Goal: Task Accomplishment & Management: Manage account settings

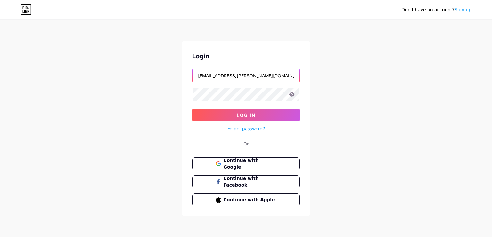
click at [217, 76] on input "[EMAIL_ADDRESS][PERSON_NAME][DOMAIN_NAME]" at bounding box center [246, 75] width 107 height 13
click at [241, 73] on input "dennis@thelegalpodcastnetwork.com" at bounding box center [246, 75] width 107 height 13
type input "[EMAIL_ADDRESS][PERSON_NAME][DOMAIN_NAME]"
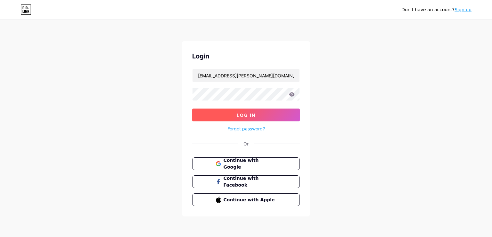
click at [245, 113] on span "Log In" at bounding box center [246, 114] width 19 height 5
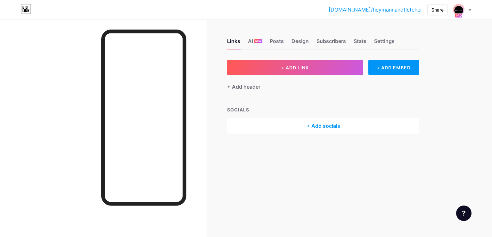
click at [470, 10] on icon at bounding box center [470, 10] width 3 height 2
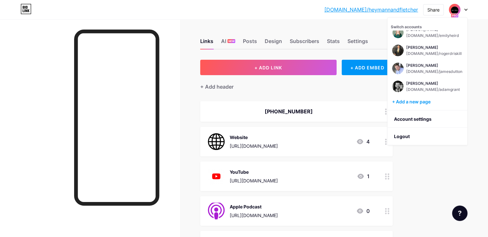
scroll to position [241, 0]
click at [423, 71] on div "[DOMAIN_NAME]/adamgrant" at bounding box center [433, 72] width 54 height 5
click at [415, 67] on div "[PERSON_NAME]" at bounding box center [433, 66] width 54 height 5
click at [216, 6] on div "bio.link/heyman... bio.link/heymannandfletcher Share Switch accounts Ronald Hey…" at bounding box center [244, 10] width 488 height 12
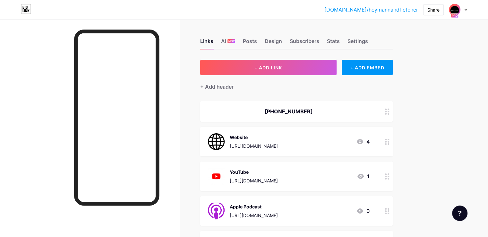
click at [216, 6] on div "bio.link/heyman... bio.link/heymannandfletcher Share Switch accounts Ronald Hey…" at bounding box center [244, 10] width 488 height 12
click at [198, 14] on div "bio.link/heyman... bio.link/heymannandfletcher Share Switch accounts Ronald Hey…" at bounding box center [244, 10] width 488 height 12
click at [198, 5] on div "bio.link/heyman... bio.link/heymannandfletcher Share Switch accounts Ronald Hey…" at bounding box center [244, 10] width 488 height 12
click at [73, 8] on div "bio.link/heyman... bio.link/heymannandfletcher Share Switch accounts Ronald Hey…" at bounding box center [244, 10] width 488 height 12
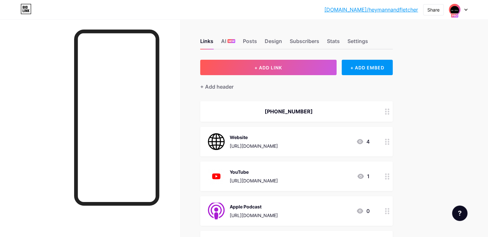
click at [73, 8] on div "bio.link/heyman... bio.link/heymannandfletcher Share Switch accounts Ronald Hey…" at bounding box center [244, 10] width 488 height 12
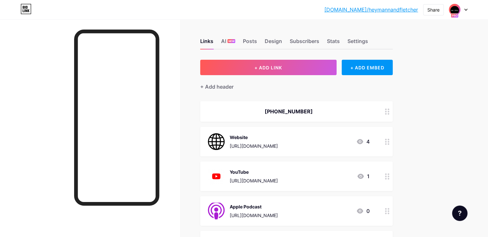
click at [73, 8] on div "bio.link/heyman... bio.link/heymannandfletcher Share Switch accounts Ronald Hey…" at bounding box center [244, 10] width 488 height 12
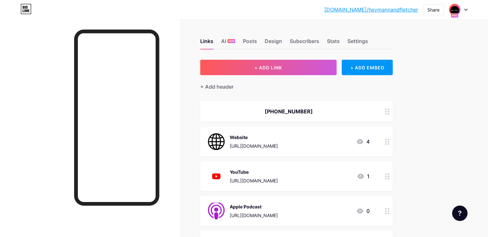
click at [73, 8] on div "bio.link/heyman... bio.link/heymannandfletcher Share Switch accounts Ronald Hey…" at bounding box center [244, 10] width 488 height 12
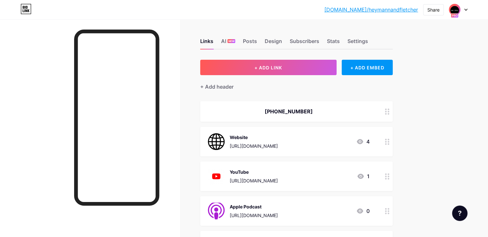
click at [73, 8] on div "bio.link/heyman... bio.link/heymannandfletcher Share Switch accounts Ronald Hey…" at bounding box center [244, 10] width 488 height 12
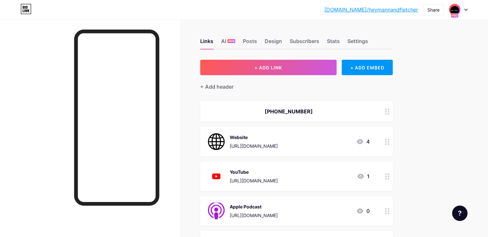
click at [73, 8] on div "bio.link/heyman... bio.link/heymannandfletcher Share Switch accounts Ronald Hey…" at bounding box center [244, 10] width 488 height 12
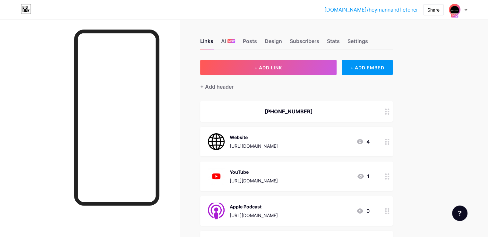
click at [73, 8] on div "bio.link/heyman... bio.link/heymannandfletcher Share Switch accounts Ronald Hey…" at bounding box center [244, 10] width 488 height 12
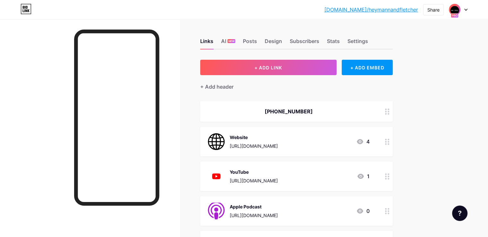
click at [73, 8] on div "bio.link/heyman... bio.link/heymannandfletcher Share Switch accounts Ronald Hey…" at bounding box center [244, 10] width 488 height 12
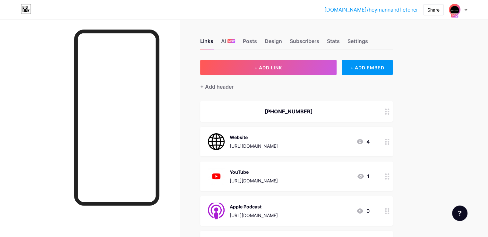
click at [73, 8] on div "bio.link/heyman... bio.link/heymannandfletcher Share Switch accounts Ronald Hey…" at bounding box center [244, 10] width 488 height 12
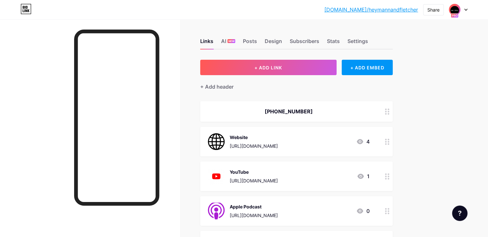
click at [73, 8] on div "bio.link/heyman... bio.link/heymannandfletcher Share Switch accounts Ronald Hey…" at bounding box center [244, 10] width 488 height 12
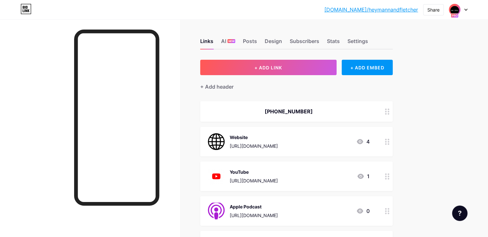
click at [73, 8] on div "bio.link/heyman... bio.link/heymannandfletcher Share Switch accounts Ronald Hey…" at bounding box center [244, 10] width 488 height 12
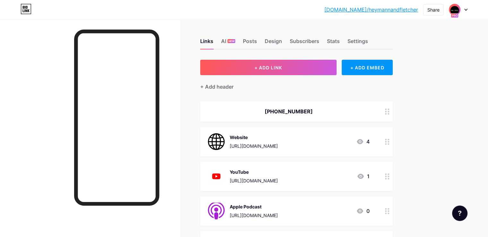
click at [73, 8] on div "bio.link/heyman... bio.link/heymannandfletcher Share Switch accounts Ronald Hey…" at bounding box center [244, 10] width 488 height 12
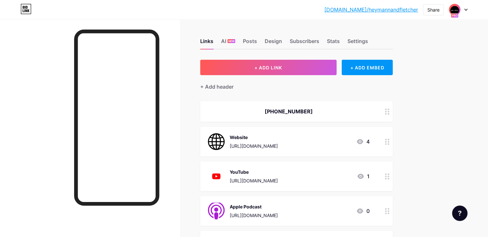
click at [73, 8] on div "bio.link/heyman... bio.link/heymannandfletcher Share Switch accounts Ronald Hey…" at bounding box center [244, 10] width 488 height 12
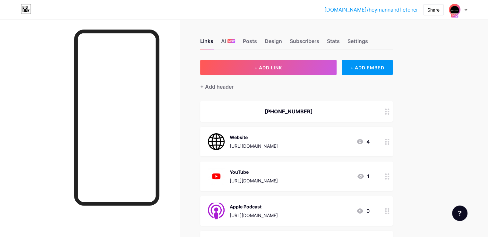
click at [73, 8] on div "bio.link/heyman... bio.link/heymannandfletcher Share Switch accounts Ronald Hey…" at bounding box center [244, 10] width 488 height 12
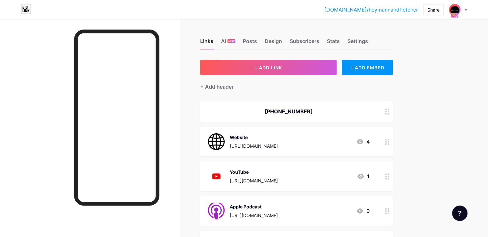
click at [73, 8] on div "bio.link/heyman... bio.link/heymannandfletcher Share Switch accounts Ronald Hey…" at bounding box center [244, 10] width 488 height 12
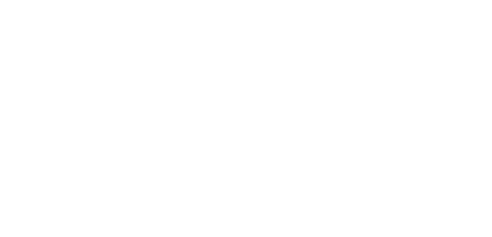
click at [73, 0] on html at bounding box center [246, 0] width 492 height 0
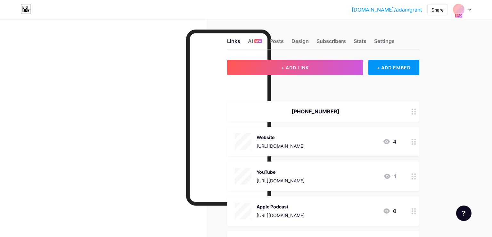
click at [73, 8] on div "[DOMAIN_NAME]/adamgr... [DOMAIN_NAME]/adamgrant Share Switch accounts [PERSON_N…" at bounding box center [246, 10] width 492 height 12
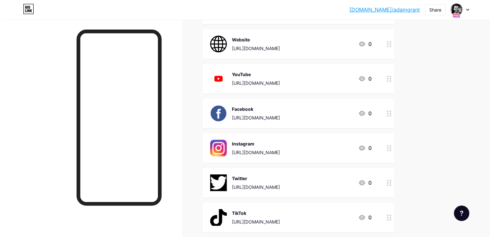
scroll to position [38, 0]
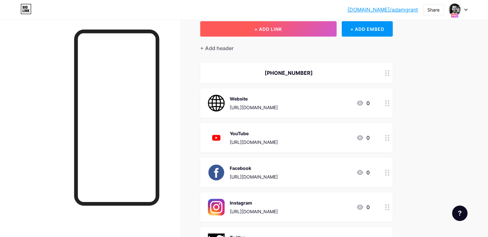
click at [321, 27] on button "+ ADD LINK" at bounding box center [268, 28] width 136 height 15
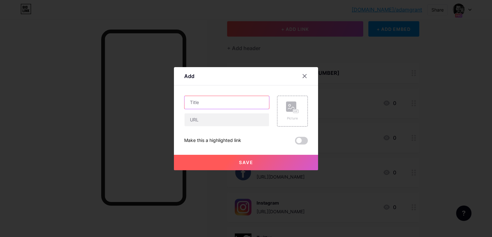
click at [233, 102] on input "text" at bounding box center [227, 102] width 85 height 13
type input "Apple Podcast"
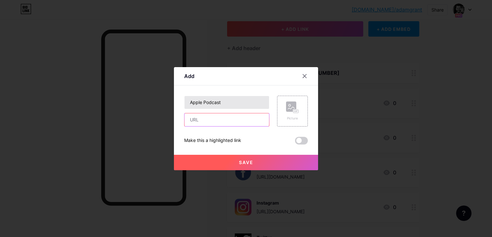
paste input "[URL][DOMAIN_NAME]"
type input "[URL][DOMAIN_NAME]"
click at [285, 109] on div "Picture" at bounding box center [292, 111] width 31 height 31
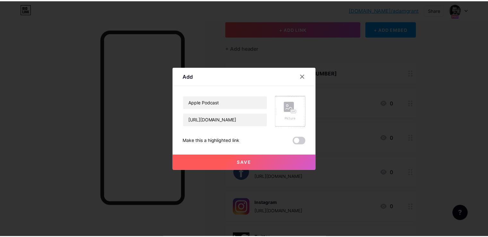
scroll to position [0, 0]
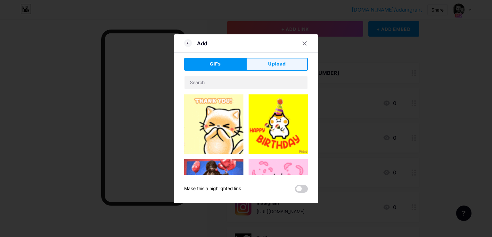
click at [286, 68] on button "Upload" at bounding box center [277, 64] width 62 height 13
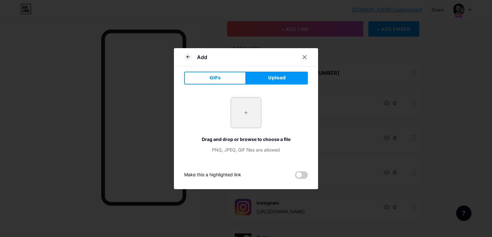
click at [252, 111] on input "file" at bounding box center [246, 112] width 30 height 30
type input "C:\fakepath\apple-podcast-logo-0CF661058F-seeklogo.com.png"
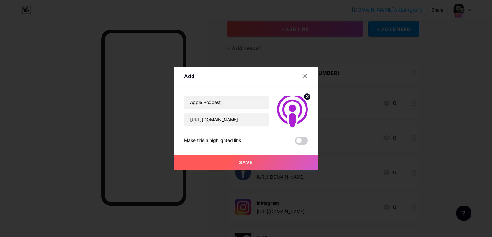
click at [265, 160] on button "Save" at bounding box center [246, 161] width 144 height 15
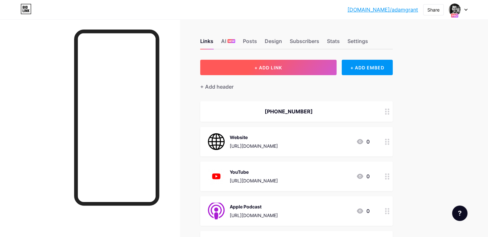
click at [320, 64] on button "+ ADD LINK" at bounding box center [268, 67] width 136 height 15
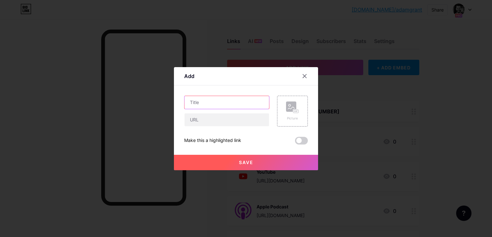
click at [230, 101] on input "text" at bounding box center [227, 102] width 85 height 13
type input "Spotify"
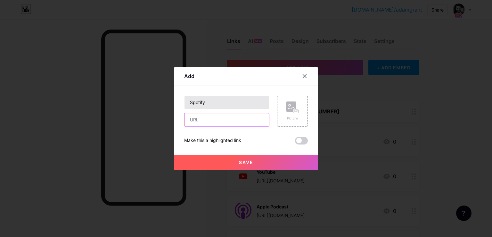
paste input "https://open.spotify.com/show/7wA1JKGtCOY0r3WaWO5RXA"
type input "https://open.spotify.com/show/7wA1JKGtCOY0r3WaWO5RXA"
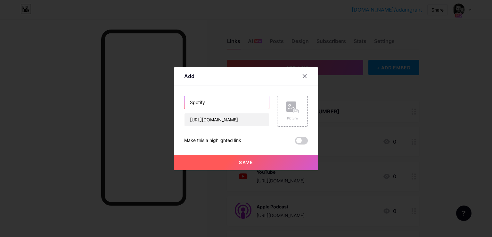
click at [230, 101] on input "Spotify" at bounding box center [227, 102] width 85 height 13
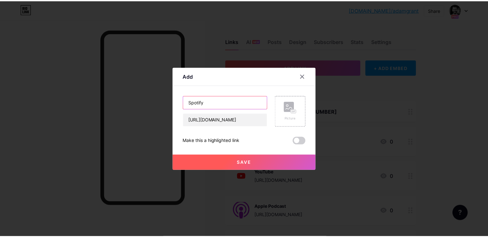
scroll to position [0, 0]
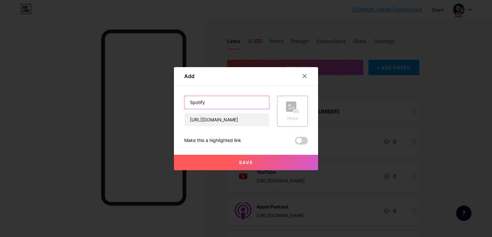
click at [230, 101] on input "Spotify" at bounding box center [227, 102] width 85 height 13
click at [294, 105] on rect at bounding box center [291, 106] width 10 height 10
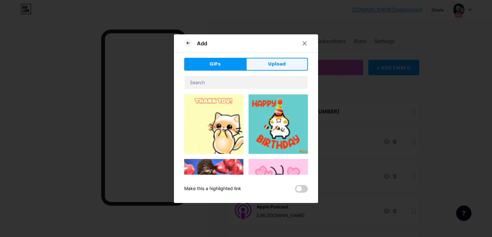
click at [285, 68] on button "Upload" at bounding box center [277, 64] width 62 height 13
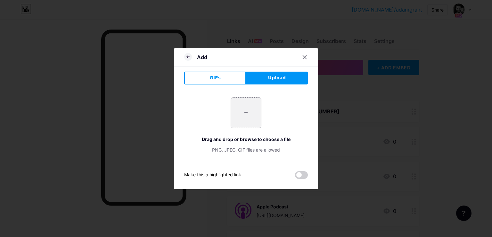
click at [244, 125] on input "file" at bounding box center [246, 112] width 30 height 30
type input "C:\fakepath\Spotify_icon.png"
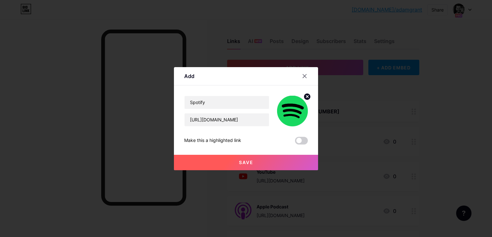
click at [275, 161] on button "Save" at bounding box center [246, 161] width 144 height 15
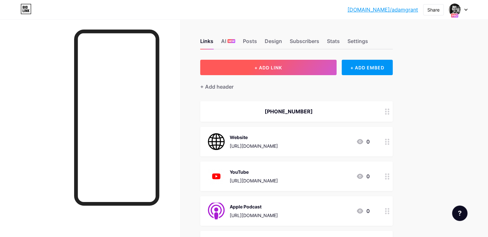
click at [318, 68] on button "+ ADD LINK" at bounding box center [268, 67] width 136 height 15
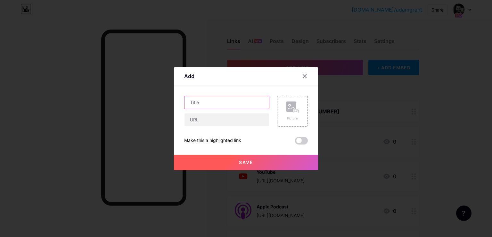
click at [246, 105] on input "text" at bounding box center [227, 102] width 85 height 13
type input "Amazon Music"
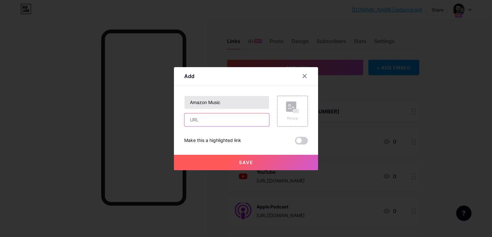
paste input "https://music.amazon.com/podcasts/6caa4a34-e89f-44e0-9dbe-95abc11942f1/protecti…"
type input "https://music.amazon.com/podcasts/6caa4a34-e89f-44e0-9dbe-95abc11942f1/protecti…"
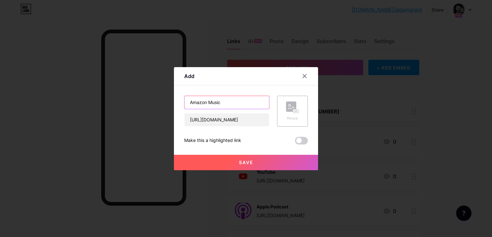
click at [204, 101] on input "Amazon Music" at bounding box center [227, 102] width 85 height 13
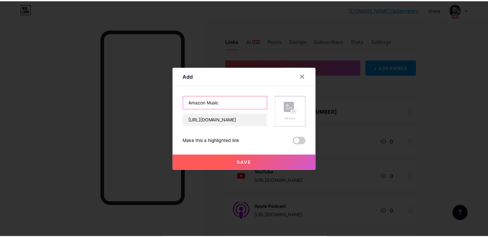
scroll to position [0, 0]
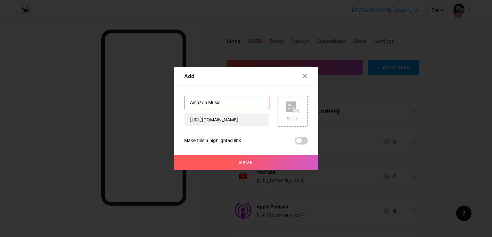
click at [204, 101] on input "Amazon Music" at bounding box center [227, 102] width 85 height 13
click at [281, 104] on div "Picture" at bounding box center [292, 111] width 31 height 31
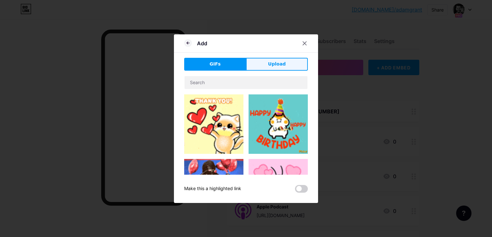
click at [268, 66] on button "Upload" at bounding box center [277, 64] width 62 height 13
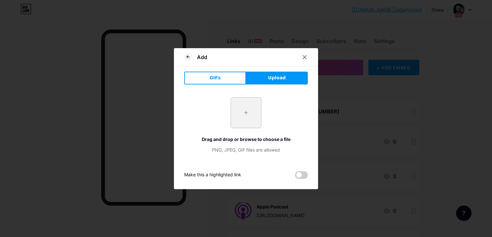
click at [253, 107] on input "file" at bounding box center [246, 112] width 30 height 30
type input "C:\fakepath\amazon-music.png"
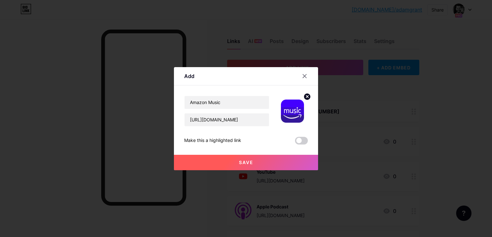
click at [251, 160] on span "Save" at bounding box center [246, 161] width 14 height 5
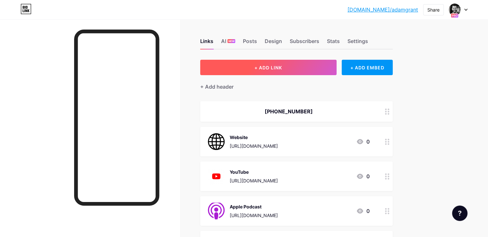
click at [282, 66] on span "+ ADD LINK" at bounding box center [268, 67] width 28 height 5
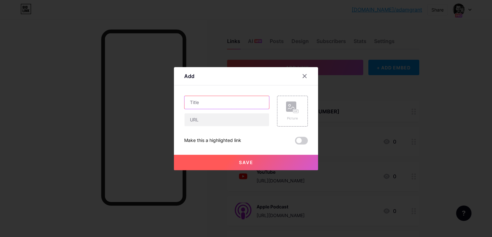
click at [239, 102] on input "text" at bounding box center [227, 102] width 85 height 13
type input "iHeartRadio"
click at [244, 120] on input "text" at bounding box center [227, 119] width 85 height 13
paste input "https://www.iheart.com/podcast/1323-protecting-your-legacy-wi-300330033/"
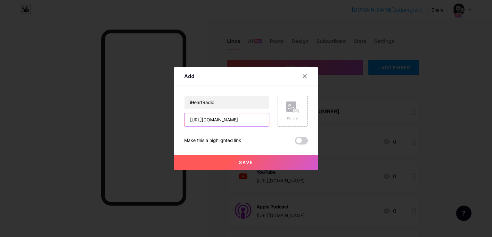
type input "https://www.iheart.com/podcast/1323-protecting-your-legacy-wi-300330033/"
click at [283, 109] on div "Picture" at bounding box center [292, 111] width 31 height 31
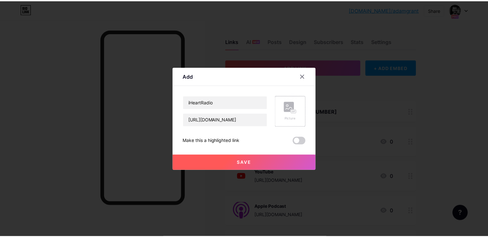
scroll to position [0, 0]
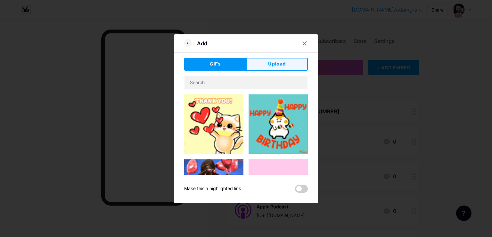
click at [255, 66] on button "Upload" at bounding box center [277, 64] width 62 height 13
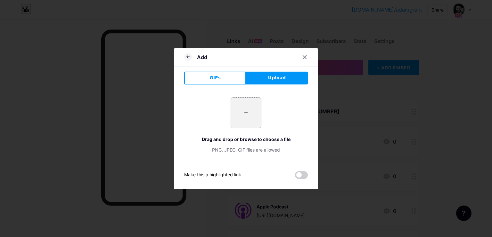
click at [252, 103] on input "file" at bounding box center [246, 112] width 30 height 30
type input "C:\fakepath\iHeart Radio.jpg"
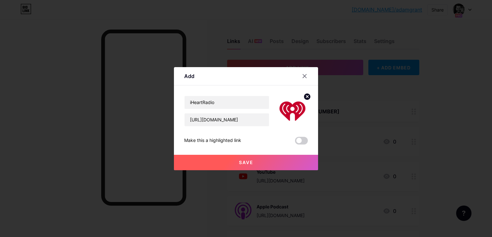
click at [256, 155] on button "Save" at bounding box center [246, 161] width 144 height 15
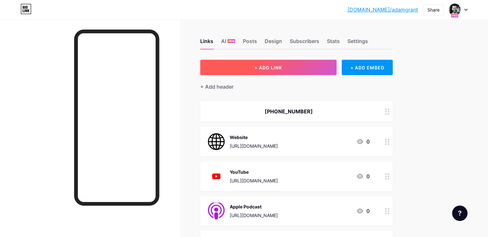
click at [277, 70] on button "+ ADD LINK" at bounding box center [268, 67] width 136 height 15
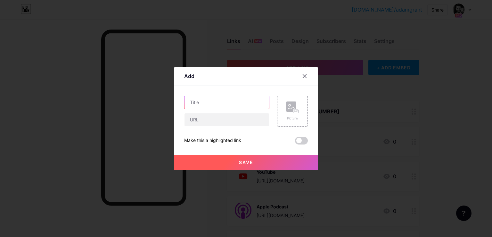
click at [245, 102] on input "text" at bounding box center [227, 102] width 85 height 13
type input "PlayerFM"
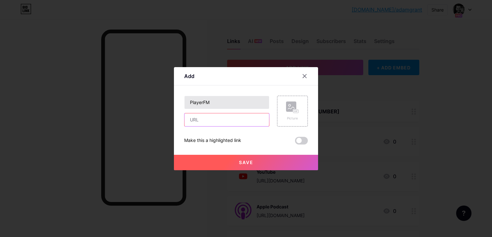
paste input "https://player.fm/series/3695519"
type input "https://player.fm/series/3695519"
click at [290, 103] on rect at bounding box center [291, 106] width 10 height 10
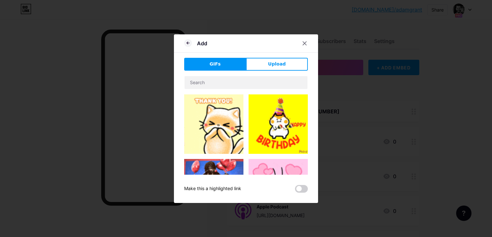
click at [266, 56] on div "Add GIFs Upload Content YouTube Play YouTube video without leaving your page. A…" at bounding box center [246, 118] width 144 height 168
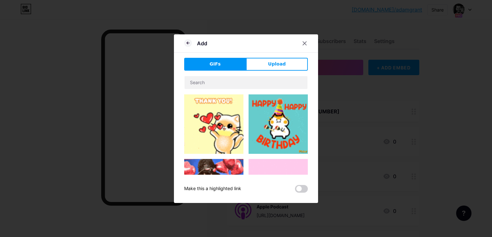
click at [266, 57] on div "Add GIFs Upload Content YouTube Play YouTube video without leaving your page. A…" at bounding box center [246, 118] width 144 height 168
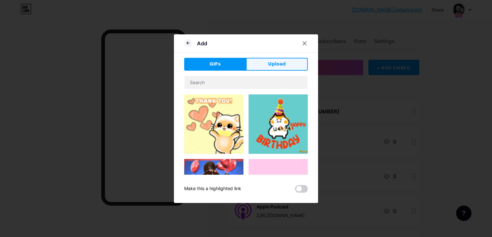
click at [265, 67] on button "Upload" at bounding box center [277, 64] width 62 height 13
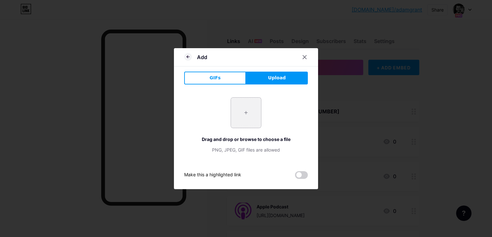
click at [245, 105] on input "file" at bounding box center [246, 112] width 30 height 30
type input "C:\fakepath\playerfm-logo-d9141aaecee4e24692039ae3ffab1404a91b496e507a5cebbbb4d…"
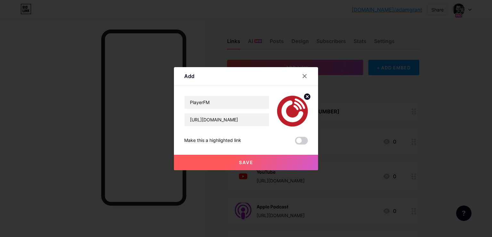
click at [222, 161] on button "Save" at bounding box center [246, 161] width 144 height 15
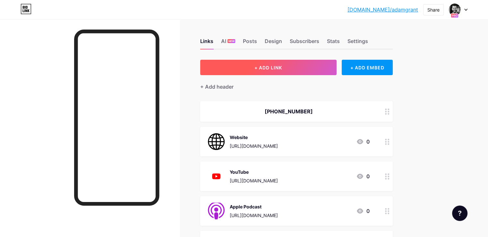
click at [269, 64] on button "+ ADD LINK" at bounding box center [268, 67] width 136 height 15
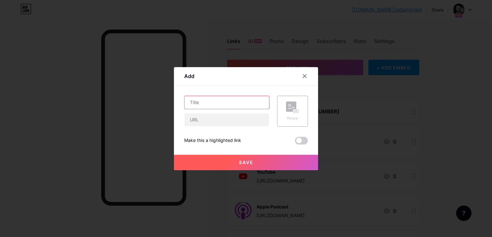
click at [223, 99] on input "text" at bounding box center [227, 102] width 85 height 13
type input "Podbean"
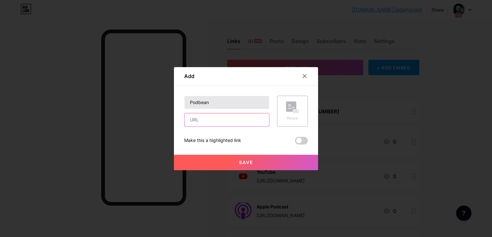
paste input "https://protectingyourlegacy.podbean.com/"
type input "https://protectingyourlegacy.podbean.com/"
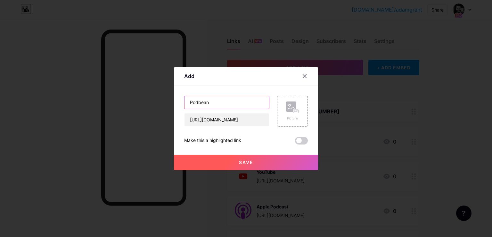
click at [223, 99] on input "Podbean" at bounding box center [227, 102] width 85 height 13
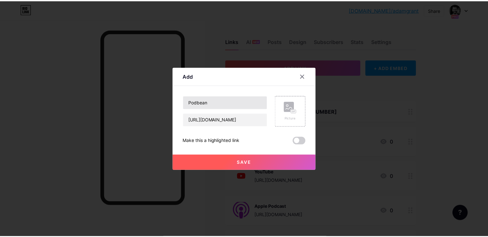
scroll to position [0, 6]
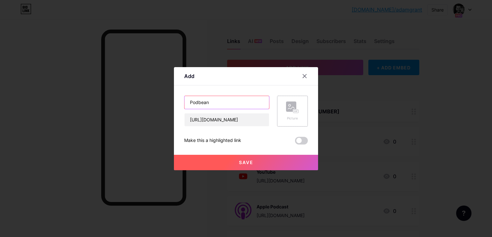
drag, startPoint x: 260, startPoint y: 110, endPoint x: 285, endPoint y: 112, distance: 25.1
click at [278, 112] on div "Podbean https://protectingyourlegacy.podbean.com/ Picture" at bounding box center [246, 111] width 124 height 31
click at [288, 110] on rect at bounding box center [291, 106] width 10 height 10
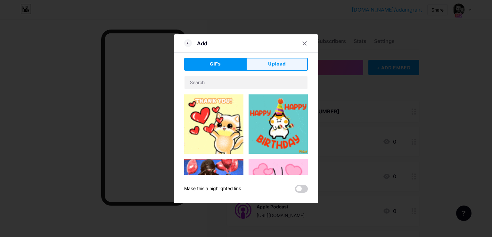
click at [278, 70] on button "Upload" at bounding box center [277, 64] width 62 height 13
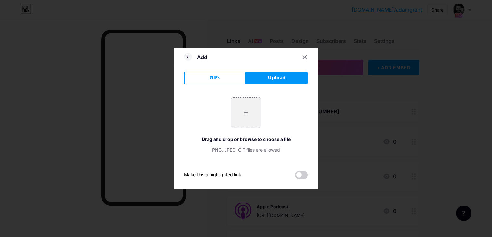
click at [252, 107] on input "file" at bounding box center [246, 112] width 30 height 30
type input "C:\fakepath\podbean.png"
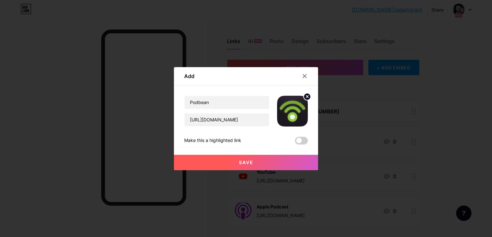
click at [234, 162] on button "Save" at bounding box center [246, 161] width 144 height 15
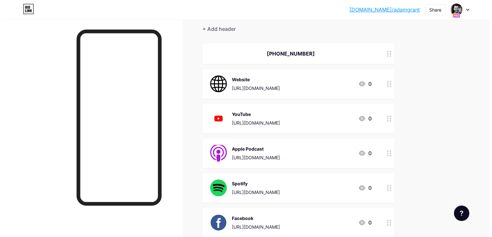
scroll to position [0, 0]
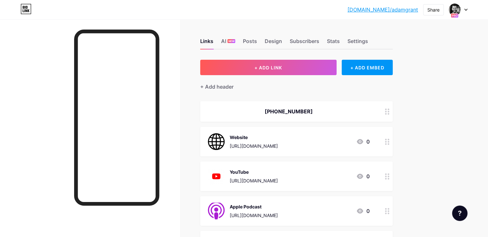
click at [301, 79] on div "+ Add header" at bounding box center [296, 83] width 192 height 16
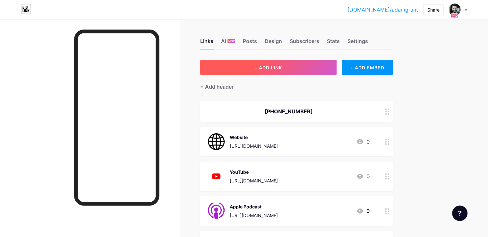
click at [282, 70] on span "+ ADD LINK" at bounding box center [268, 67] width 28 height 5
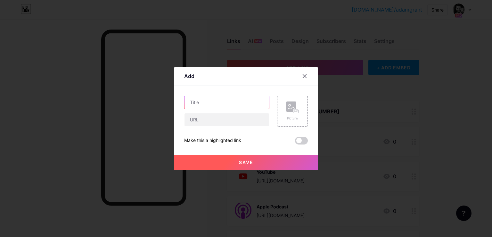
click at [248, 102] on input "text" at bounding box center [227, 102] width 85 height 13
type input "Podchaser"
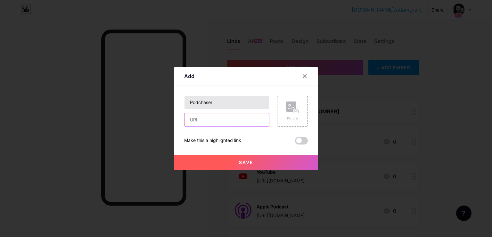
paste input "https://www.podchaser.com/podcasts/protecting-your-legacy-with-es-6247136"
type input "https://www.podchaser.com/podcasts/protecting-your-legacy-with-es-6247136"
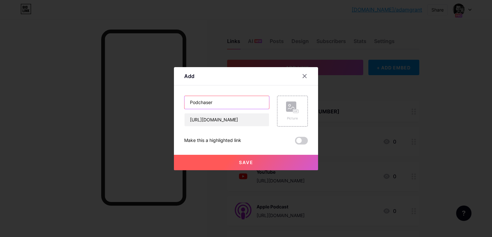
click at [248, 102] on input "Podchaser" at bounding box center [227, 102] width 85 height 13
drag, startPoint x: 248, startPoint y: 102, endPoint x: 258, endPoint y: 104, distance: 10.3
click at [249, 102] on input "Podchaser" at bounding box center [227, 102] width 85 height 13
click at [285, 103] on div "Picture" at bounding box center [292, 111] width 31 height 31
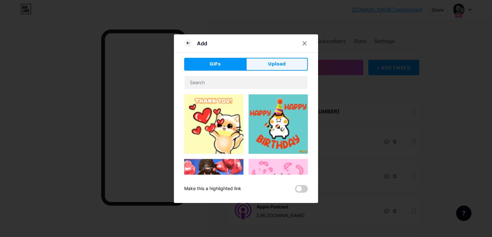
click at [265, 67] on button "Upload" at bounding box center [277, 64] width 62 height 13
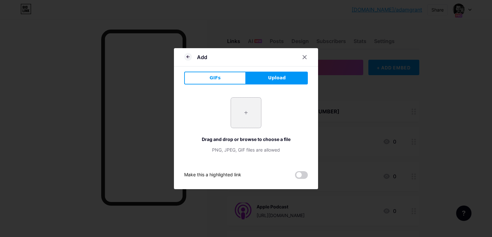
click at [239, 108] on input "file" at bounding box center [246, 112] width 30 height 30
type input "C:\fakepath\podchaser.png"
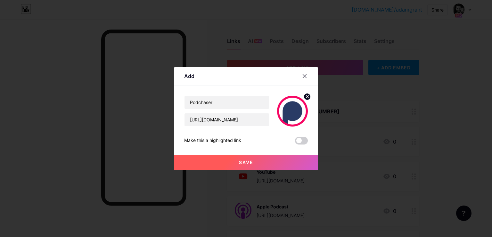
click at [237, 161] on button "Save" at bounding box center [246, 161] width 144 height 15
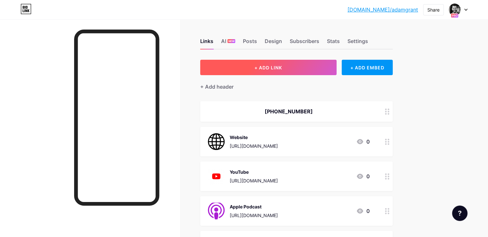
click at [274, 72] on button "+ ADD LINK" at bounding box center [268, 67] width 136 height 15
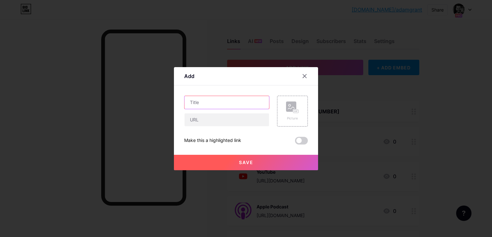
click at [204, 101] on input "text" at bounding box center [227, 102] width 85 height 13
type input "BoomPlay"
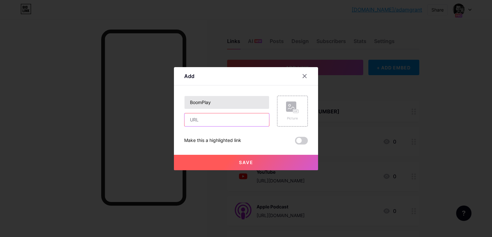
paste input "https://www.boomplay.com/podcasts/138611"
type input "https://www.boomplay.com/podcasts/138611"
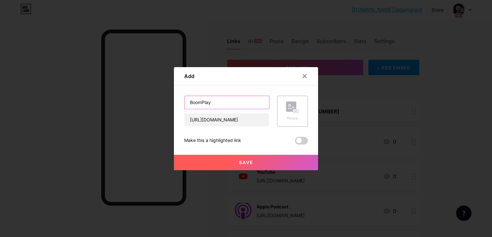
click at [204, 101] on input "BoomPlay" at bounding box center [227, 102] width 85 height 13
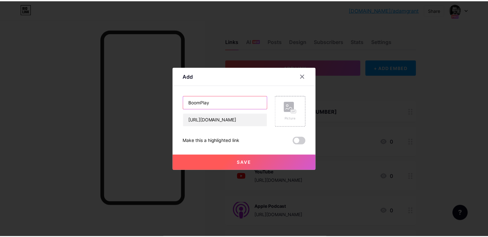
scroll to position [0, 0]
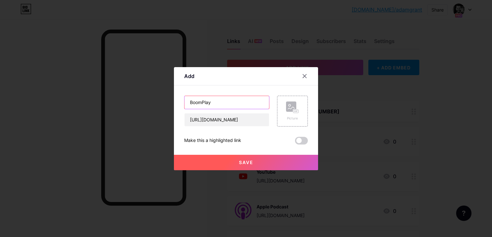
click at [204, 101] on input "BoomPlay" at bounding box center [227, 102] width 85 height 13
click at [287, 103] on rect at bounding box center [291, 106] width 10 height 10
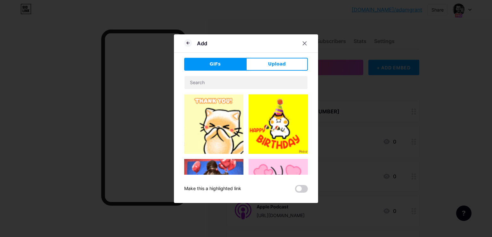
click at [265, 71] on div "GIFs Upload Content YouTube Play YouTube video without leaving your page. ADD V…" at bounding box center [246, 125] width 124 height 135
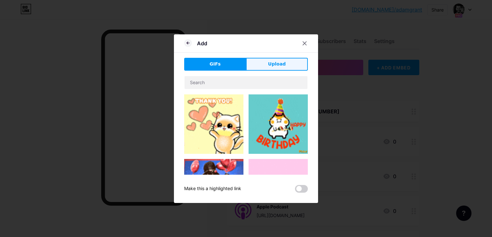
click at [268, 67] on button "Upload" at bounding box center [277, 64] width 62 height 13
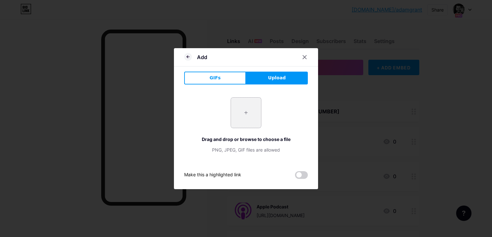
click at [243, 108] on input "file" at bounding box center [246, 112] width 30 height 30
type input "C:\fakepath\Boomplay.png"
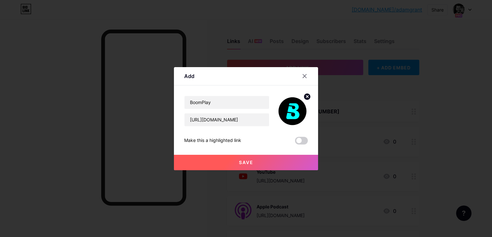
click at [259, 163] on button "Save" at bounding box center [246, 161] width 144 height 15
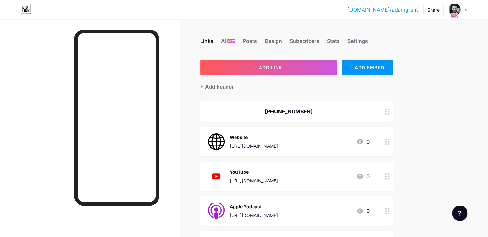
click at [405, 14] on div "bio.link/adamgr... bio.link/adamgrant" at bounding box center [382, 10] width 71 height 12
click at [405, 13] on link "bio.link/adamgrant" at bounding box center [382, 10] width 71 height 8
click at [465, 11] on div at bounding box center [457, 10] width 19 height 12
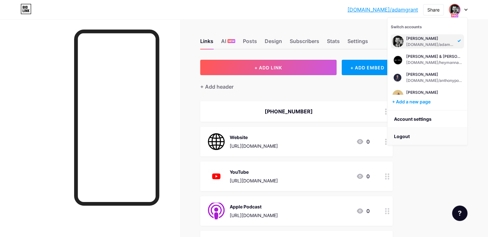
click at [412, 138] on li "Logout" at bounding box center [426, 136] width 79 height 17
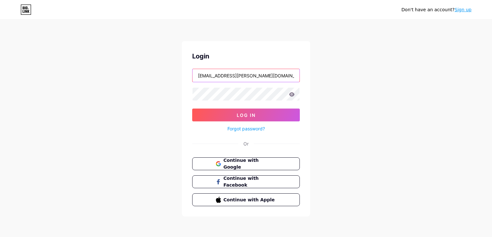
click at [207, 77] on input "uzair.zahid@gmail.com" at bounding box center [246, 75] width 107 height 13
type input "dm@thelegalpodcastnetwork.com"
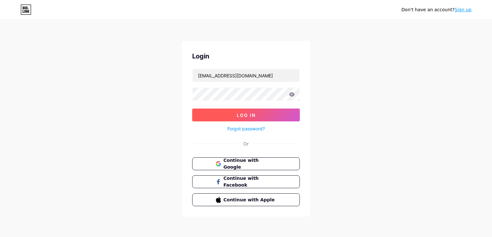
click at [237, 114] on span "Log In" at bounding box center [246, 114] width 19 height 5
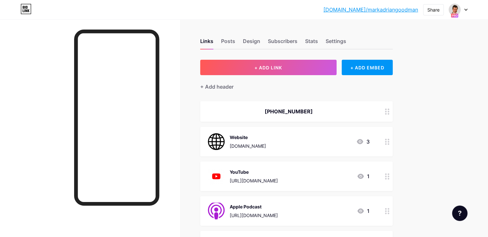
click at [463, 8] on div at bounding box center [457, 10] width 19 height 12
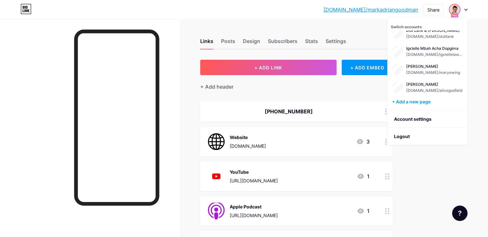
scroll to position [256, 0]
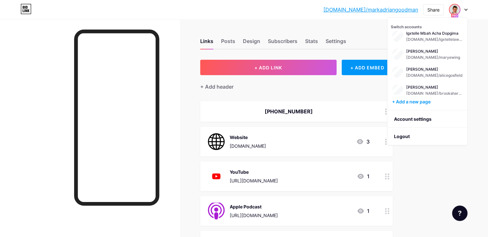
click at [432, 52] on div "Mary Ewing" at bounding box center [433, 51] width 54 height 5
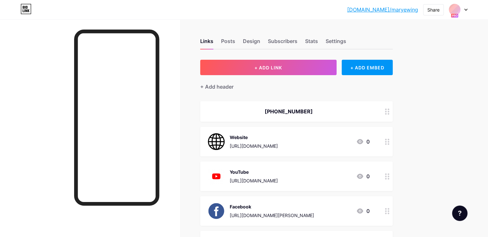
click at [75, 78] on div at bounding box center [90, 137] width 180 height 237
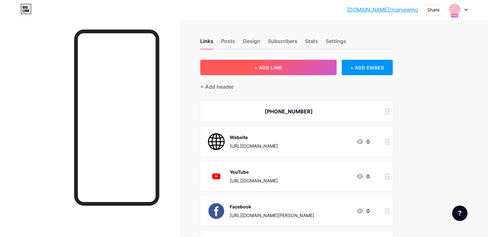
click at [314, 62] on button "+ ADD LINK" at bounding box center [268, 67] width 136 height 15
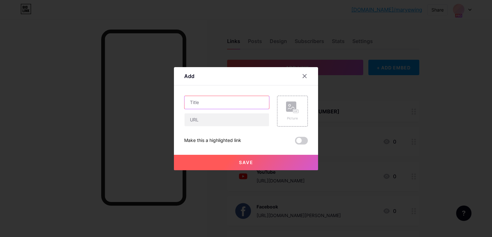
click at [238, 101] on input "text" at bounding box center [227, 102] width 85 height 13
type input "Apple Podcast"
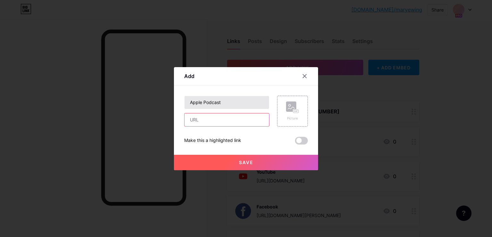
paste input "https://podcasts.apple.com/us/podcast/the-mary-ewing-law-show/id1845952767"
type input "https://podcasts.apple.com/us/podcast/the-mary-ewing-law-show/id1845952767"
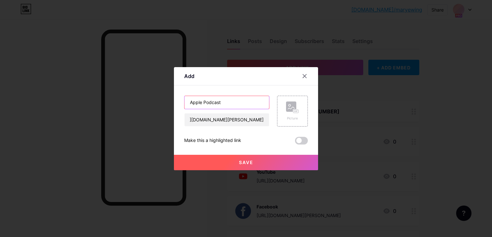
click at [195, 102] on input "Apple Podcast" at bounding box center [227, 102] width 85 height 13
click at [287, 113] on icon at bounding box center [292, 107] width 13 height 12
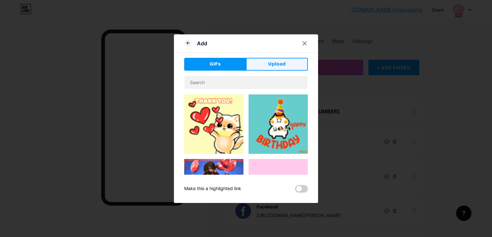
click at [270, 62] on span "Upload" at bounding box center [277, 64] width 18 height 7
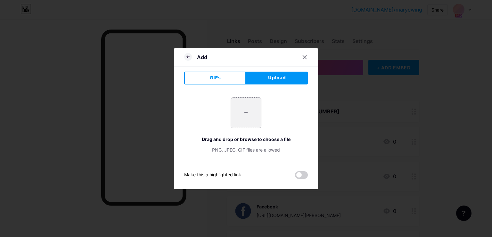
click at [253, 108] on input "file" at bounding box center [246, 112] width 30 height 30
type input "C:\fakepath\apple-podcast-logo-0CF661058F-seeklogo.com.png"
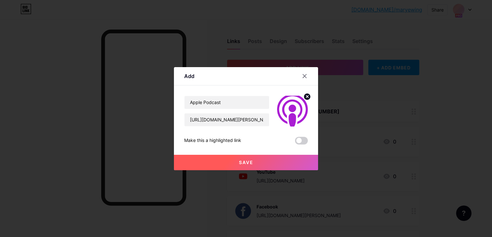
click at [254, 163] on button "Save" at bounding box center [246, 161] width 144 height 15
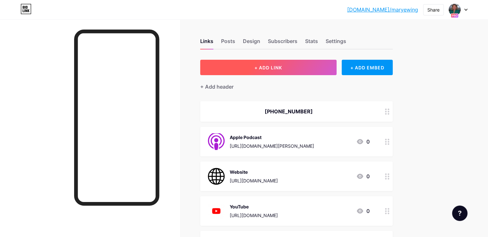
click at [275, 70] on button "+ ADD LINK" at bounding box center [268, 67] width 136 height 15
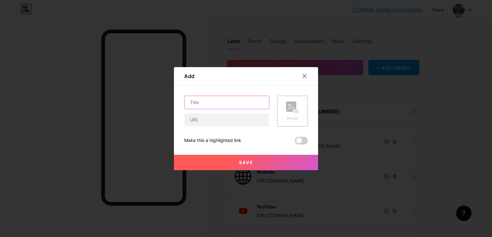
click at [242, 103] on input "text" at bounding box center [227, 102] width 85 height 13
type input "Spotify"
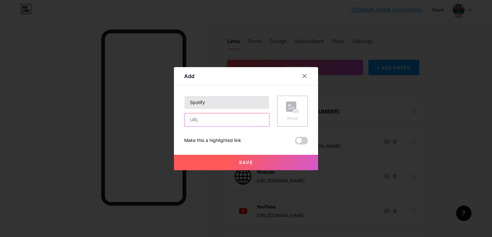
paste input "https://open.spotify.com/show/49aeUmnsNGDFQSSHPWBkR2"
type input "https://open.spotify.com/show/49aeUmnsNGDFQSSHPWBkR2"
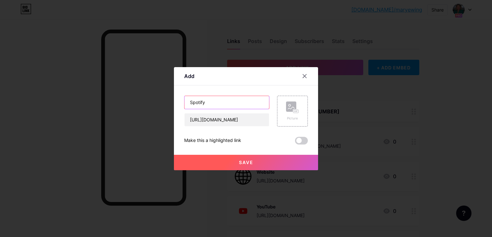
click at [242, 103] on input "Spotify" at bounding box center [227, 102] width 85 height 13
click at [291, 104] on rect at bounding box center [291, 106] width 10 height 10
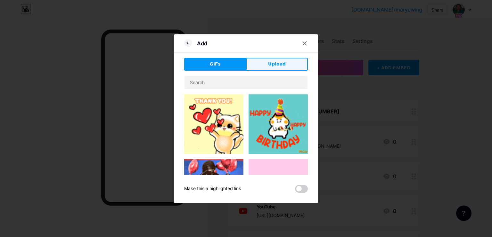
click at [277, 62] on span "Upload" at bounding box center [277, 64] width 18 height 7
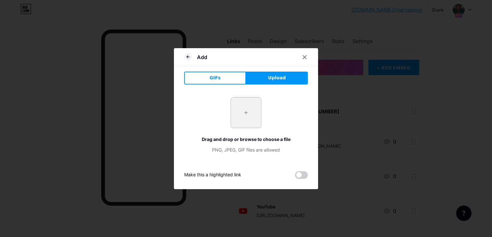
click at [246, 114] on input "file" at bounding box center [246, 112] width 30 height 30
type input "C:\fakepath\Spotify_icon.png"
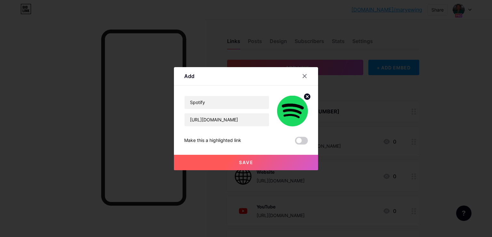
click at [251, 167] on button "Save" at bounding box center [246, 161] width 144 height 15
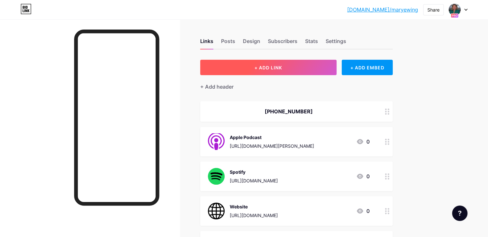
click at [329, 62] on button "+ ADD LINK" at bounding box center [268, 67] width 136 height 15
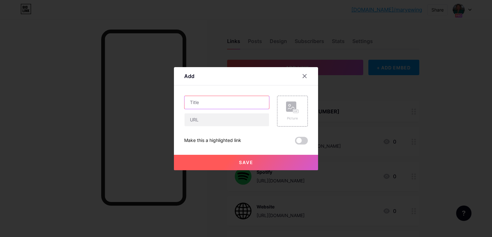
click at [230, 99] on input "text" at bounding box center [227, 102] width 85 height 13
type input "Amazon Music"
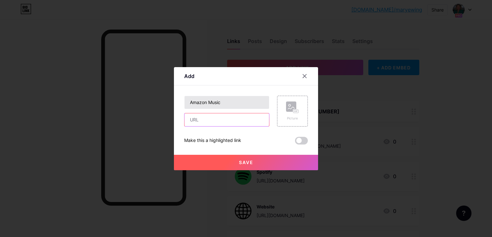
paste input "https://music.amazon.com/podcasts/0b4d08a7-9531-499e-868d-70e4c4543d4a"
type input "https://music.amazon.com/podcasts/0b4d08a7-9531-499e-868d-70e4c4543d4a"
click at [296, 108] on rect at bounding box center [291, 106] width 10 height 10
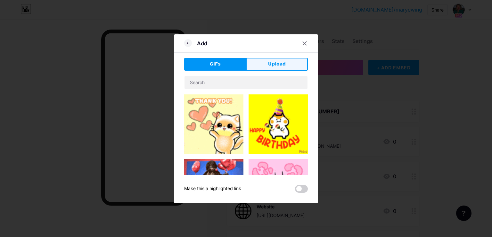
click at [271, 68] on button "Upload" at bounding box center [277, 64] width 62 height 13
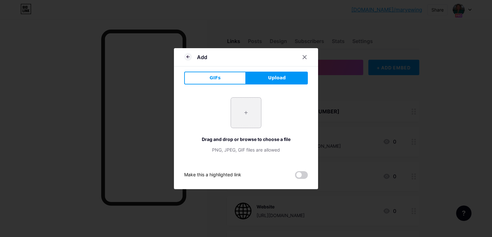
click at [251, 114] on input "file" at bounding box center [246, 112] width 30 height 30
type input "C:\fakepath\amazon-music.png"
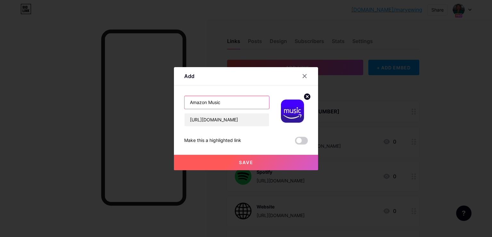
click at [203, 104] on input "Amazon Music" at bounding box center [227, 102] width 85 height 13
click at [251, 164] on button "Save" at bounding box center [246, 161] width 144 height 15
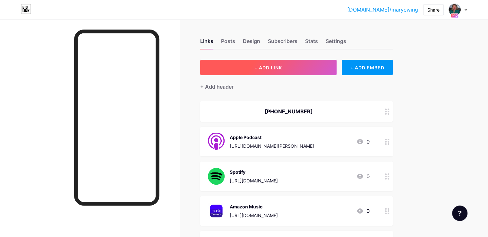
click at [298, 71] on button "+ ADD LINK" at bounding box center [268, 67] width 136 height 15
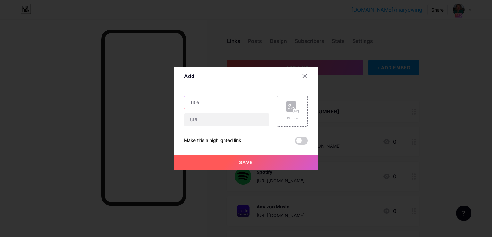
click at [254, 104] on input "text" at bounding box center [227, 102] width 85 height 13
type input "iHeartRadio"
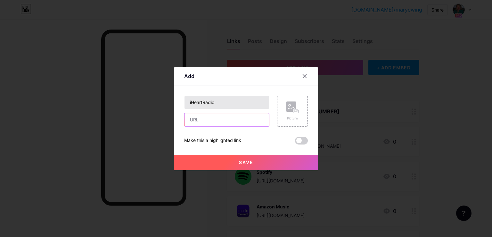
paste input "https://www.iheart.com/podcast/1323-the-mary-ewing-law-show-300330125/"
type input "https://www.iheart.com/podcast/1323-the-mary-ewing-law-show-300330125/"
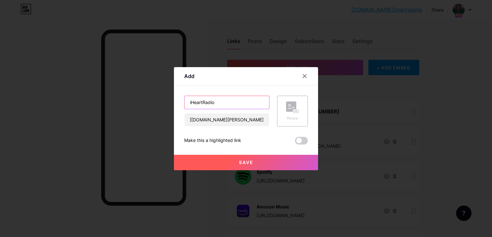
click at [196, 105] on input "iHeartRadio" at bounding box center [227, 102] width 85 height 13
click at [200, 105] on input "iHeartRadio" at bounding box center [227, 102] width 85 height 13
drag, startPoint x: 203, startPoint y: 103, endPoint x: 191, endPoint y: 102, distance: 11.2
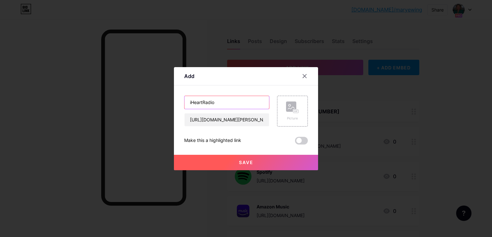
click at [191, 102] on input "iHeartRadio" at bounding box center [227, 102] width 85 height 13
click at [298, 110] on rect at bounding box center [296, 110] width 5 height 3
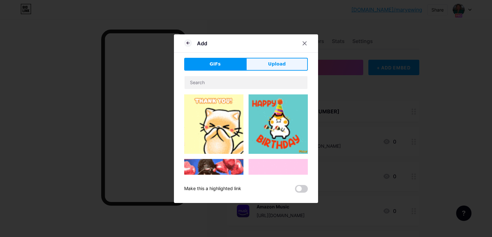
click at [255, 63] on button "Upload" at bounding box center [277, 64] width 62 height 13
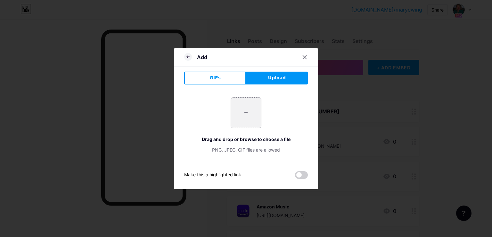
click at [245, 111] on input "file" at bounding box center [246, 112] width 30 height 30
type input "C:\fakepath\iHeart Radio.jpg"
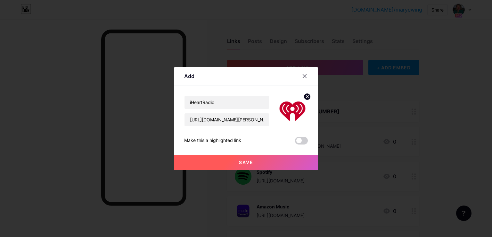
click at [236, 166] on button "Save" at bounding box center [246, 161] width 144 height 15
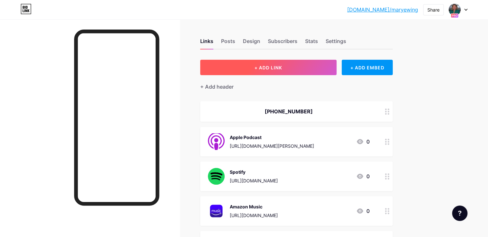
click at [317, 65] on button "+ ADD LINK" at bounding box center [268, 67] width 136 height 15
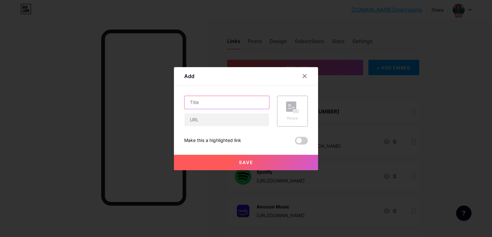
click at [238, 99] on input "text" at bounding box center [227, 102] width 85 height 13
type input "PlayerFM"
click at [232, 121] on input "text" at bounding box center [227, 119] width 85 height 13
paste input "https://player.fm/series/3695520"
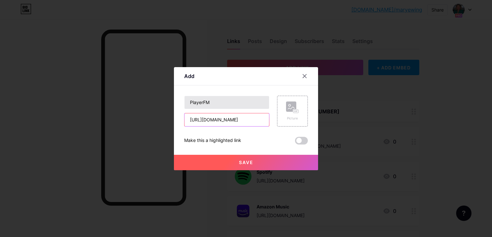
type input "https://player.fm/series/3695520"
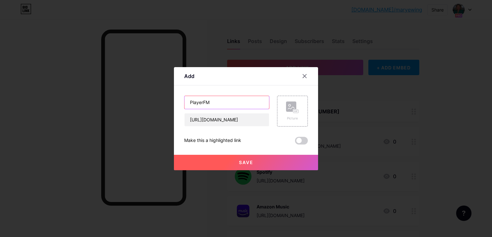
click at [202, 102] on input "PlayerFM" at bounding box center [227, 102] width 85 height 13
drag, startPoint x: 203, startPoint y: 102, endPoint x: 181, endPoint y: 100, distance: 22.2
click at [181, 100] on div "Add Content YouTube Play YouTube video without leaving your page. ADD Vimeo Pla…" at bounding box center [246, 118] width 144 height 103
click at [295, 100] on div "Picture" at bounding box center [292, 111] width 31 height 31
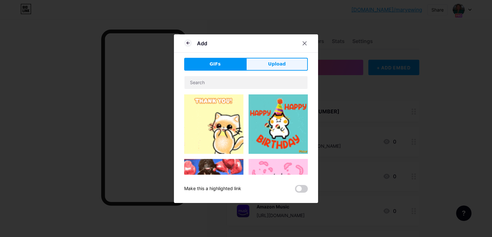
click at [277, 63] on span "Upload" at bounding box center [277, 64] width 18 height 7
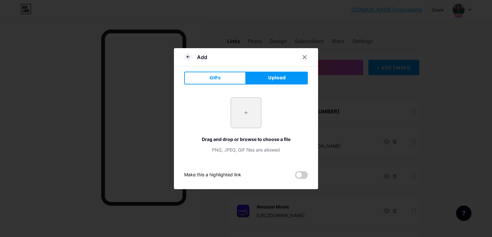
click at [252, 104] on input "file" at bounding box center [246, 112] width 30 height 30
type input "C:\fakepath\playerfm-logo-d9141aaecee4e24692039ae3ffab1404a91b496e507a5cebbbb4d…"
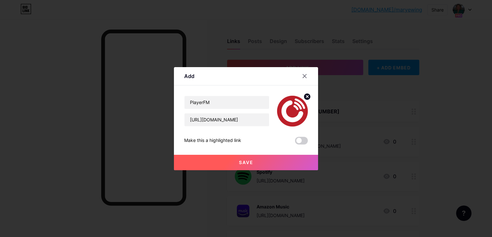
click at [264, 161] on button "Save" at bounding box center [246, 161] width 144 height 15
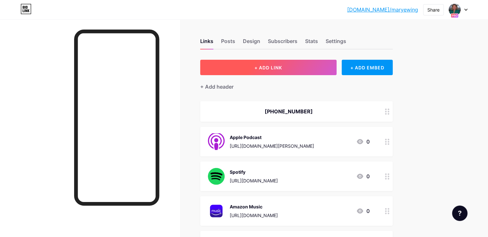
click at [273, 64] on button "+ ADD LINK" at bounding box center [268, 67] width 136 height 15
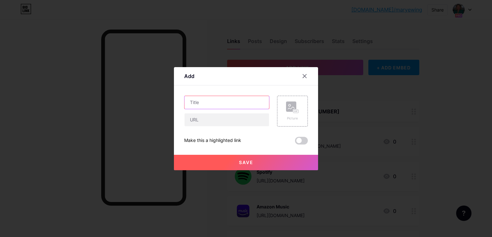
click at [204, 101] on input "text" at bounding box center [227, 102] width 85 height 13
type input "Podbean"
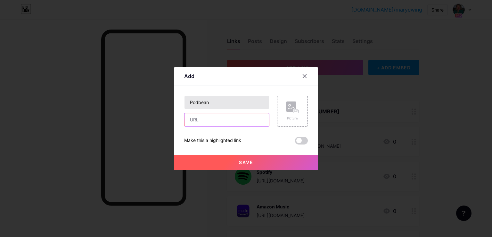
paste input "https://maryewinglaw.podbean.com/"
type input "https://maryewinglaw.podbean.com/"
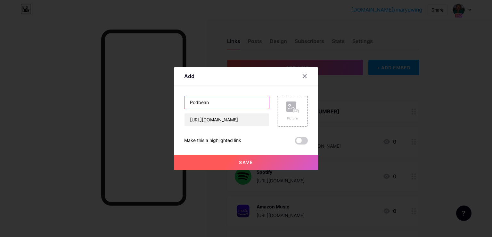
scroll to position [0, 0]
click at [204, 101] on input "Podbean" at bounding box center [227, 102] width 85 height 13
click at [289, 107] on rect at bounding box center [291, 106] width 10 height 10
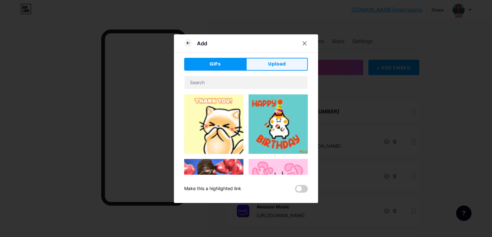
click at [264, 61] on button "Upload" at bounding box center [277, 64] width 62 height 13
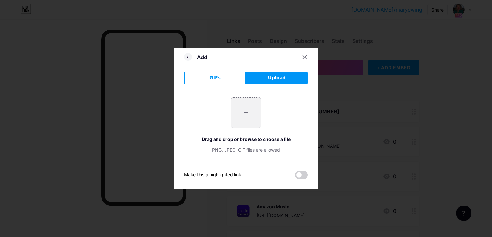
click at [248, 100] on input "file" at bounding box center [246, 112] width 30 height 30
type input "C:\fakepath\podbean.png"
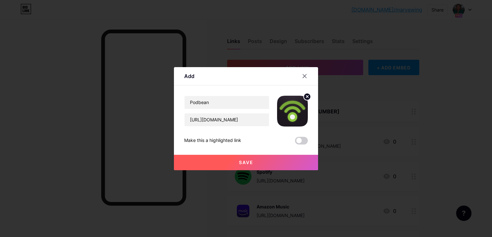
click at [236, 166] on button "Save" at bounding box center [246, 161] width 144 height 15
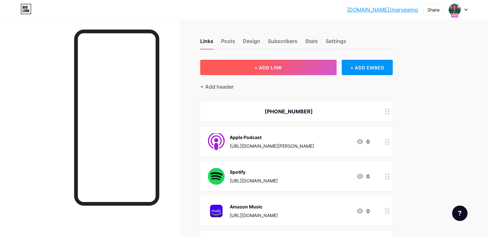
click at [322, 68] on button "+ ADD LINK" at bounding box center [268, 67] width 136 height 15
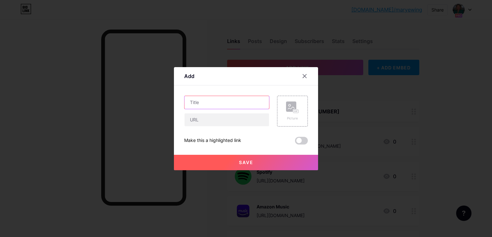
click at [258, 107] on input "text" at bounding box center [227, 102] width 85 height 13
type input "Podchaser"
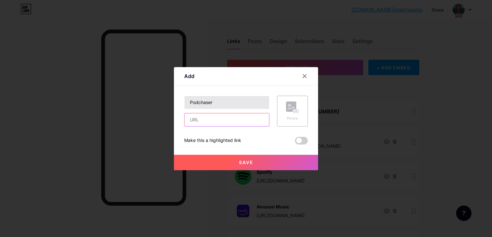
paste input "https://www.podchaser.com/podcasts/the-mary-ewing-law-show-6247137"
type input "https://www.podchaser.com/podcasts/the-mary-ewing-law-show-6247137"
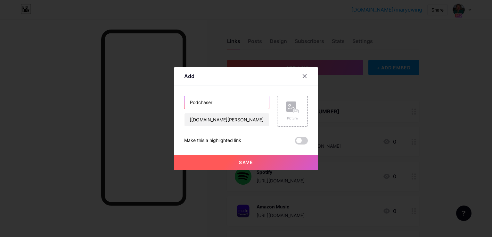
click at [258, 107] on input "Podchaser" at bounding box center [227, 102] width 85 height 13
drag, startPoint x: 258, startPoint y: 107, endPoint x: 282, endPoint y: 118, distance: 27.0
click at [258, 107] on input "Podchaser" at bounding box center [227, 102] width 85 height 13
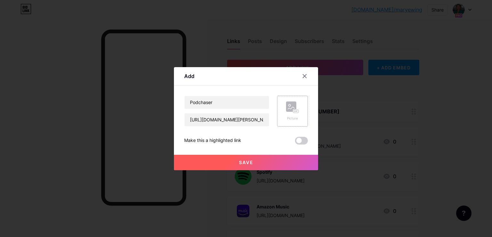
click at [292, 112] on icon at bounding box center [292, 107] width 13 height 12
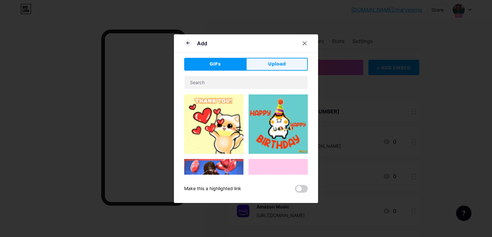
click at [272, 67] on span "Upload" at bounding box center [277, 64] width 18 height 7
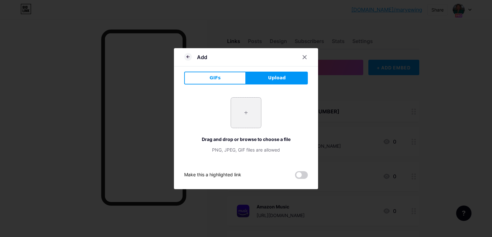
click at [253, 105] on input "file" at bounding box center [246, 112] width 30 height 30
type input "C:\fakepath\podchaser.png"
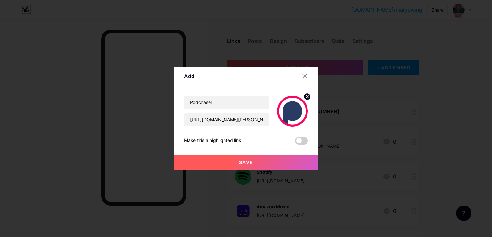
click at [220, 161] on button "Save" at bounding box center [246, 161] width 144 height 15
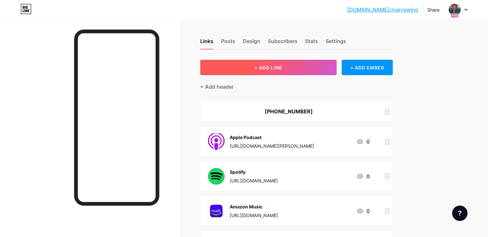
click at [282, 65] on span "+ ADD LINK" at bounding box center [268, 67] width 28 height 5
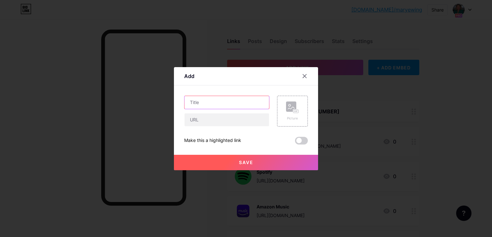
click at [238, 102] on input "text" at bounding box center [227, 102] width 85 height 13
type input "BoomPlay"
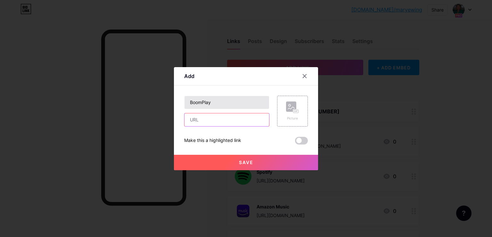
paste input "https://www.boomplay.com/podcasts/138612"
type input "https://www.boomplay.com/podcasts/138612"
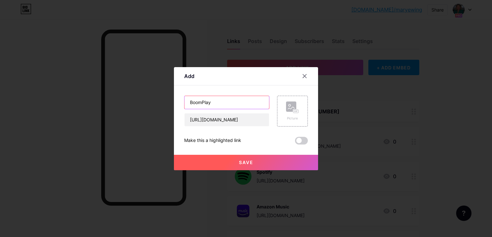
click at [238, 102] on input "BoomPlay" at bounding box center [227, 102] width 85 height 13
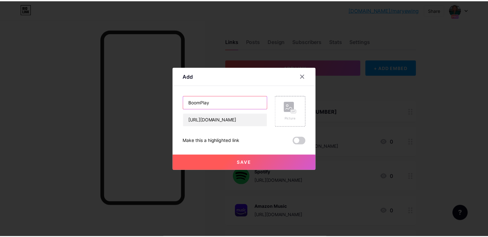
scroll to position [0, 0]
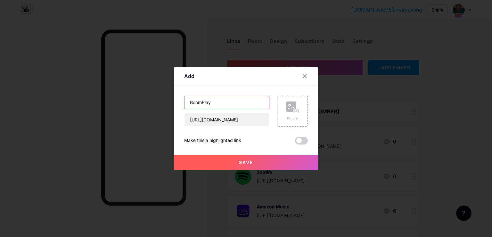
click at [238, 102] on input "BoomPlay" at bounding box center [227, 102] width 85 height 13
click at [292, 105] on rect at bounding box center [291, 106] width 10 height 10
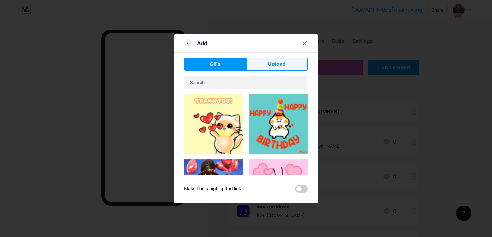
click at [267, 68] on button "Upload" at bounding box center [277, 64] width 62 height 13
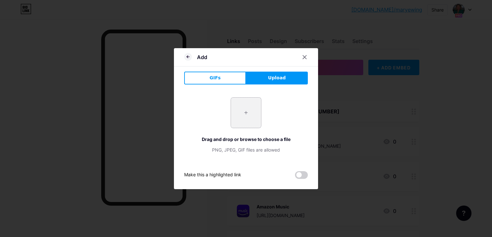
click at [234, 111] on input "file" at bounding box center [246, 112] width 30 height 30
type input "C:\fakepath\Boomplay.png"
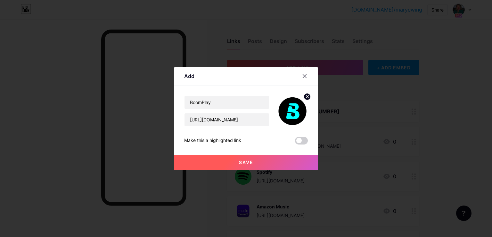
click at [232, 167] on button "Save" at bounding box center [246, 161] width 144 height 15
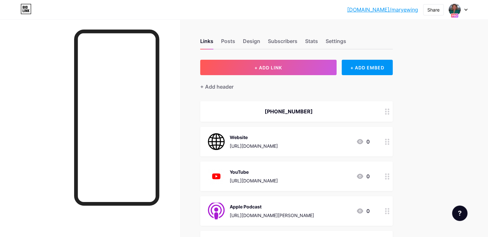
click at [377, 10] on link "bio.link/maryewing" at bounding box center [382, 10] width 71 height 8
click at [465, 11] on div at bounding box center [457, 10] width 19 height 12
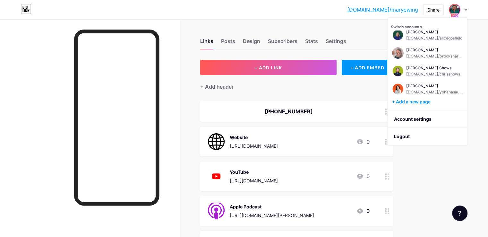
scroll to position [295, 0]
click at [400, 134] on li "Logout" at bounding box center [426, 136] width 79 height 17
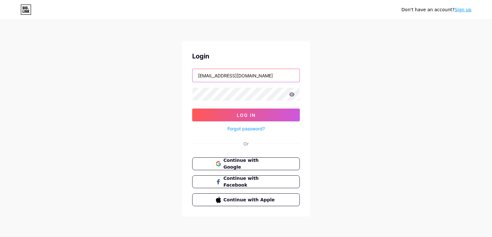
click at [212, 80] on input "dm@thelegalpodcastnetwork.com" at bounding box center [246, 75] width 107 height 13
type input "uzair.zahid@gmail.com"
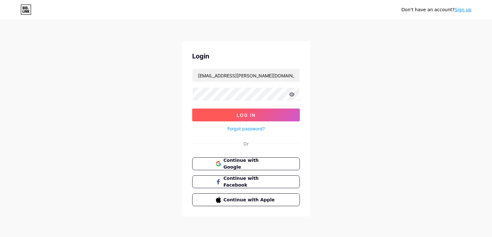
click at [247, 118] on button "Log In" at bounding box center [246, 114] width 108 height 13
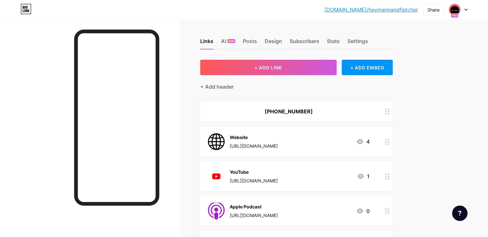
click at [465, 8] on div at bounding box center [457, 10] width 19 height 12
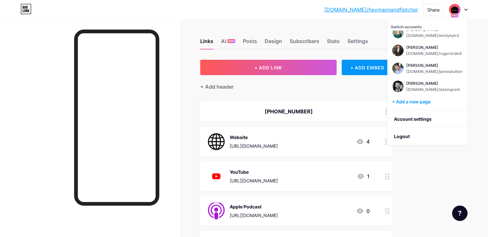
scroll to position [241, 0]
click at [422, 68] on div "[PERSON_NAME]" at bounding box center [433, 66] width 54 height 5
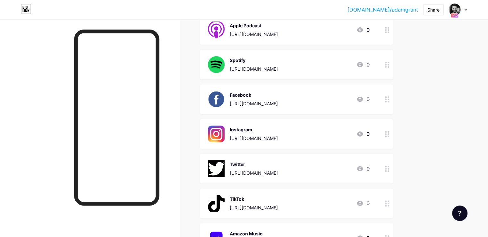
scroll to position [128, 0]
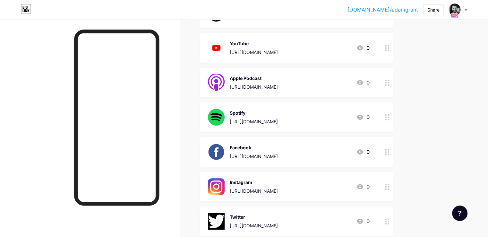
click at [377, 11] on link "[DOMAIN_NAME]/adamgrant" at bounding box center [382, 10] width 71 height 8
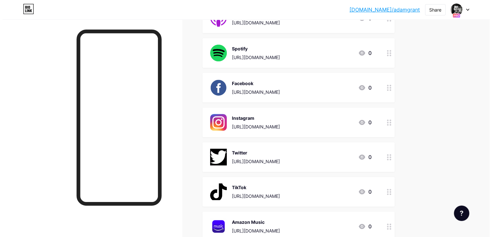
scroll to position [32, 0]
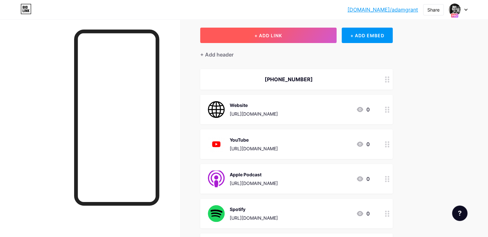
click at [306, 41] on button "+ ADD LINK" at bounding box center [268, 35] width 136 height 15
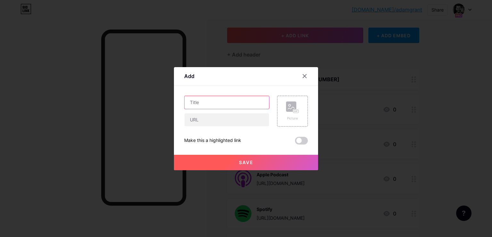
click at [246, 104] on input "text" at bounding box center [227, 102] width 85 height 13
click at [238, 118] on input "text" at bounding box center [227, 119] width 85 height 13
paste input "[URL][DOMAIN_NAME]"
click at [223, 121] on input "[URL][DOMAIN_NAME]" at bounding box center [227, 119] width 85 height 13
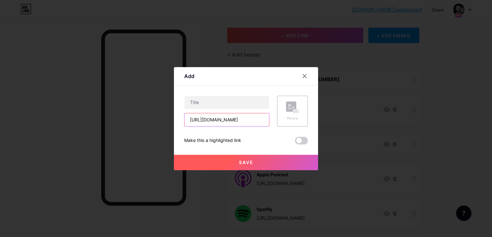
click at [223, 121] on input "[URL][DOMAIN_NAME]" at bounding box center [227, 119] width 85 height 13
click at [241, 119] on input "[URL][DOMAIN_NAME]" at bounding box center [227, 119] width 85 height 13
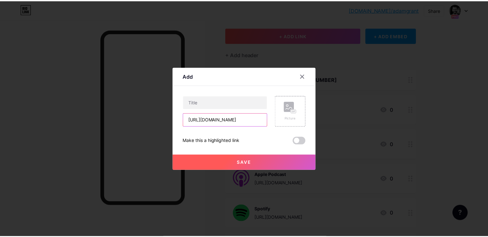
scroll to position [0, 0]
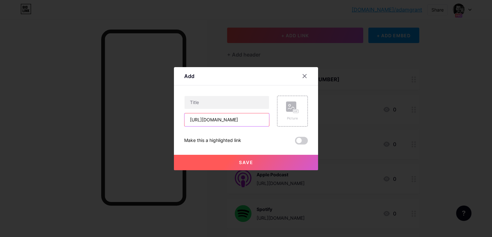
drag, startPoint x: 249, startPoint y: 118, endPoint x: 158, endPoint y: 117, distance: 91.0
click at [158, 117] on div "Add Content YouTube Play YouTube video without leaving your page. ADD Vimeo Pla…" at bounding box center [246, 118] width 492 height 237
click at [231, 119] on input "[URL][DOMAIN_NAME]" at bounding box center [227, 119] width 85 height 13
type input "[URL][DOMAIN_NAME]"
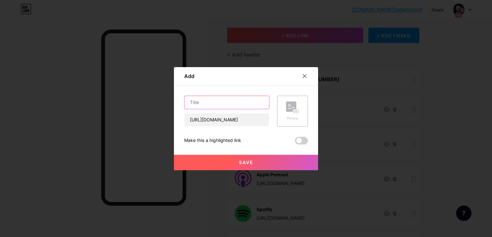
click at [206, 103] on input "text" at bounding box center [227, 102] width 85 height 13
paste input "listennotes"
click at [200, 100] on input "listennotes" at bounding box center [227, 102] width 85 height 13
click at [205, 102] on input "listen notes" at bounding box center [227, 102] width 85 height 13
click at [191, 104] on input "listen Notes" at bounding box center [227, 102] width 85 height 13
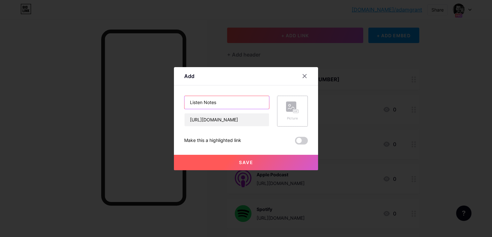
type input "Listen Notes"
click at [299, 107] on icon at bounding box center [292, 107] width 13 height 12
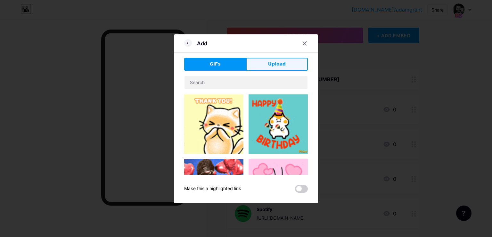
click at [283, 66] on span "Upload" at bounding box center [277, 64] width 18 height 7
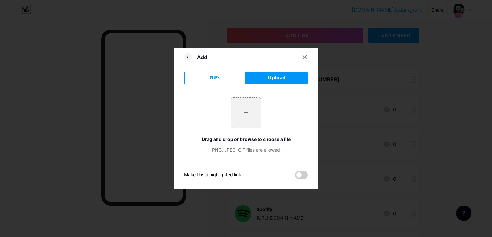
click at [244, 107] on input "file" at bounding box center [246, 112] width 30 height 30
type input "C:\fakepath\Listen Notes.png"
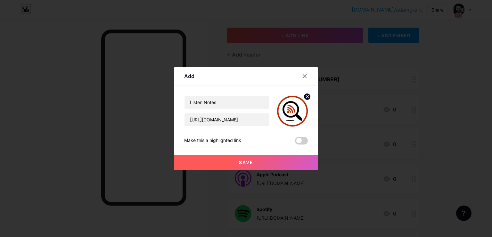
click at [268, 159] on button "Save" at bounding box center [246, 161] width 144 height 15
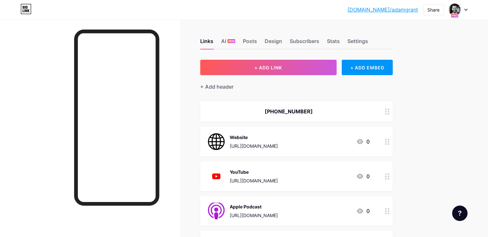
click at [467, 11] on icon at bounding box center [465, 10] width 3 height 2
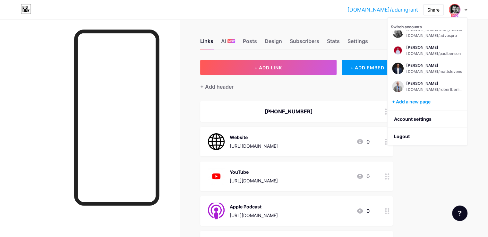
scroll to position [49, 0]
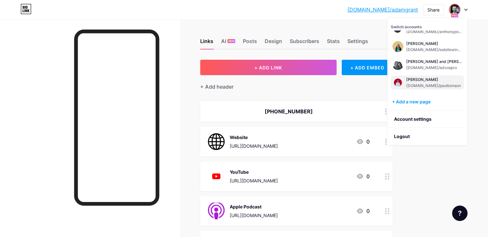
click at [434, 81] on div "[PERSON_NAME]" at bounding box center [433, 79] width 54 height 5
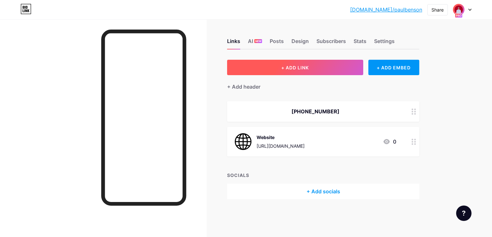
click at [344, 63] on button "+ ADD LINK" at bounding box center [295, 67] width 136 height 15
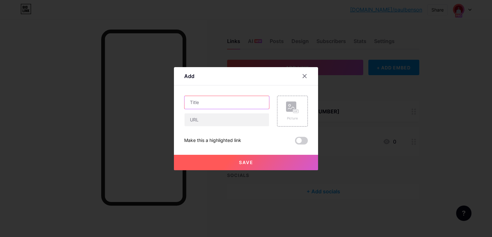
click at [248, 102] on input "text" at bounding box center [227, 102] width 85 height 13
type input "YouTube"
click at [247, 123] on input "text" at bounding box center [227, 119] width 85 height 13
paste input "[URL][DOMAIN_NAME]"
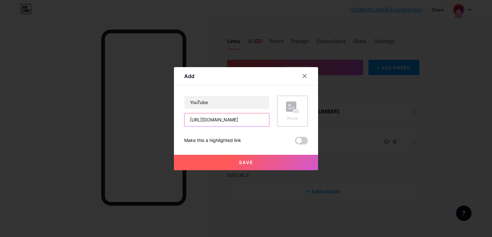
type input "[URL][DOMAIN_NAME]"
click at [288, 116] on div "Picture" at bounding box center [292, 118] width 13 height 5
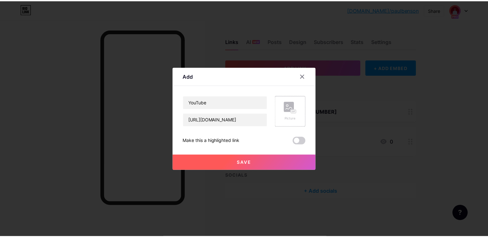
scroll to position [0, 0]
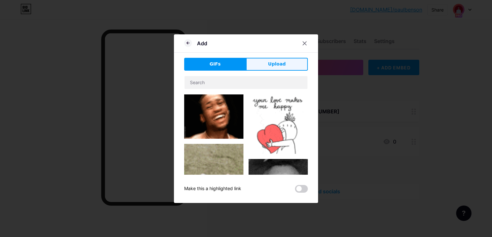
click at [271, 64] on span "Upload" at bounding box center [277, 64] width 18 height 7
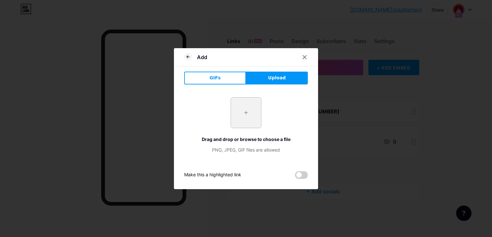
click at [247, 111] on input "file" at bounding box center [246, 112] width 30 height 30
type input "C:\fakepath\YouTube.png"
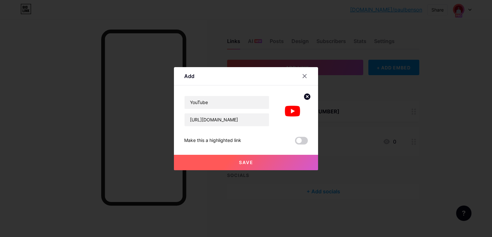
click at [217, 157] on button "Save" at bounding box center [246, 161] width 144 height 15
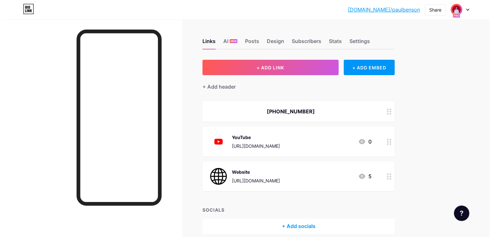
scroll to position [28, 0]
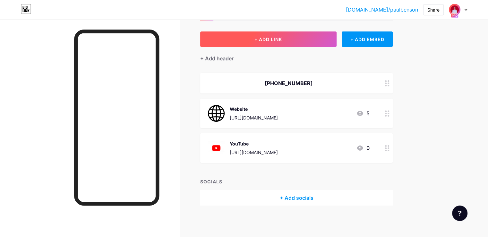
click at [263, 45] on button "+ ADD LINK" at bounding box center [268, 38] width 136 height 15
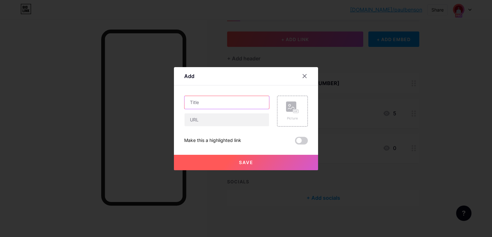
click at [244, 100] on input "text" at bounding box center [227, 102] width 85 height 13
type input "Apple Podcast"
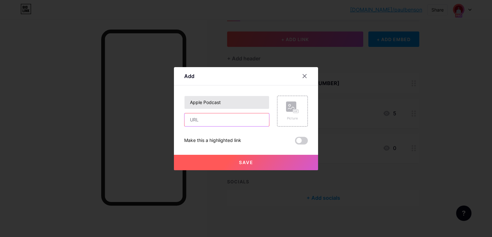
paste input "https://podcasts.apple.com/us/podcast/benson-on-injury-law/id1845415895"
type input "https://podcasts.apple.com/us/podcast/benson-on-injury-law/id1845415895"
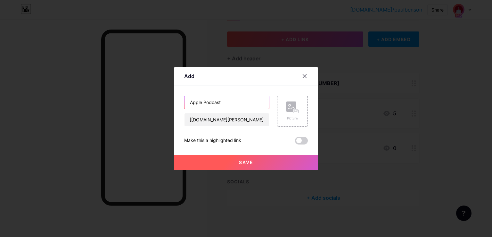
click at [197, 105] on input "Apple Podcast" at bounding box center [227, 102] width 85 height 13
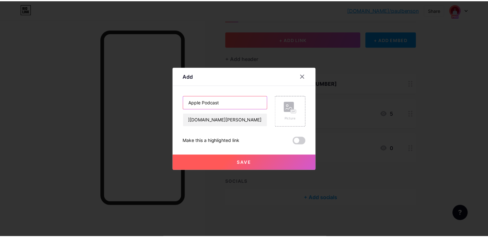
scroll to position [0, 0]
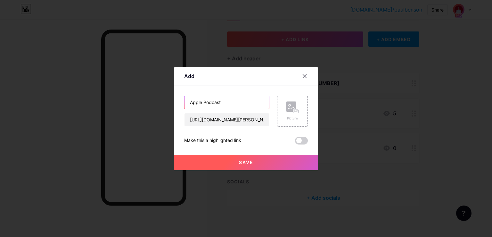
click at [197, 105] on input "Apple Podcast" at bounding box center [227, 102] width 85 height 13
click at [290, 105] on rect at bounding box center [291, 106] width 10 height 10
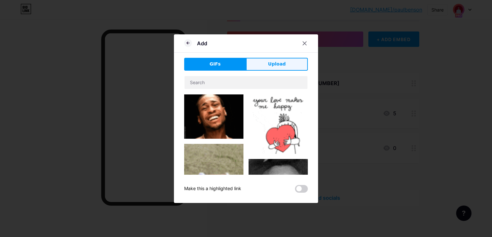
click at [280, 65] on span "Upload" at bounding box center [277, 64] width 18 height 7
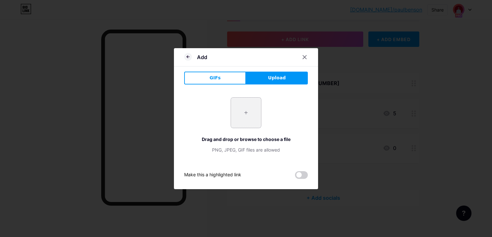
click at [249, 114] on input "file" at bounding box center [246, 112] width 30 height 30
type input "C:\fakepath\apple-podcast-logo-0CF661058F-seeklogo.com.png"
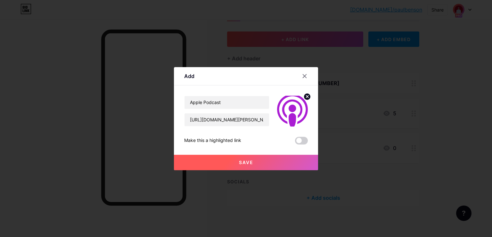
click at [290, 163] on button "Save" at bounding box center [246, 161] width 144 height 15
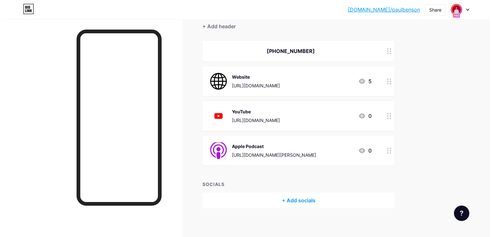
scroll to position [28, 0]
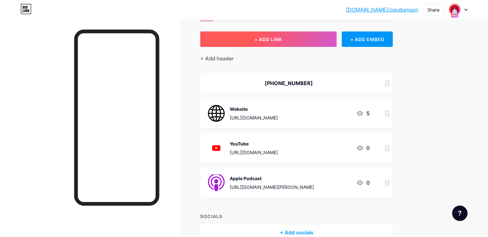
click at [294, 42] on button "+ ADD LINK" at bounding box center [268, 38] width 136 height 15
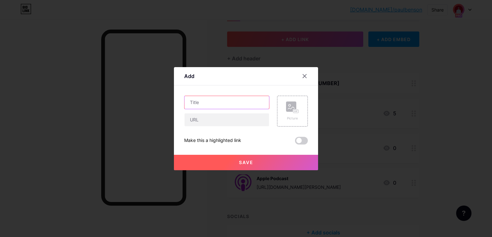
click at [250, 96] on input "text" at bounding box center [227, 102] width 85 height 13
click at [253, 100] on input "text" at bounding box center [227, 102] width 85 height 13
type input "Spotify"
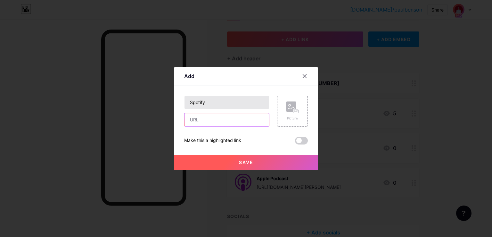
paste input "https://open.spotify.com/show/0Os0GKpXHSeFrsaJVmeeIH"
type input "https://open.spotify.com/show/0Os0GKpXHSeFrsaJVmeeIH"
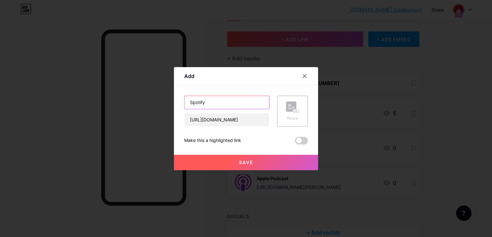
click at [253, 100] on input "Spotify" at bounding box center [227, 102] width 85 height 13
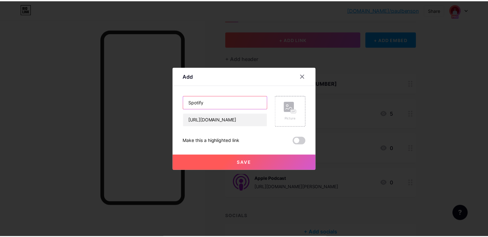
scroll to position [0, 0]
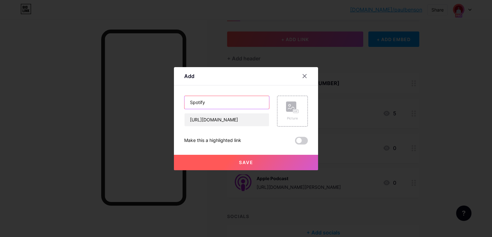
click at [253, 100] on input "Spotify" at bounding box center [227, 102] width 85 height 13
click at [286, 104] on icon at bounding box center [292, 107] width 13 height 12
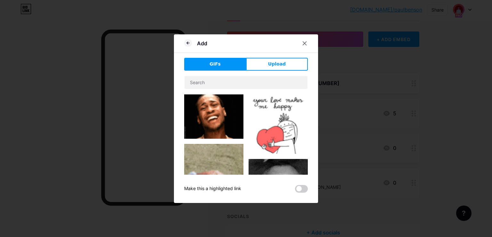
click at [278, 71] on div "GIFs Upload Content YouTube Play YouTube video without leaving your page. ADD V…" at bounding box center [246, 125] width 124 height 135
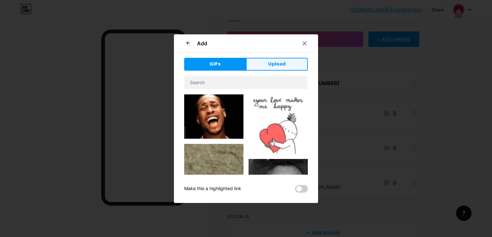
click at [278, 69] on button "Upload" at bounding box center [277, 64] width 62 height 13
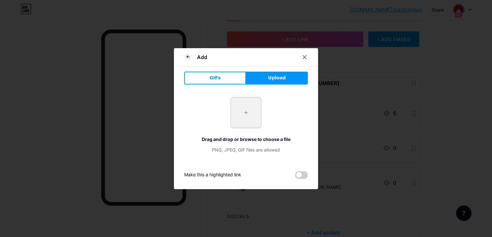
click at [248, 111] on input "file" at bounding box center [246, 112] width 30 height 30
type input "C:\fakepath\Spotify_icon.png"
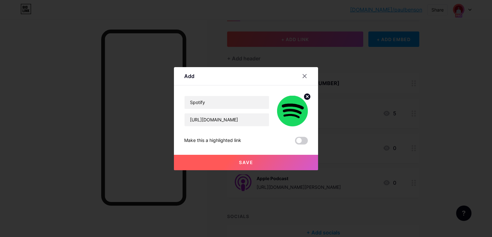
click at [223, 161] on button "Save" at bounding box center [246, 161] width 144 height 15
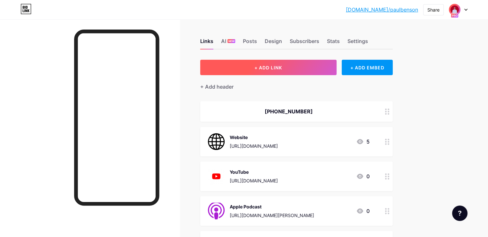
click at [265, 71] on button "+ ADD LINK" at bounding box center [268, 67] width 136 height 15
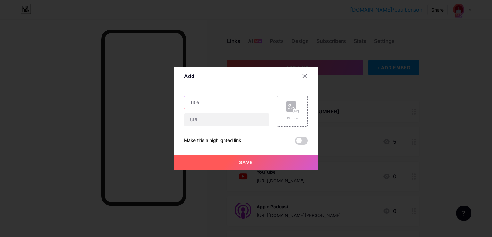
click at [248, 105] on input "text" at bounding box center [227, 102] width 85 height 13
type input "Facebook"
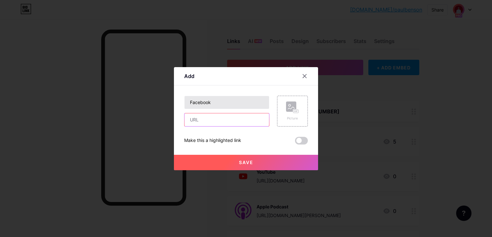
paste input "https://www.facebook.com/PBensonLaw/#"
type input "https://www.facebook.com/PBensonLaw/#"
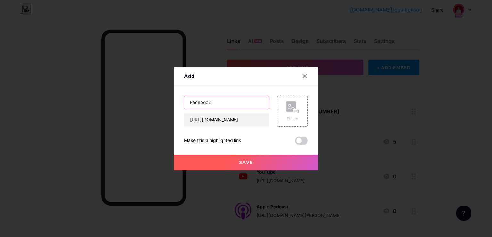
click at [248, 105] on input "Facebook" at bounding box center [227, 102] width 85 height 13
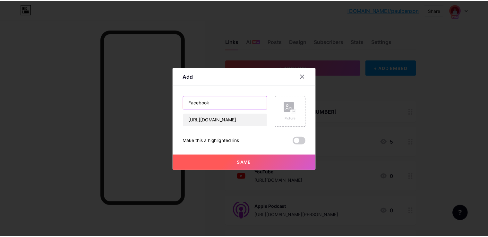
scroll to position [0, 0]
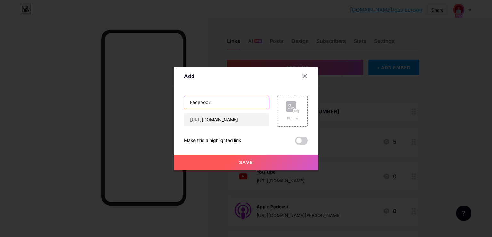
click at [248, 105] on input "Facebook" at bounding box center [227, 102] width 85 height 13
click at [290, 106] on rect at bounding box center [291, 106] width 10 height 10
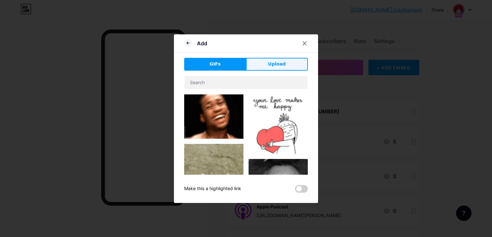
click at [281, 69] on button "Upload" at bounding box center [277, 64] width 62 height 13
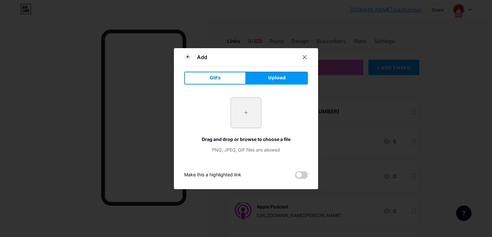
click at [251, 111] on input "file" at bounding box center [246, 112] width 30 height 30
type input "C:\fakepath\facebook-512.webp"
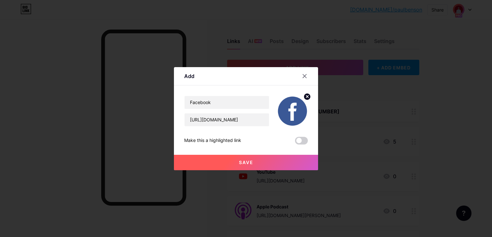
click at [235, 161] on button "Save" at bounding box center [246, 161] width 144 height 15
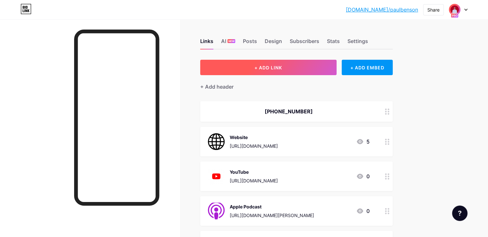
click at [336, 66] on button "+ ADD LINK" at bounding box center [268, 67] width 136 height 15
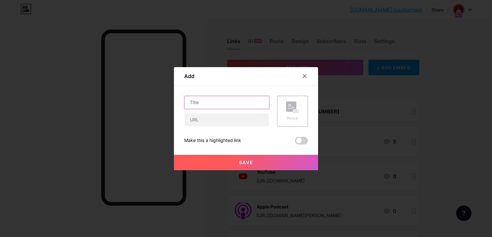
click at [233, 98] on input "text" at bounding box center [227, 102] width 85 height 13
type input "Instagram"
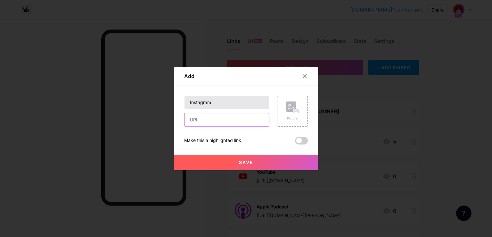
paste input "https://www.instagram.com/paulbensonlaw/"
type input "https://www.instagram.com/paulbensonlaw/"
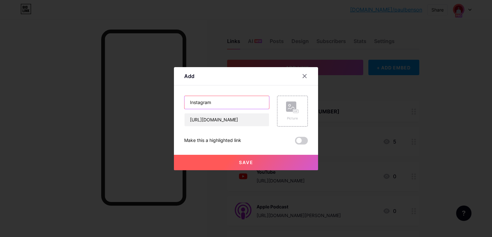
click at [233, 98] on input "Instagram" at bounding box center [227, 102] width 85 height 13
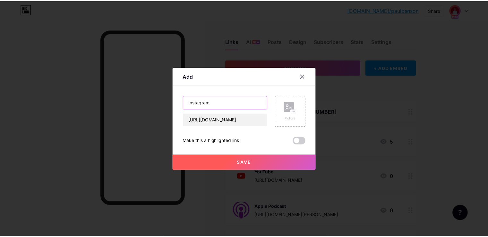
scroll to position [0, 0]
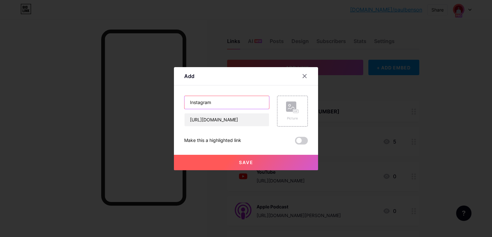
click at [233, 98] on input "Instagram" at bounding box center [227, 102] width 85 height 13
drag, startPoint x: 233, startPoint y: 99, endPoint x: 288, endPoint y: 114, distance: 57.0
click at [272, 113] on div "Instagram https://www.instagram.com/paulbensonlaw/ Picture" at bounding box center [246, 111] width 124 height 31
click at [296, 105] on rect at bounding box center [291, 106] width 10 height 10
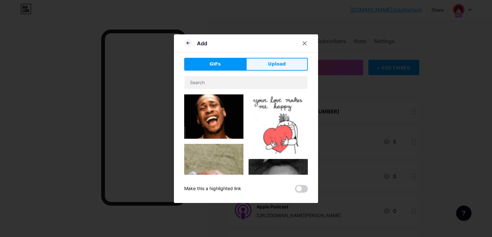
click at [271, 67] on span "Upload" at bounding box center [277, 64] width 18 height 7
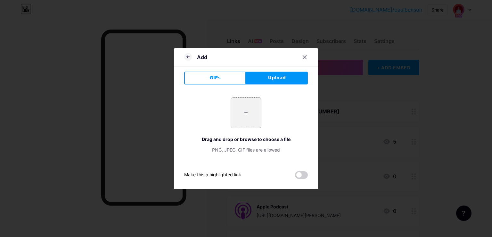
click at [246, 114] on input "file" at bounding box center [246, 112] width 30 height 30
type input "C:\fakepath\Instagram_icon.png"
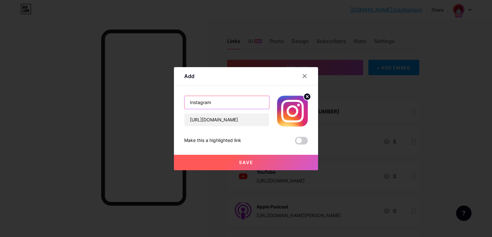
click at [224, 104] on input "Instagram" at bounding box center [227, 102] width 85 height 13
click at [231, 160] on button "Save" at bounding box center [246, 161] width 144 height 15
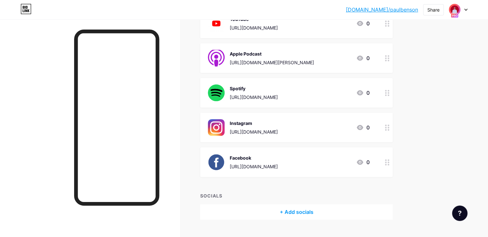
scroll to position [160, 0]
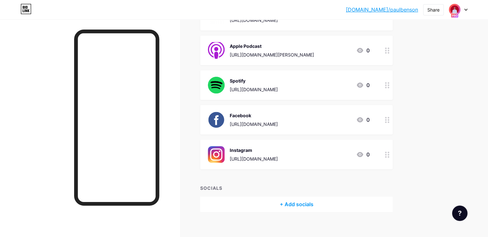
click at [419, 102] on div "Links AI NEW Posts Design Subscribers Stats Settings + ADD LINK + ADD EMBED + A…" at bounding box center [209, 51] width 419 height 385
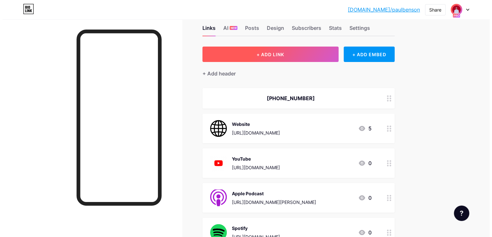
scroll to position [6, 0]
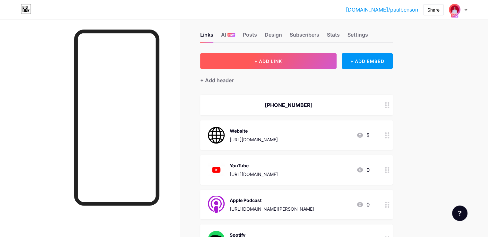
click at [282, 61] on span "+ ADD LINK" at bounding box center [268, 60] width 28 height 5
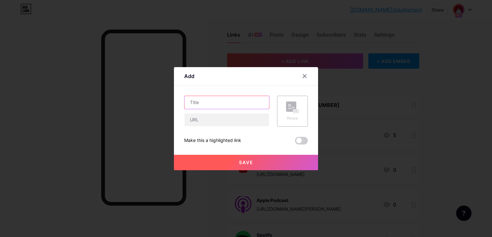
click at [238, 103] on input "text" at bounding box center [227, 102] width 85 height 13
type input "LinkedIn"
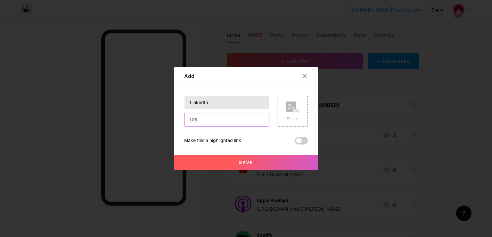
paste input "https://www.linkedin.com/in/paul-benson-3181563a/"
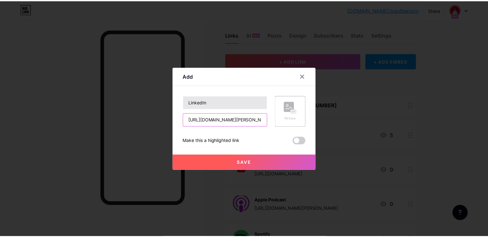
scroll to position [0, 37]
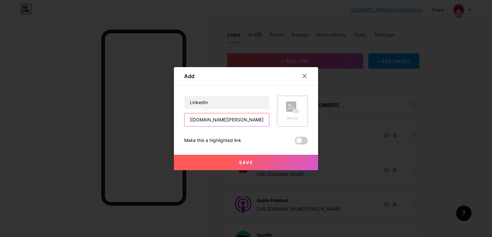
type input "https://www.linkedin.com/in/paul-benson-3181563a/"
click at [289, 108] on icon at bounding box center [291, 108] width 6 height 2
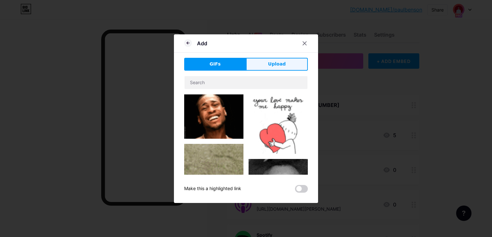
click at [283, 70] on button "Upload" at bounding box center [277, 64] width 62 height 13
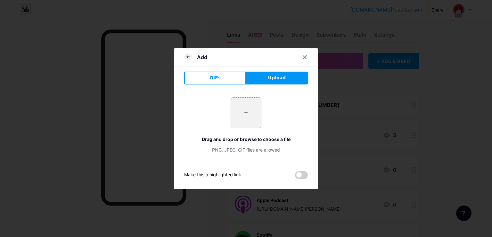
click at [241, 119] on input "file" at bounding box center [246, 112] width 30 height 30
type input "C:\fakepath\LinkedIn.png"
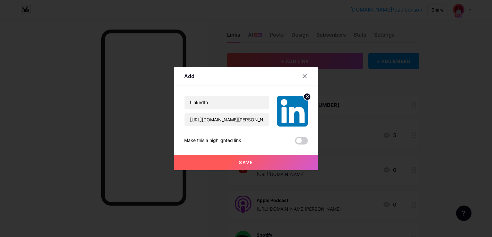
click at [203, 167] on button "Save" at bounding box center [246, 161] width 144 height 15
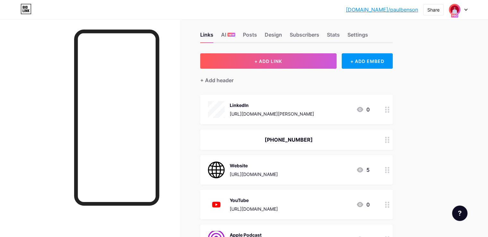
click at [227, 104] on div "LinkedIn https://www.linkedin.com/in/paul-benson-3181563a/ 0" at bounding box center [296, 109] width 192 height 29
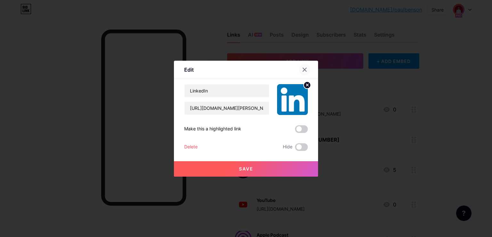
click at [305, 64] on div at bounding box center [305, 70] width 12 height 12
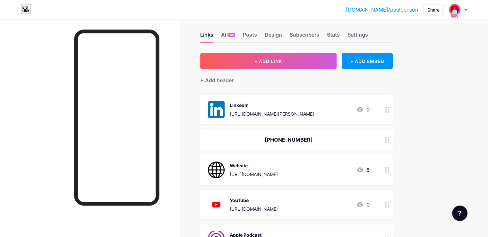
click at [314, 106] on div "LinkedIn" at bounding box center [272, 105] width 84 height 7
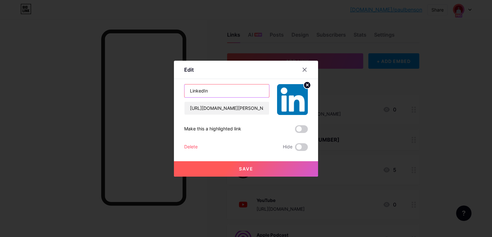
click at [235, 89] on input "LinkedIn" at bounding box center [227, 90] width 85 height 13
click at [306, 69] on icon at bounding box center [304, 69] width 5 height 5
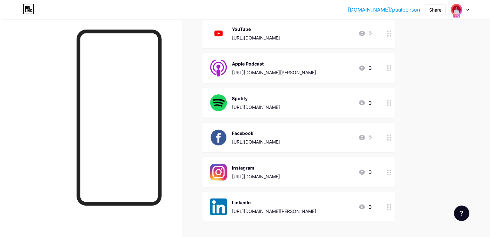
scroll to position [41, 0]
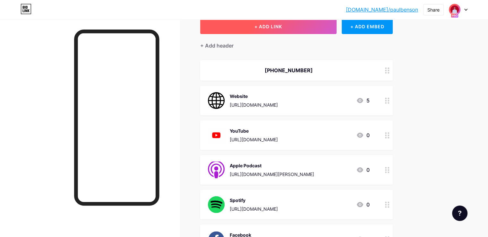
click at [303, 29] on button "+ ADD LINK" at bounding box center [268, 26] width 136 height 15
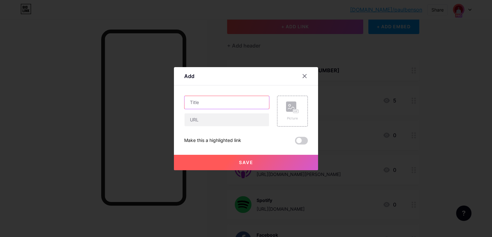
click at [218, 99] on input "text" at bounding box center [227, 102] width 85 height 13
type input "TikTok"
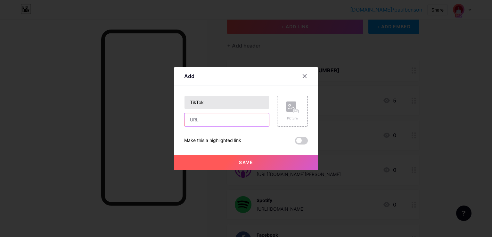
paste input "https://www.tiktok.com/@paulbensonlaw"
type input "https://www.tiktok.com/@paulbensonlaw"
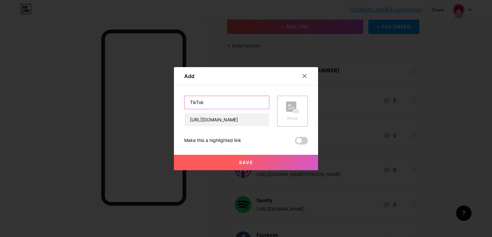
click at [226, 100] on input "TikTok" at bounding box center [227, 102] width 85 height 13
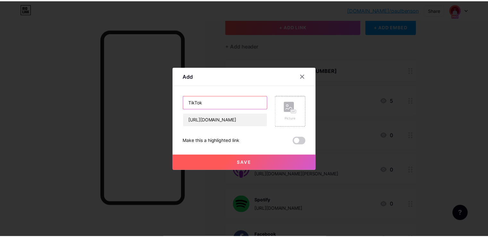
scroll to position [0, 0]
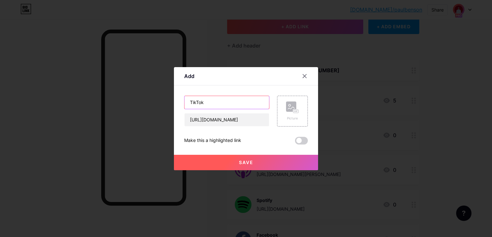
click at [226, 100] on input "TikTok" at bounding box center [227, 102] width 85 height 13
click at [294, 106] on rect at bounding box center [291, 106] width 10 height 10
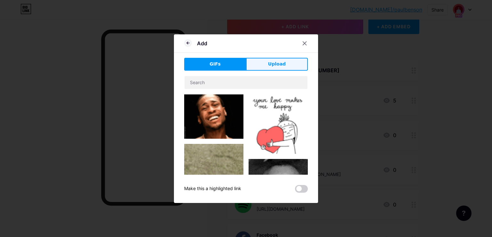
click at [259, 65] on button "Upload" at bounding box center [277, 64] width 62 height 13
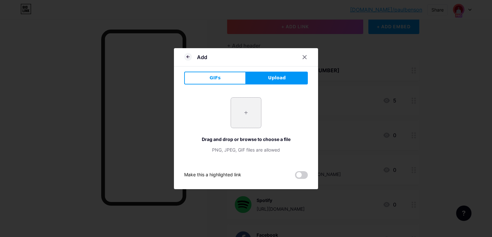
click at [242, 117] on input "file" at bounding box center [246, 112] width 30 height 30
type input "C:\fakepath\tiktok-icon-1780x2048-n4ol3tdu.png"
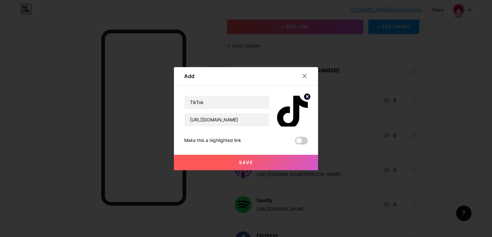
click at [223, 162] on button "Save" at bounding box center [246, 161] width 144 height 15
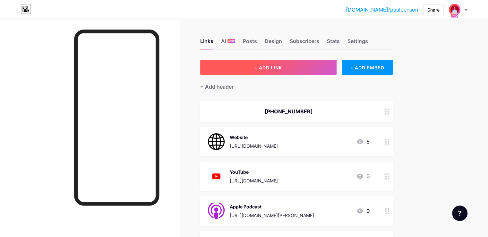
click at [282, 68] on span "+ ADD LINK" at bounding box center [268, 67] width 28 height 5
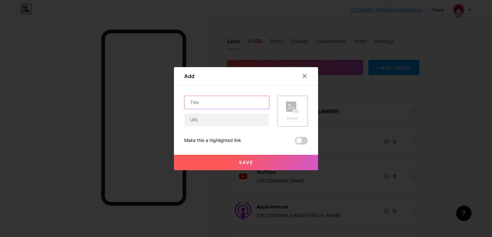
click at [248, 99] on input "text" at bounding box center [227, 102] width 85 height 13
type input "Amazon Music"
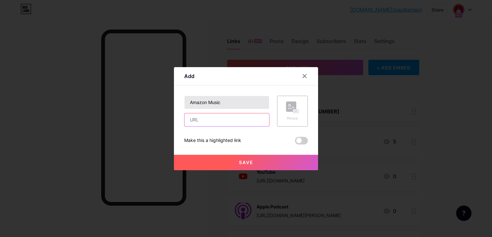
paste input "https://music.amazon.com/podcasts/a357b63e-71ed-4ea4-b548-a53c02604468/benson-o…"
type input "https://music.amazon.com/podcasts/a357b63e-71ed-4ea4-b548-a53c02604468/benson-o…"
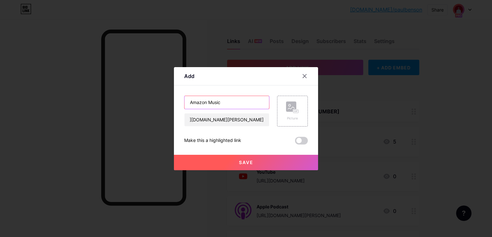
click at [248, 99] on input "Amazon Music" at bounding box center [227, 102] width 85 height 13
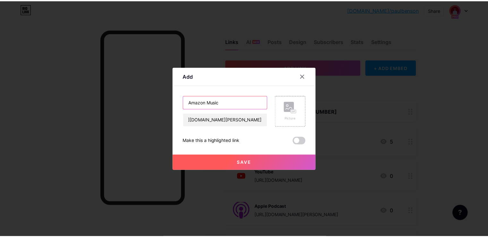
scroll to position [0, 0]
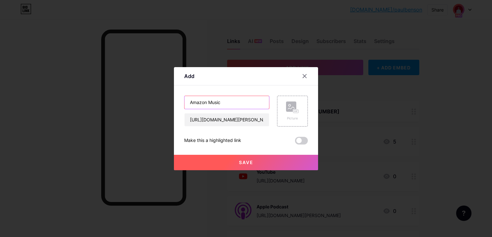
click at [248, 99] on input "Amazon Music" at bounding box center [227, 102] width 85 height 13
click at [205, 103] on input "Amazon Music" at bounding box center [227, 102] width 85 height 13
click at [282, 108] on div "Picture" at bounding box center [292, 111] width 31 height 31
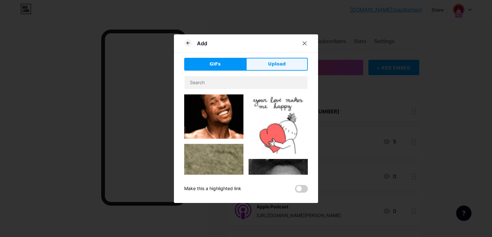
click at [277, 64] on span "Upload" at bounding box center [277, 64] width 18 height 7
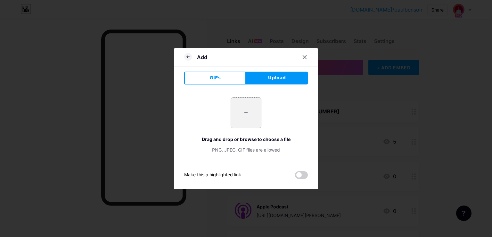
click at [249, 107] on input "file" at bounding box center [246, 112] width 30 height 30
type input "C:\fakepath\amazon-music.png"
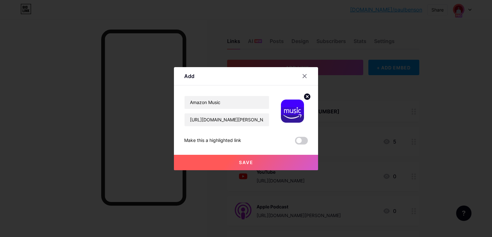
click at [242, 158] on button "Save" at bounding box center [246, 161] width 144 height 15
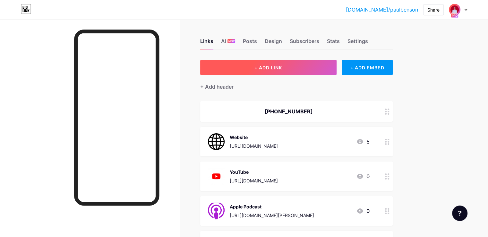
click at [275, 72] on button "+ ADD LINK" at bounding box center [268, 67] width 136 height 15
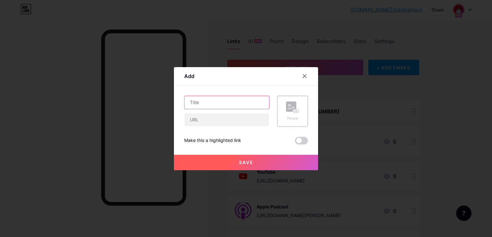
click at [249, 105] on input "text" at bounding box center [227, 102] width 85 height 13
type input "iHeartRadio"
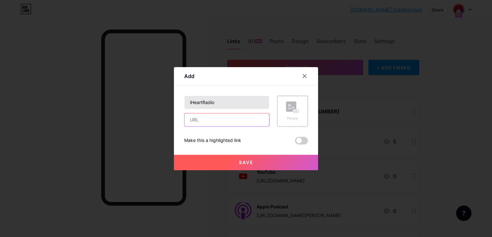
paste input "https://www.iheart.com/podcast/1323-benson-on-injury-law-299956520/"
type input "https://www.iheart.com/podcast/1323-benson-on-injury-law-299956520/"
click at [282, 104] on div "Picture" at bounding box center [292, 111] width 31 height 31
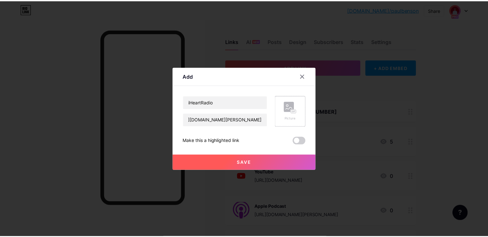
scroll to position [0, 0]
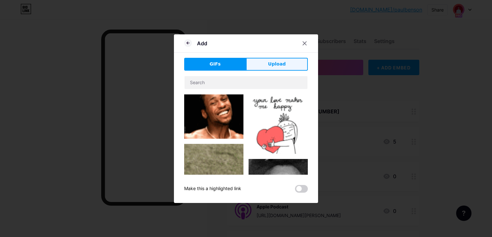
click at [279, 64] on span "Upload" at bounding box center [277, 64] width 18 height 7
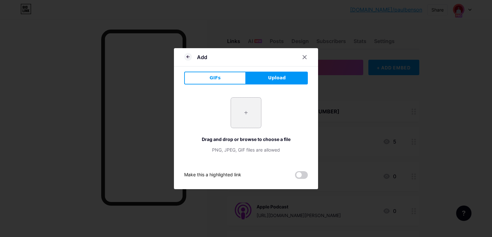
click at [250, 109] on input "file" at bounding box center [246, 112] width 30 height 30
type input "C:\fakepath\iHeart Radio.jpg"
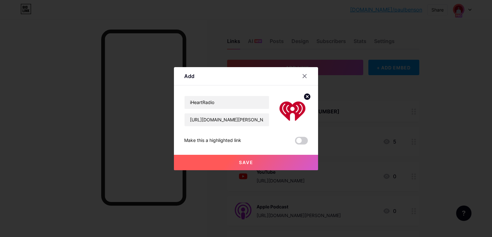
click at [266, 162] on button "Save" at bounding box center [246, 161] width 144 height 15
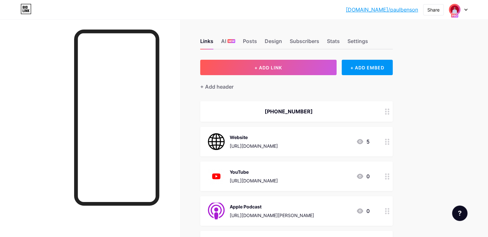
click at [328, 76] on div "+ Add header" at bounding box center [296, 83] width 192 height 16
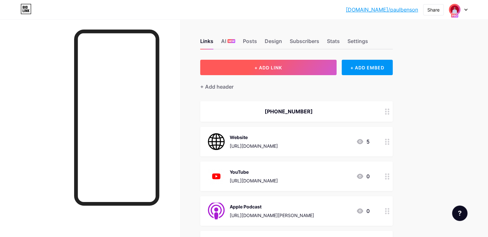
click at [329, 72] on button "+ ADD LINK" at bounding box center [268, 67] width 136 height 15
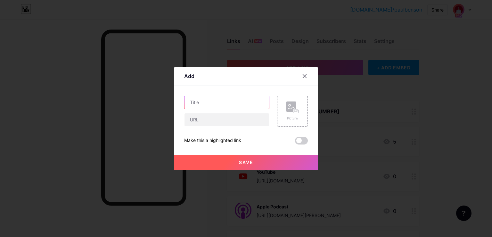
click at [253, 105] on input "text" at bounding box center [227, 102] width 85 height 13
type input "PlayerFM"
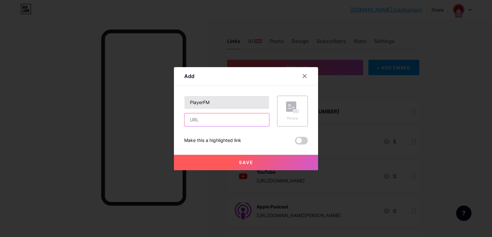
paste input "https://player.fm/series/3695011"
type input "https://player.fm/series/3695011"
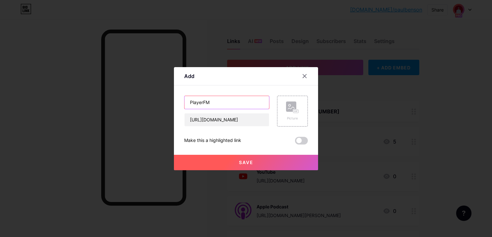
click at [215, 102] on input "PlayerFM" at bounding box center [227, 102] width 85 height 13
click at [200, 102] on input "PlayerFM" at bounding box center [227, 102] width 85 height 13
drag, startPoint x: 204, startPoint y: 104, endPoint x: 188, endPoint y: 102, distance: 15.4
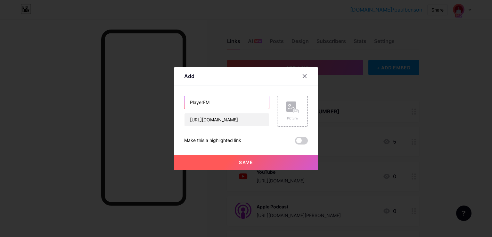
click at [188, 102] on input "PlayerFM" at bounding box center [227, 102] width 85 height 13
click at [287, 107] on rect at bounding box center [291, 106] width 10 height 10
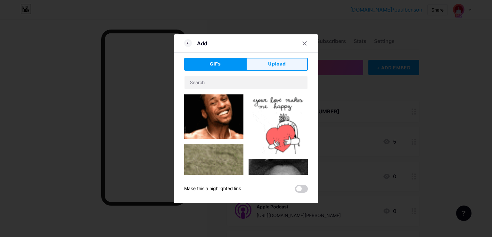
click at [283, 70] on button "Upload" at bounding box center [277, 64] width 62 height 13
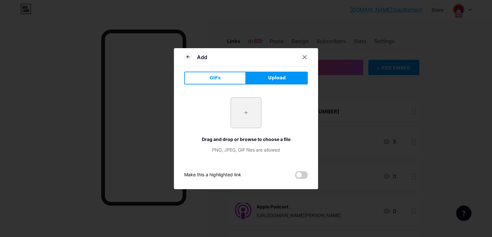
click at [240, 120] on input "file" at bounding box center [246, 112] width 30 height 30
type input "C:\fakepath\playerfm-logo-d9141aaecee4e24692039ae3ffab1404a91b496e507a5cebbbb4d…"
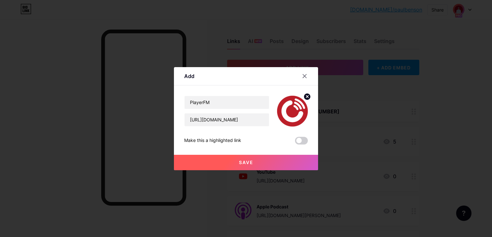
click at [221, 166] on button "Save" at bounding box center [246, 161] width 144 height 15
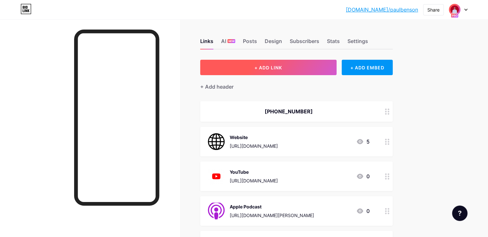
click at [298, 60] on button "+ ADD LINK" at bounding box center [268, 67] width 136 height 15
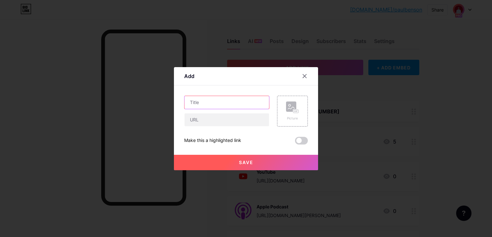
click at [256, 96] on input "text" at bounding box center [227, 102] width 85 height 13
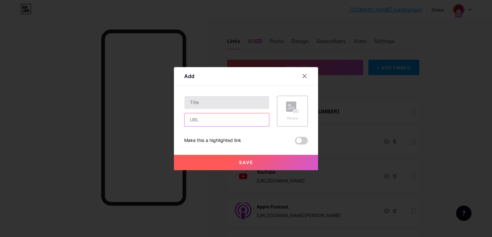
paste input "https://www.listennotes.com/podcasts/benson-on-injury-law-bensoninjurylaw-UpIwN…"
click at [235, 121] on input "https://www.listennotes.com/podcasts/benson-on-injury-law-bensoninjurylaw-UpIwN…" at bounding box center [227, 119] width 85 height 13
drag, startPoint x: 246, startPoint y: 122, endPoint x: 168, endPoint y: 121, distance: 77.9
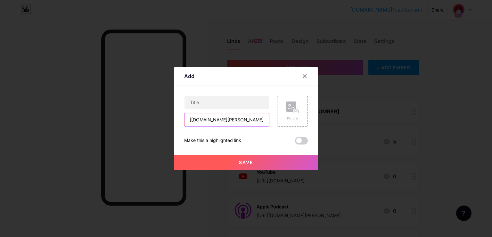
click at [168, 121] on div "Add Content YouTube Play YouTube video without leaving your page. ADD Vimeo Pla…" at bounding box center [246, 118] width 492 height 237
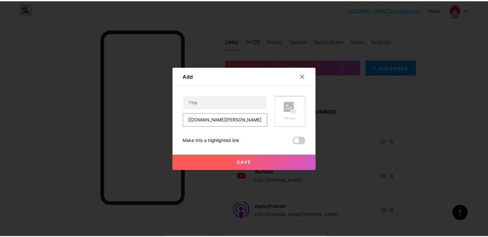
scroll to position [0, 0]
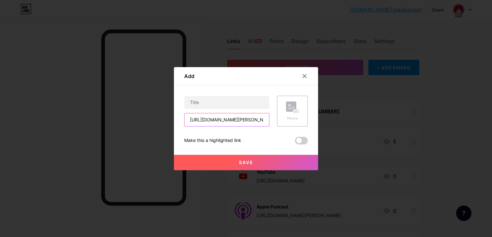
click at [222, 118] on input "https://www.listennotes.com/podcasts/benson-on-injury-law-bensoninjurylaw-UpIwN…" at bounding box center [227, 119] width 85 height 13
type input "https://www.listennotes.com/podcasts/benson-on-injury-law-bensoninjurylaw-UpIwN…"
click at [212, 106] on input "text" at bounding box center [227, 102] width 85 height 13
paste input "listennotes"
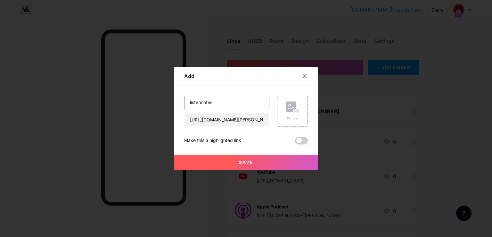
click at [203, 104] on input "listennotes" at bounding box center [227, 102] width 85 height 13
type input "Listen Notes"
click at [288, 105] on rect at bounding box center [291, 106] width 10 height 10
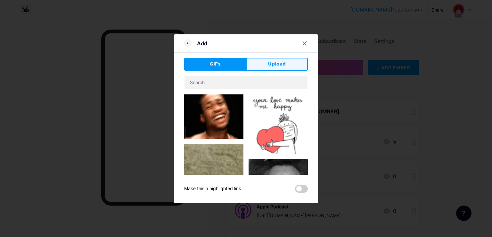
click at [272, 70] on button "Upload" at bounding box center [277, 64] width 62 height 13
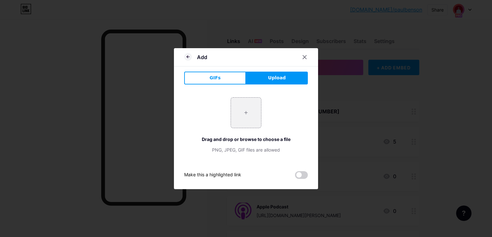
click at [263, 100] on div "+ Drag and drop or browse to choose a file PNG, JPEG, GIF files are allowed" at bounding box center [246, 125] width 124 height 56
click at [256, 112] on input "file" at bounding box center [246, 112] width 30 height 30
type input "C:\fakepath\Listen Notes.png"
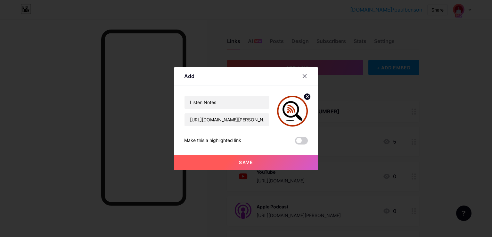
click at [267, 161] on button "Save" at bounding box center [246, 161] width 144 height 15
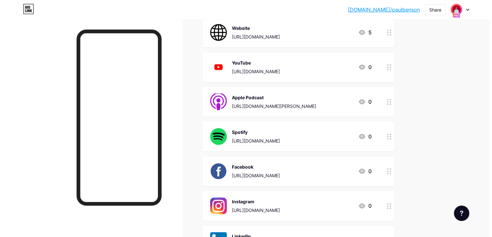
scroll to position [22, 0]
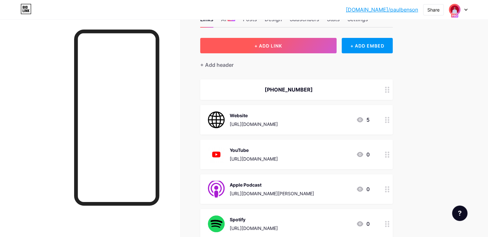
click at [300, 49] on button "+ ADD LINK" at bounding box center [268, 45] width 136 height 15
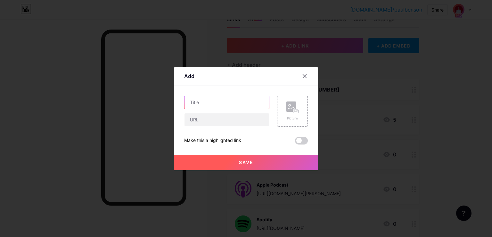
click at [226, 100] on input "text" at bounding box center [227, 102] width 85 height 13
type input "Podbean"
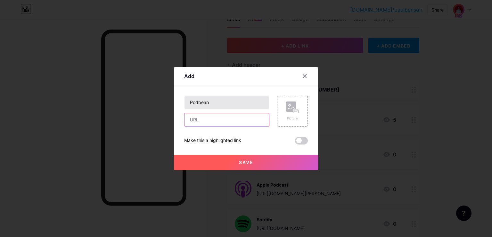
paste input "https://bensoninjurylaw.podbean.com/"
type input "https://bensoninjurylaw.podbean.com/"
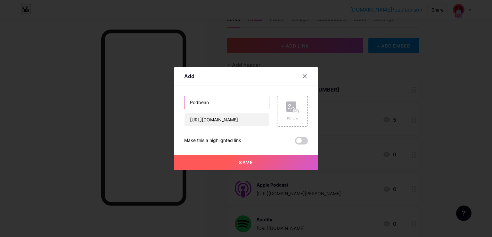
click at [226, 100] on input "Podbean" at bounding box center [227, 102] width 85 height 13
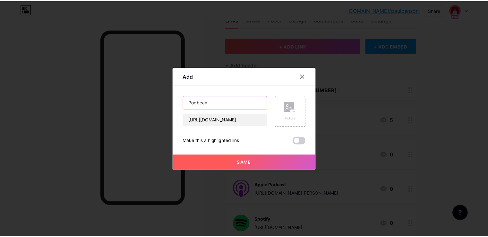
scroll to position [0, 0]
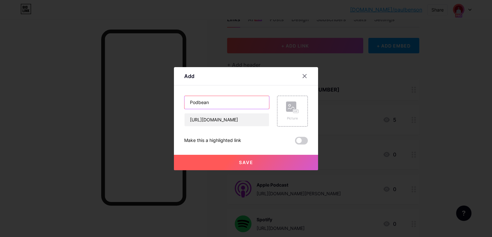
click at [226, 100] on input "Podbean" at bounding box center [227, 102] width 85 height 13
click at [284, 103] on div "Picture" at bounding box center [292, 111] width 31 height 31
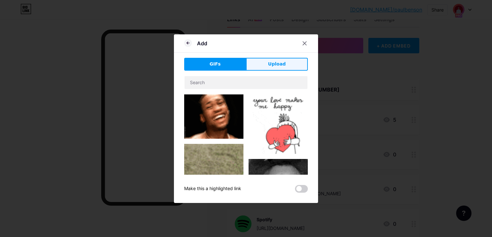
click at [277, 66] on span "Upload" at bounding box center [277, 64] width 18 height 7
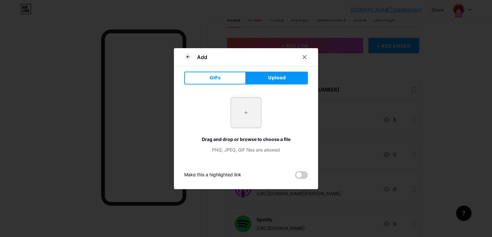
click at [247, 120] on input "file" at bounding box center [246, 112] width 30 height 30
type input "C:\fakepath\podbean.png"
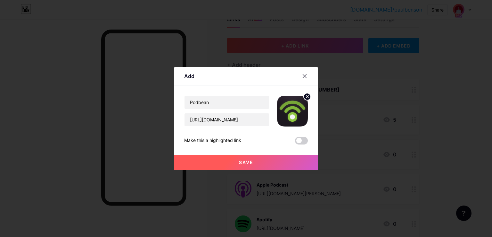
click at [232, 167] on button "Save" at bounding box center [246, 161] width 144 height 15
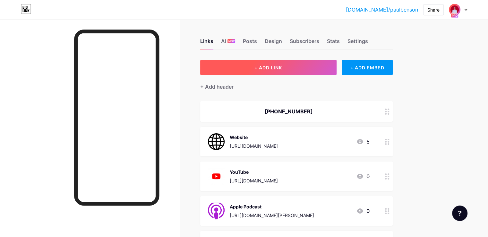
click at [282, 69] on span "+ ADD LINK" at bounding box center [268, 67] width 28 height 5
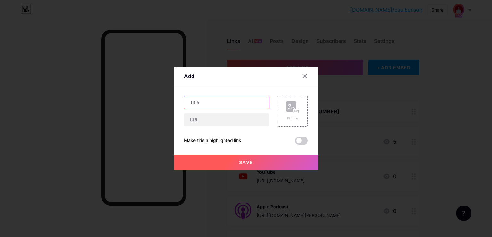
click at [231, 102] on input "text" at bounding box center [227, 102] width 85 height 13
type input "POdchaser"
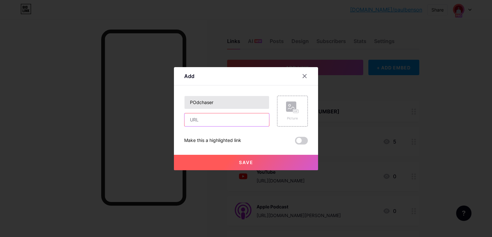
paste input "https://www.podchaser.com/podcasts/benson-on-injury-law-6244374"
type input "https://www.podchaser.com/podcasts/benson-on-injury-law-6244374"
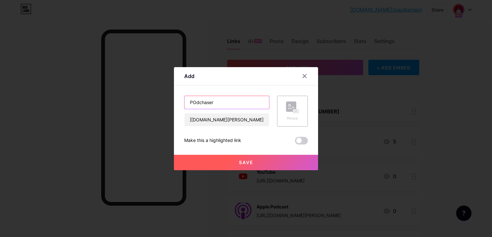
click at [200, 102] on input "POdchaser" at bounding box center [227, 102] width 85 height 13
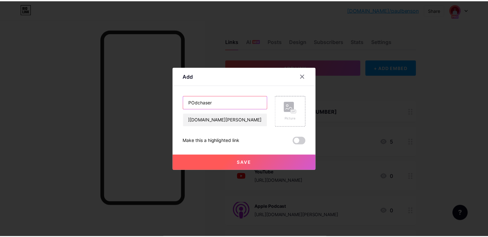
scroll to position [0, 0]
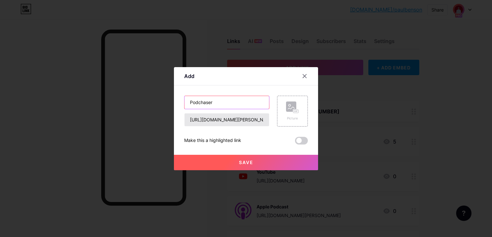
type input "Podchaser"
click at [307, 109] on div "Picture" at bounding box center [292, 111] width 31 height 31
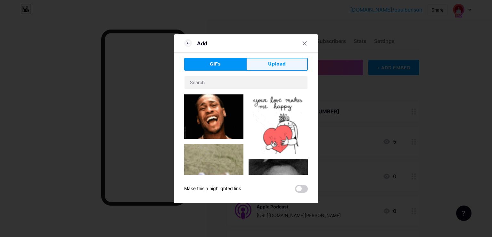
click at [264, 67] on button "Upload" at bounding box center [277, 64] width 62 height 13
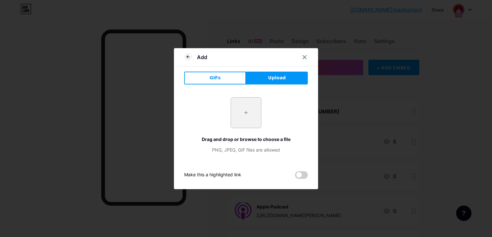
click at [240, 121] on input "file" at bounding box center [246, 112] width 30 height 30
type input "C:\fakepath\podchaser.png"
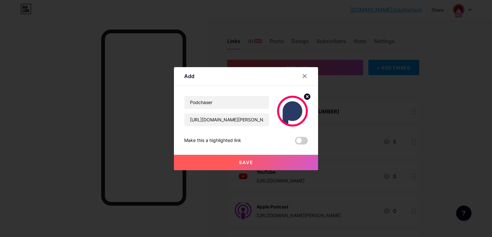
click at [267, 161] on button "Save" at bounding box center [246, 161] width 144 height 15
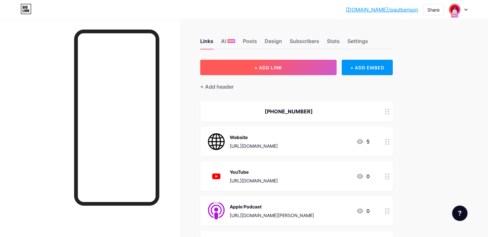
click at [320, 63] on button "+ ADD LINK" at bounding box center [268, 67] width 136 height 15
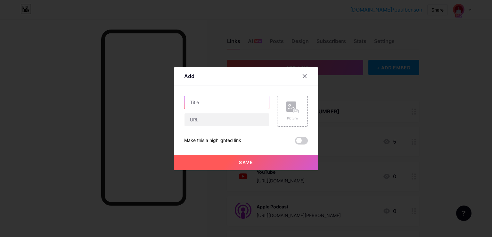
click at [239, 104] on input "text" at bounding box center [227, 102] width 85 height 13
type input "BoomPlay"
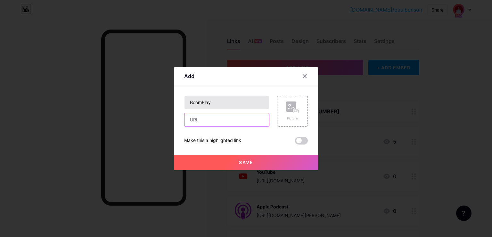
paste input "https://www.boomplay.com/podcasts/138535"
type input "https://www.boomplay.com/podcasts/138535"
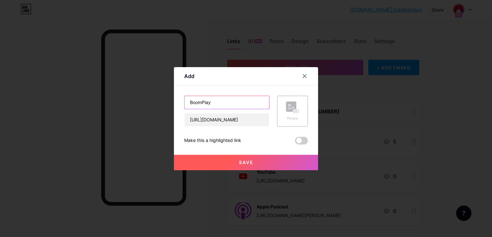
click at [239, 104] on input "BoomPlay" at bounding box center [227, 102] width 85 height 13
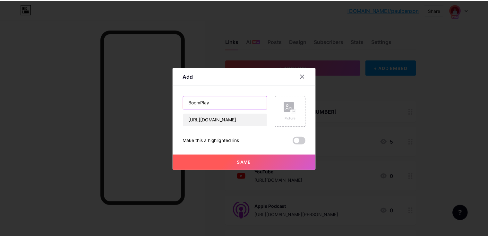
scroll to position [0, 0]
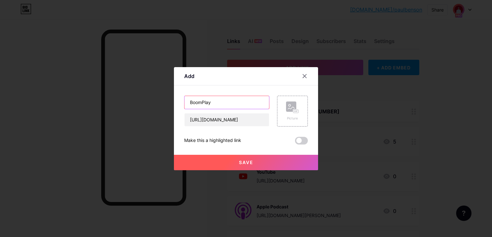
click at [239, 104] on input "BoomPlay" at bounding box center [227, 102] width 85 height 13
click at [292, 104] on rect at bounding box center [291, 106] width 10 height 10
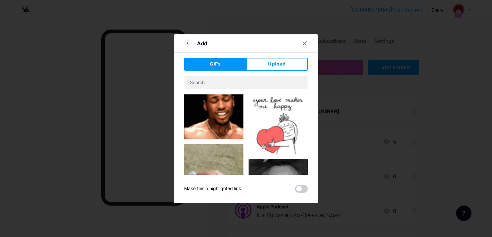
click at [265, 56] on div "Add GIFs Upload Content YouTube Play YouTube video without leaving your page. A…" at bounding box center [246, 118] width 144 height 168
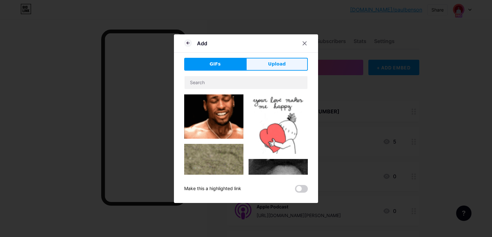
click at [264, 66] on button "Upload" at bounding box center [277, 64] width 62 height 13
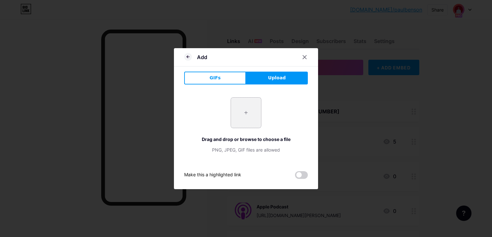
click at [246, 110] on input "file" at bounding box center [246, 112] width 30 height 30
type input "C:\fakepath\Boomplay.png"
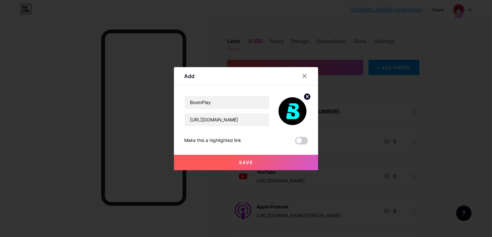
click at [242, 159] on button "Save" at bounding box center [246, 161] width 144 height 15
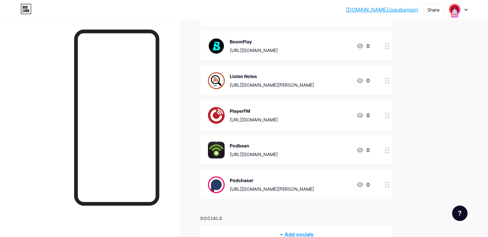
scroll to position [449, 0]
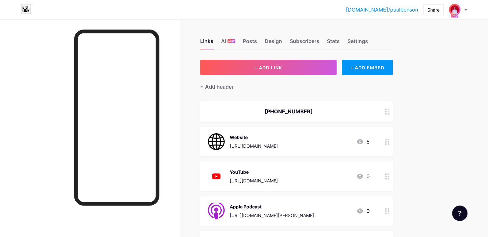
click at [468, 7] on div "[DOMAIN_NAME]/paulbe... [DOMAIN_NAME]/paulbenson Share Switch accounts [PERSON_…" at bounding box center [244, 10] width 488 height 12
click at [465, 7] on div at bounding box center [457, 10] width 19 height 12
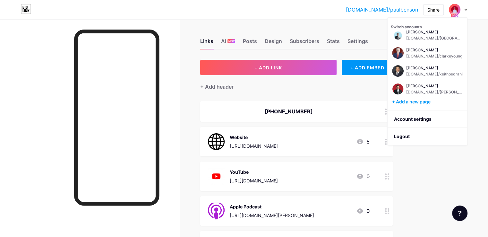
scroll to position [160, 0]
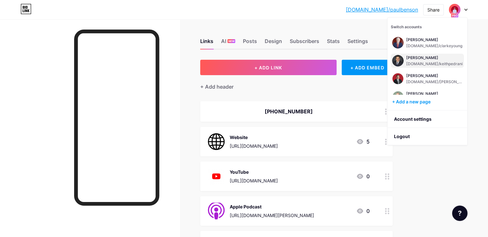
click at [430, 59] on div "[PERSON_NAME]" at bounding box center [434, 57] width 56 height 5
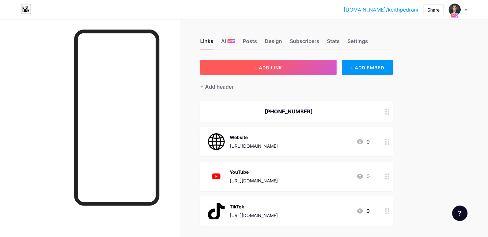
click at [285, 62] on button "+ ADD LINK" at bounding box center [268, 67] width 136 height 15
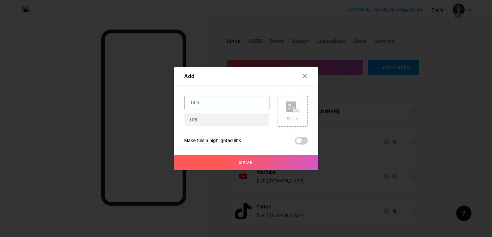
click at [238, 104] on input "text" at bounding box center [227, 102] width 85 height 13
type input "Apple Podcast"
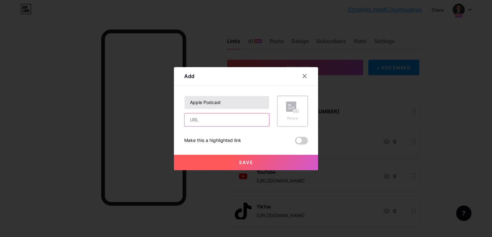
paste input "[URL][DOMAIN_NAME]"
type input "[URL][DOMAIN_NAME]"
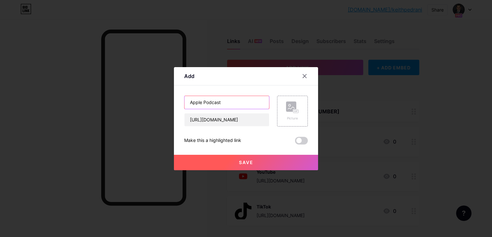
click at [192, 102] on input "Apple Podcast" at bounding box center [227, 102] width 85 height 13
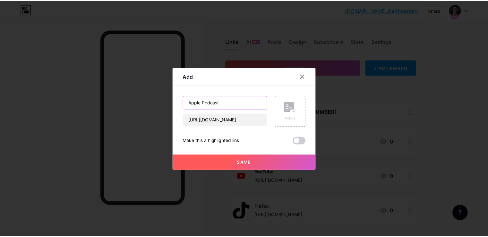
scroll to position [0, 0]
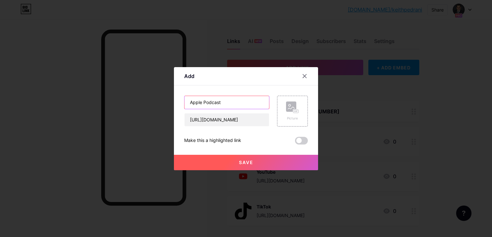
click at [192, 102] on input "Apple Podcast" at bounding box center [227, 102] width 85 height 13
click at [293, 104] on rect at bounding box center [291, 106] width 10 height 10
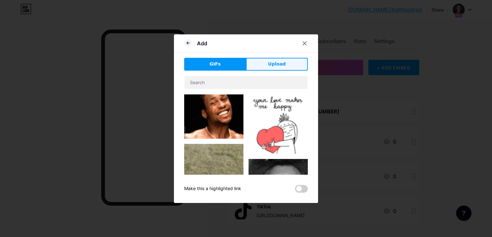
click at [283, 67] on button "Upload" at bounding box center [277, 64] width 62 height 13
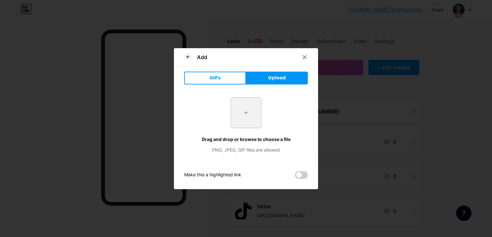
click at [254, 107] on input "file" at bounding box center [246, 112] width 30 height 30
type input "C:\fakepath\apple-podcast-logo-0CF661058F-seeklogo.com.png"
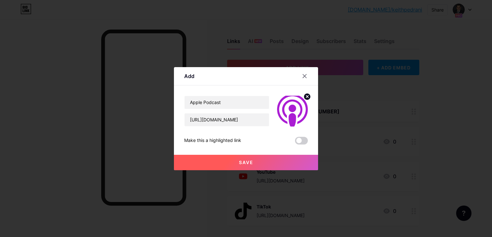
click at [228, 165] on button "Save" at bounding box center [246, 161] width 144 height 15
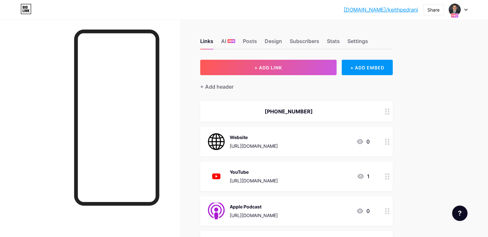
click at [282, 39] on div "Design" at bounding box center [272, 43] width 17 height 12
click at [213, 43] on div "Links" at bounding box center [206, 43] width 13 height 12
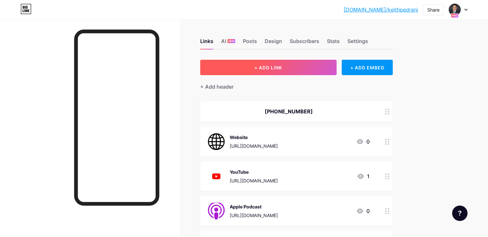
click at [271, 67] on button "+ ADD LINK" at bounding box center [268, 67] width 136 height 15
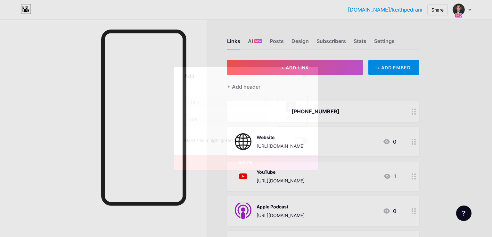
click at [238, 110] on div at bounding box center [226, 111] width 85 height 31
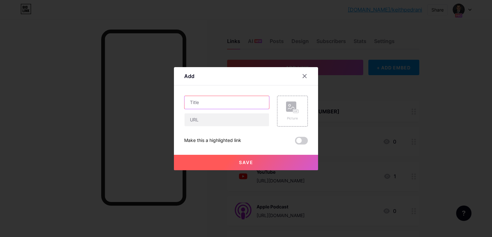
click at [238, 105] on input "text" at bounding box center [227, 102] width 85 height 13
type input "Spotify"
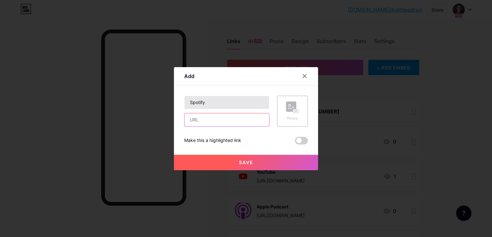
paste input "[URL][DOMAIN_NAME]"
type input "[URL][DOMAIN_NAME]"
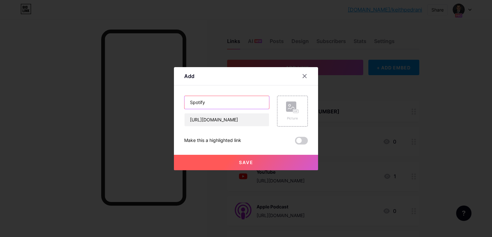
click at [238, 105] on input "Spotify" at bounding box center [227, 102] width 85 height 13
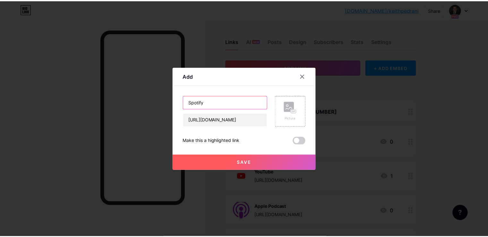
scroll to position [0, 0]
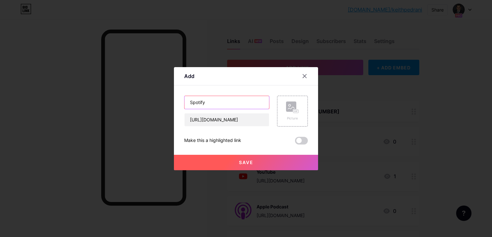
click at [238, 105] on input "Spotify" at bounding box center [227, 102] width 85 height 13
click at [300, 103] on div "Picture" at bounding box center [292, 111] width 31 height 31
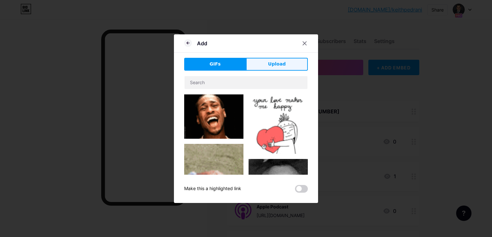
click at [255, 65] on button "Upload" at bounding box center [277, 64] width 62 height 13
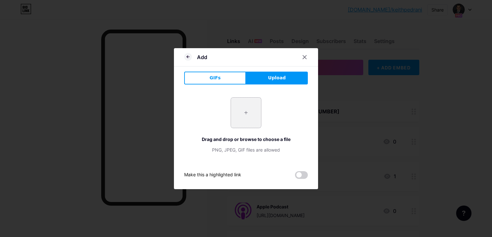
click at [246, 110] on input "file" at bounding box center [246, 112] width 30 height 30
type input "C:\fakepath\Spotify_icon.png"
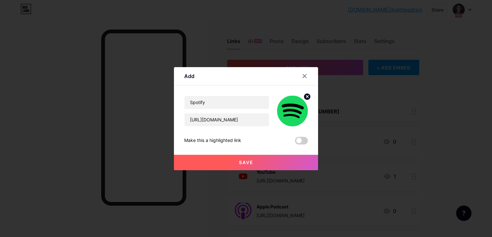
click at [248, 161] on span "Save" at bounding box center [246, 161] width 14 height 5
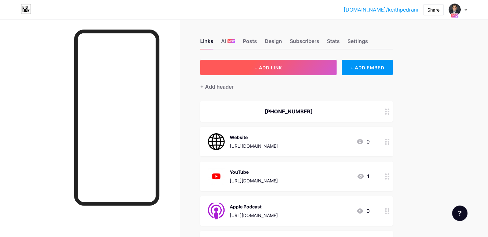
click at [276, 69] on button "+ ADD LINK" at bounding box center [268, 67] width 136 height 15
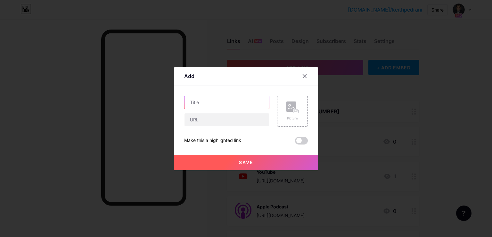
click at [246, 105] on input "text" at bounding box center [227, 102] width 85 height 13
type input "Facebook"
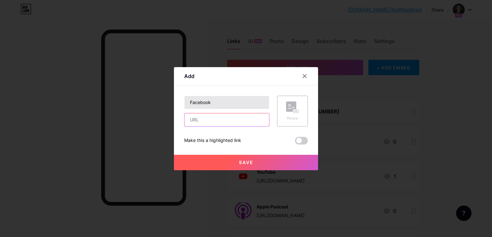
paste input "[URL][DOMAIN_NAME]"
type input "[URL][DOMAIN_NAME]"
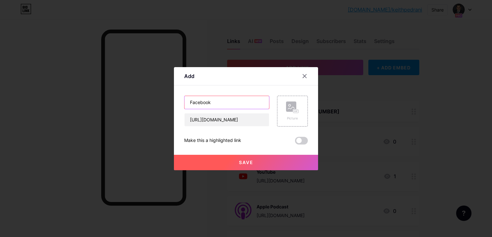
click at [246, 105] on input "Facebook" at bounding box center [227, 102] width 85 height 13
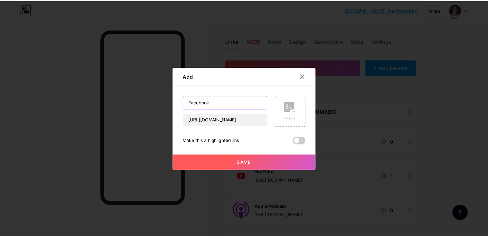
scroll to position [0, 0]
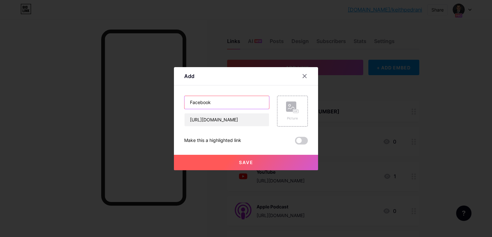
click at [246, 105] on input "Facebook" at bounding box center [227, 102] width 85 height 13
click at [288, 105] on rect at bounding box center [291, 106] width 10 height 10
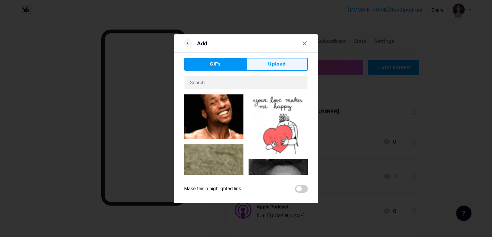
click at [268, 69] on button "Upload" at bounding box center [277, 64] width 62 height 13
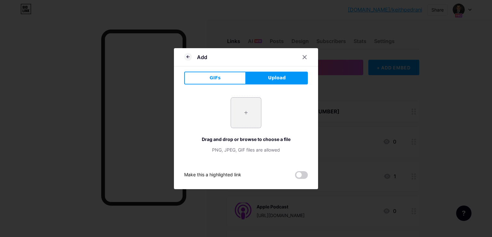
click at [245, 111] on input "file" at bounding box center [246, 112] width 30 height 30
type input "C:\fakepath\facebook-512.webp"
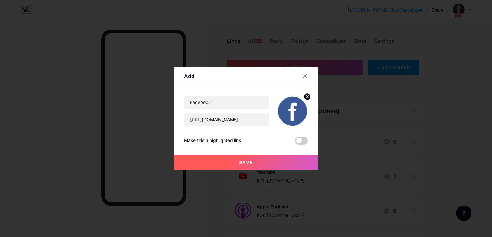
click at [221, 163] on button "Save" at bounding box center [246, 161] width 144 height 15
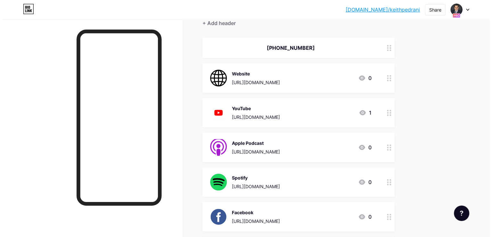
scroll to position [32, 0]
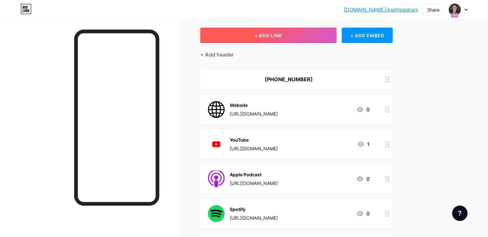
click at [308, 38] on button "+ ADD LINK" at bounding box center [268, 35] width 136 height 15
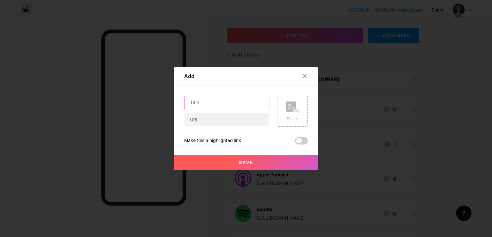
click at [223, 101] on input "text" at bounding box center [227, 102] width 85 height 13
type input "Instagram"
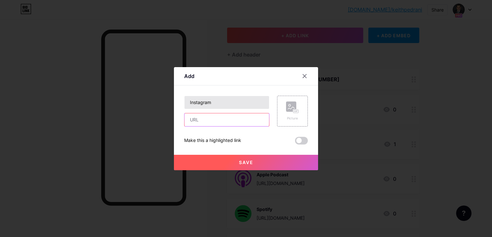
paste input "[URL][DOMAIN_NAME]"
type input "[URL][DOMAIN_NAME]"
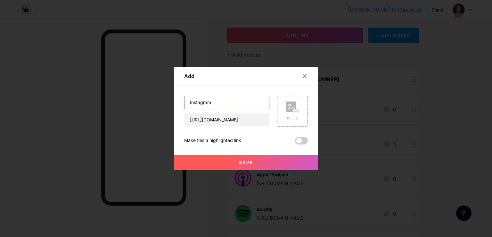
click at [223, 101] on input "Instagram" at bounding box center [227, 102] width 85 height 13
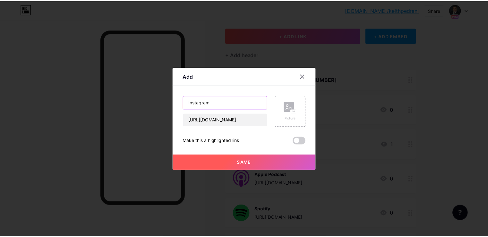
scroll to position [0, 0]
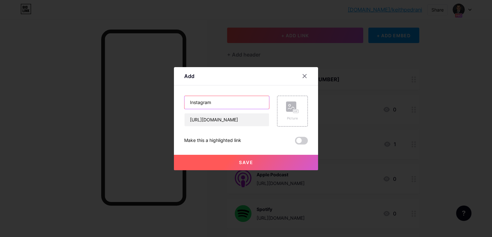
click at [223, 101] on input "Instagram" at bounding box center [227, 102] width 85 height 13
click at [297, 102] on icon at bounding box center [292, 107] width 13 height 12
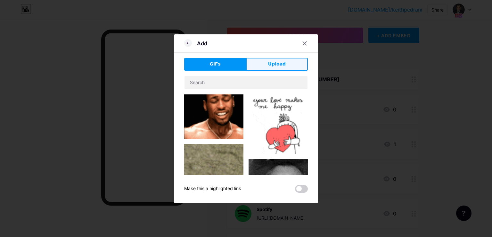
click at [270, 70] on button "Upload" at bounding box center [277, 64] width 62 height 13
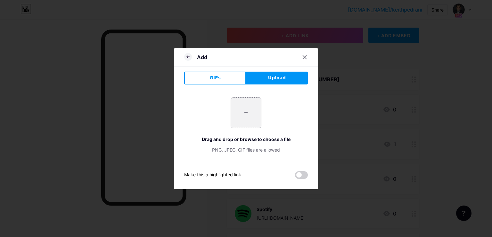
click at [248, 107] on input "file" at bounding box center [246, 112] width 30 height 30
type input "C:\fakepath\Instagram_icon.png"
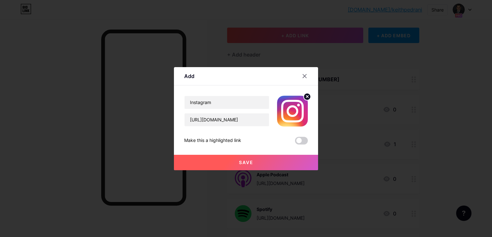
click at [220, 164] on button "Save" at bounding box center [246, 161] width 144 height 15
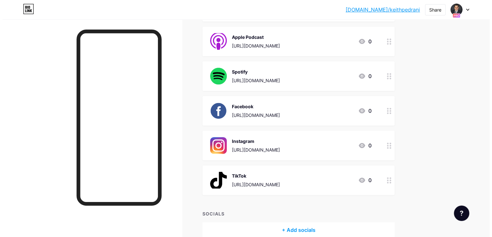
scroll to position [9, 0]
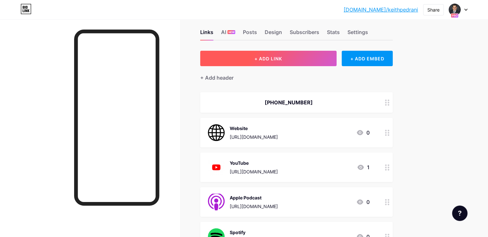
click at [282, 59] on span "+ ADD LINK" at bounding box center [268, 58] width 28 height 5
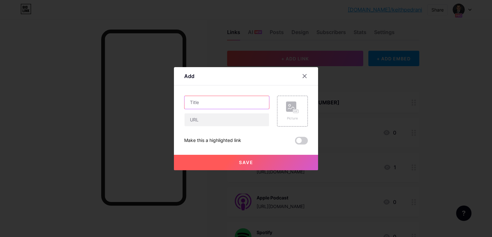
click at [259, 99] on input "text" at bounding box center [227, 102] width 85 height 13
type input "LinkedIn"
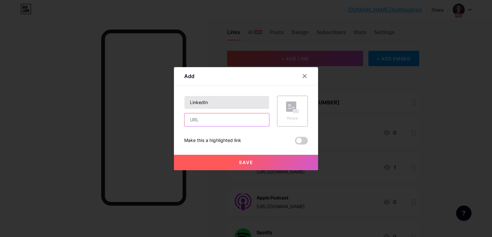
paste input "[URL][DOMAIN_NAME]"
type input "[URL][DOMAIN_NAME]"
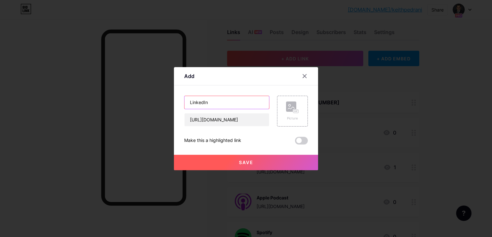
click at [259, 99] on input "LinkedIn" at bounding box center [227, 102] width 85 height 13
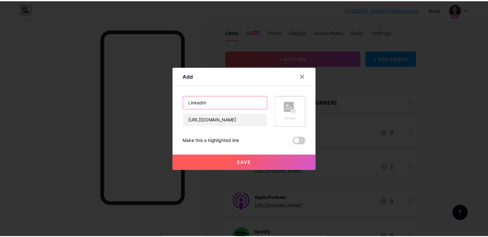
scroll to position [0, 0]
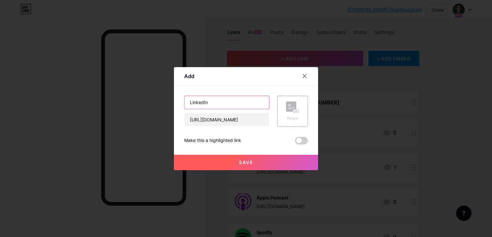
click at [259, 99] on input "LinkedIn" at bounding box center [227, 102] width 85 height 13
click at [295, 103] on rect at bounding box center [291, 106] width 10 height 10
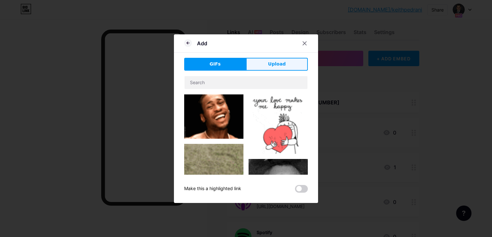
click at [261, 63] on button "Upload" at bounding box center [277, 64] width 62 height 13
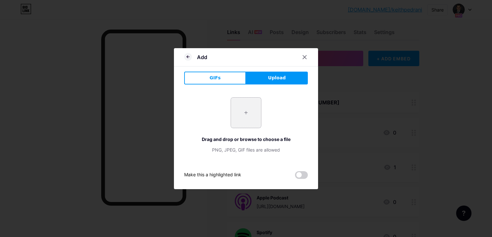
click at [255, 104] on input "file" at bounding box center [246, 112] width 30 height 30
type input "C:\fakepath\LinkedIn.png"
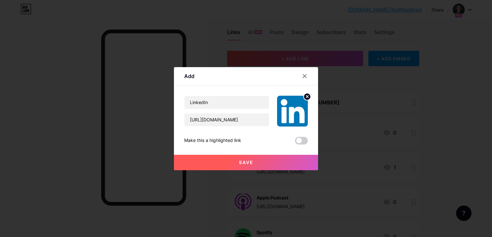
click at [262, 161] on button "Save" at bounding box center [246, 161] width 144 height 15
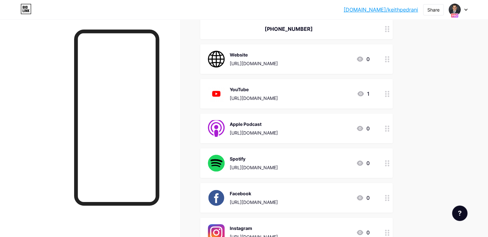
scroll to position [12, 0]
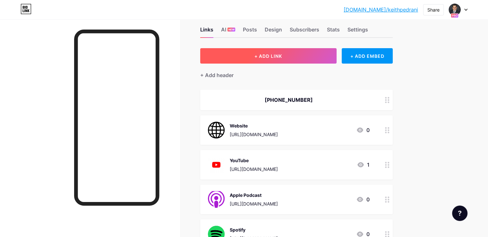
click at [282, 58] on span "+ ADD LINK" at bounding box center [268, 55] width 28 height 5
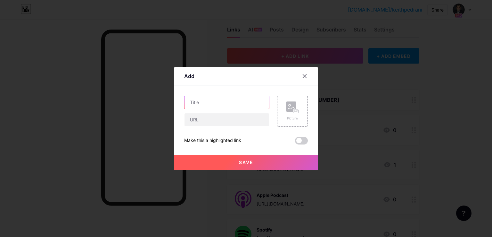
click at [228, 98] on input "text" at bounding box center [227, 102] width 85 height 13
type input "Twitter"
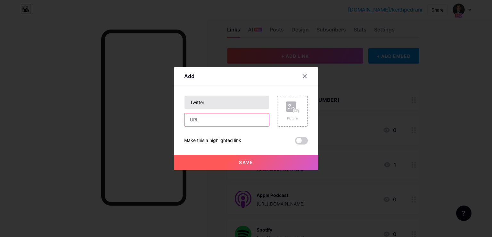
paste input "[URL][DOMAIN_NAME]"
type input "[URL][DOMAIN_NAME]"
click at [290, 103] on rect at bounding box center [291, 106] width 10 height 10
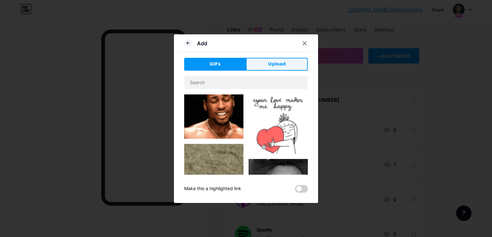
click at [276, 63] on span "Upload" at bounding box center [277, 64] width 18 height 7
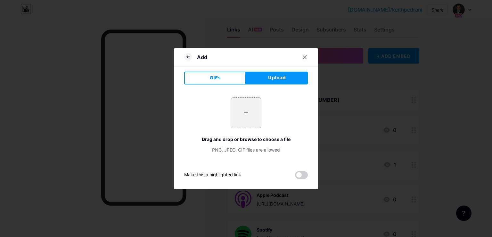
click at [248, 116] on input "file" at bounding box center [246, 112] width 30 height 30
type input "C:\fakepath\twitter.png"
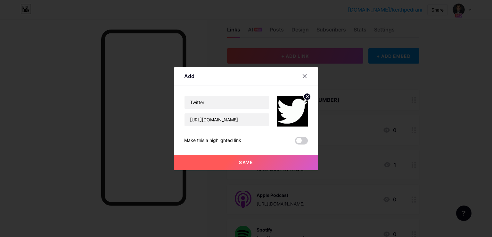
click at [246, 163] on span "Save" at bounding box center [246, 161] width 14 height 5
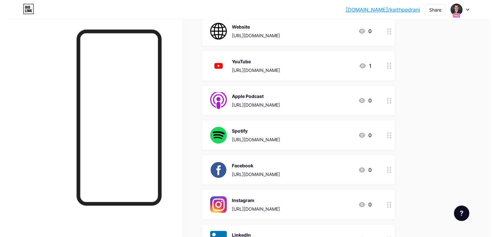
scroll to position [0, 0]
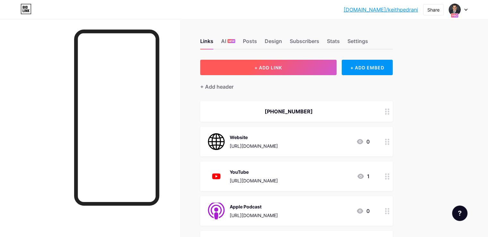
click at [315, 72] on button "+ ADD LINK" at bounding box center [268, 67] width 136 height 15
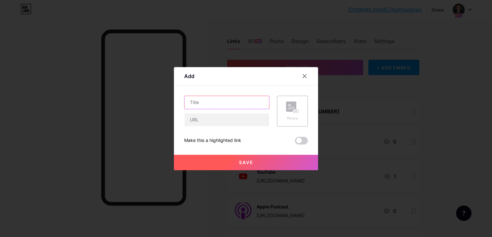
click at [253, 102] on input "text" at bounding box center [227, 102] width 85 height 13
type input "Amazon Music"
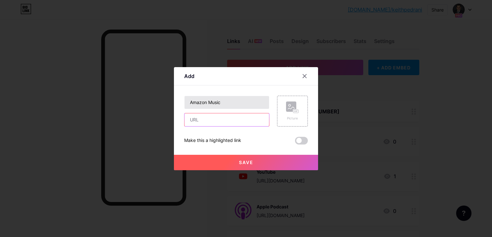
paste input "[URL][DOMAIN_NAME]"
type input "[URL][DOMAIN_NAME]"
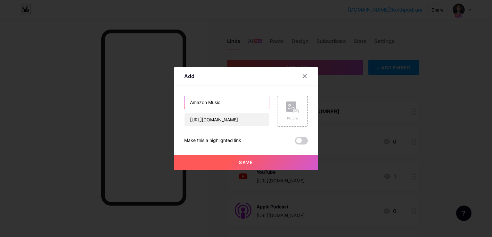
click at [190, 98] on input "Amazon Music" at bounding box center [227, 102] width 85 height 13
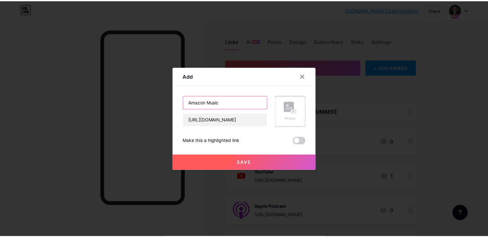
scroll to position [0, 0]
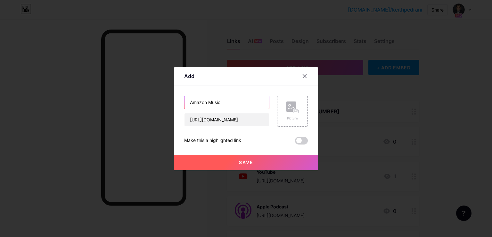
click at [190, 98] on input "Amazon Music" at bounding box center [227, 102] width 85 height 13
click at [280, 108] on div "Picture" at bounding box center [292, 111] width 31 height 31
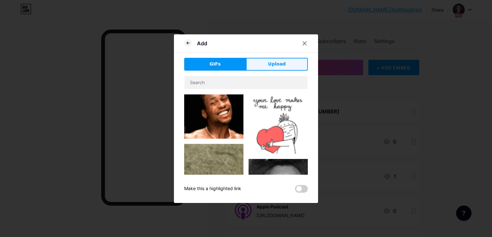
click at [280, 67] on span "Upload" at bounding box center [277, 64] width 18 height 7
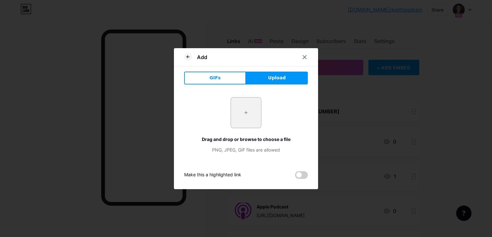
click at [267, 99] on div "+ Drag and drop or browse to choose a file PNG, JPEG, GIF files are allowed" at bounding box center [246, 125] width 124 height 56
click at [254, 105] on input "file" at bounding box center [246, 112] width 30 height 30
type input "C:\fakepath\amazon-music.png"
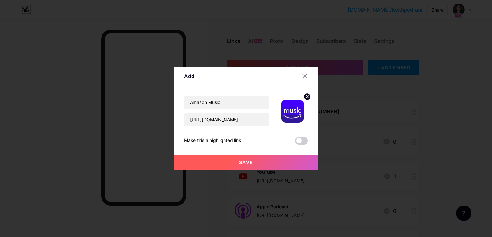
click at [231, 162] on button "Save" at bounding box center [246, 161] width 144 height 15
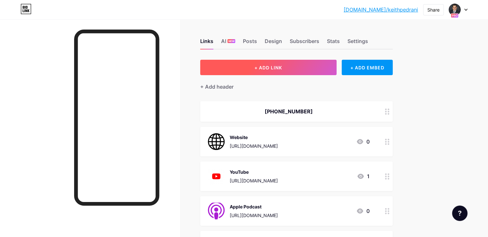
click at [282, 68] on span "+ ADD LINK" at bounding box center [268, 67] width 28 height 5
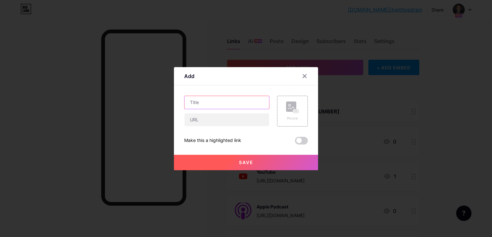
click at [253, 106] on input "text" at bounding box center [227, 102] width 85 height 13
type input "iHeartRadio"
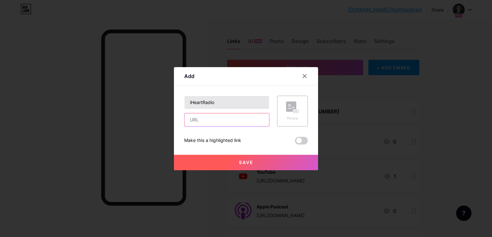
paste input "[URL][DOMAIN_NAME]"
type input "[URL][DOMAIN_NAME]"
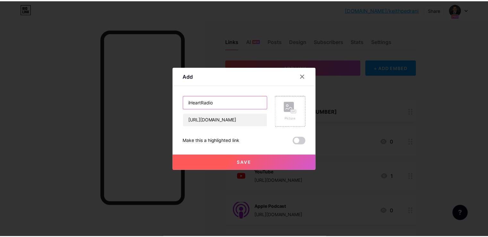
scroll to position [0, 0]
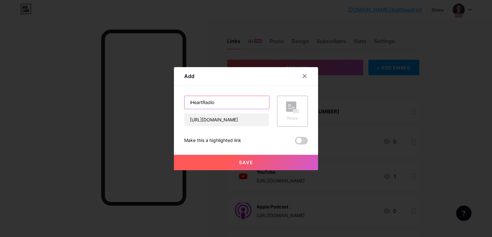
drag, startPoint x: 204, startPoint y: 103, endPoint x: 180, endPoint y: 102, distance: 24.4
click at [180, 102] on div "Add Content YouTube Play YouTube video without leaving your page. ADD Vimeo Pla…" at bounding box center [246, 118] width 144 height 103
click at [288, 116] on div "Picture" at bounding box center [292, 118] width 13 height 5
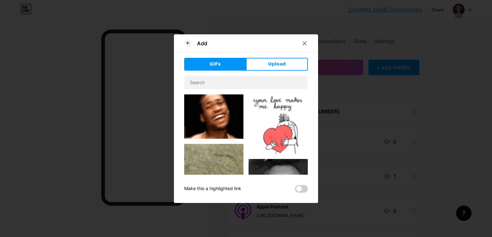
click at [286, 55] on div "Add GIFs Upload Content YouTube Play YouTube video without leaving your page. A…" at bounding box center [246, 118] width 144 height 168
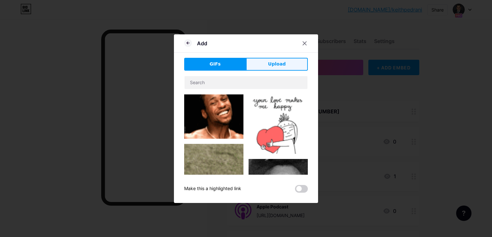
click at [277, 66] on span "Upload" at bounding box center [277, 64] width 18 height 7
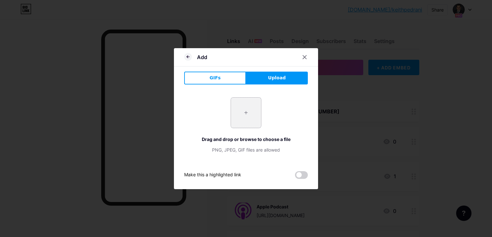
click at [254, 112] on input "file" at bounding box center [246, 112] width 30 height 30
type input "C:\fakepath\iHeart Radio.jpg"
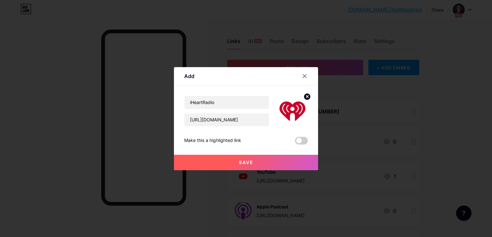
click at [221, 162] on button "Save" at bounding box center [246, 161] width 144 height 15
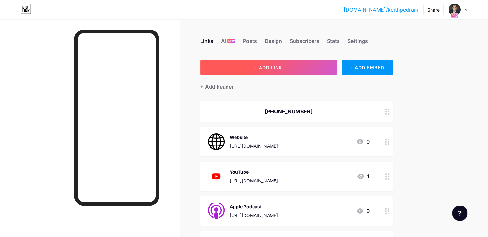
click at [317, 64] on button "+ ADD LINK" at bounding box center [268, 67] width 136 height 15
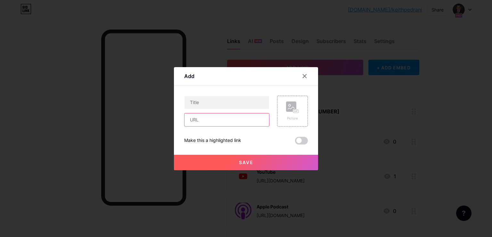
click at [226, 122] on input "text" at bounding box center [227, 119] width 85 height 13
paste input "https://www.listennotes.com/podcasts/straightforward-estate-planning-eDIM7qpNgB…"
click at [220, 117] on input "https://www.listennotes.com/podcasts/straightforward-estate-planning-eDIM7qpNgB…" at bounding box center [227, 119] width 85 height 13
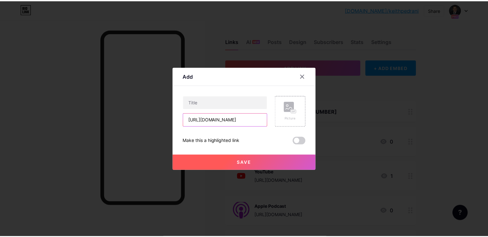
scroll to position [0, 0]
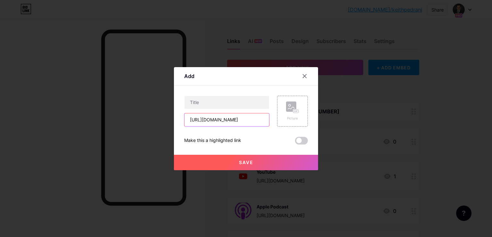
drag, startPoint x: 234, startPoint y: 119, endPoint x: 167, endPoint y: 119, distance: 66.4
click at [167, 119] on div "Add Content YouTube Play YouTube video without leaving your page. ADD Vimeo Pla…" at bounding box center [246, 118] width 492 height 237
click at [222, 119] on input "https://www.listennotes.com/podcasts/straightforward-estate-planning-eDIM7qpNgB…" at bounding box center [227, 119] width 85 height 13
type input "https://www.listennotes.com/podcasts/straightforward-estate-planning-eDIM7qpNgB…"
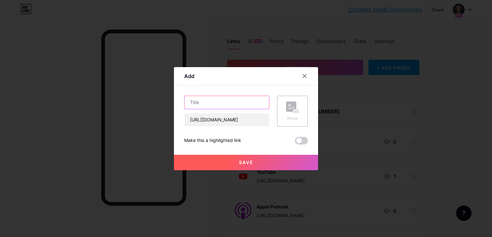
click at [196, 102] on input "text" at bounding box center [227, 102] width 85 height 13
paste input "listennotes"
click at [202, 103] on input "listennotes" at bounding box center [227, 102] width 85 height 13
type input "Listen Notes"
click at [287, 108] on rect at bounding box center [291, 106] width 10 height 10
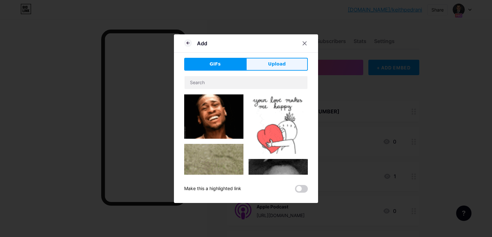
click at [252, 65] on button "Upload" at bounding box center [277, 64] width 62 height 13
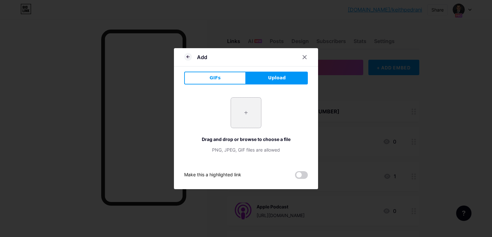
click at [238, 118] on input "file" at bounding box center [246, 112] width 30 height 30
type input "C:\fakepath\Listen Notes.png"
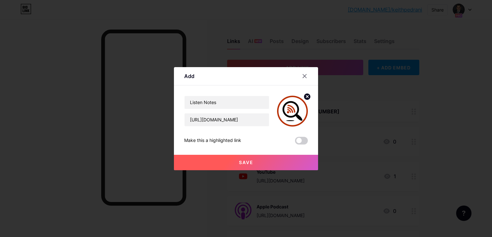
click at [232, 167] on button "Save" at bounding box center [246, 161] width 144 height 15
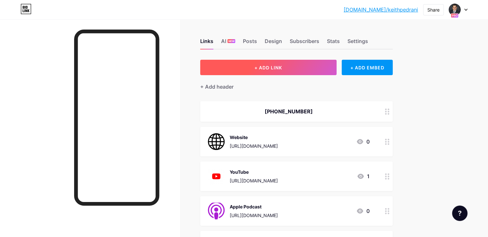
click at [304, 63] on button "+ ADD LINK" at bounding box center [268, 67] width 136 height 15
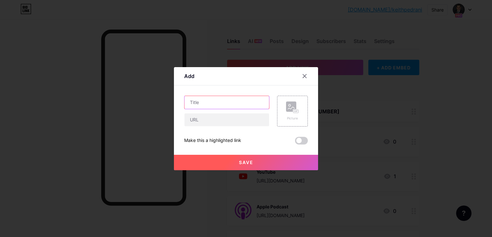
click at [253, 97] on input "text" at bounding box center [227, 102] width 85 height 13
type input "PlayerFM"
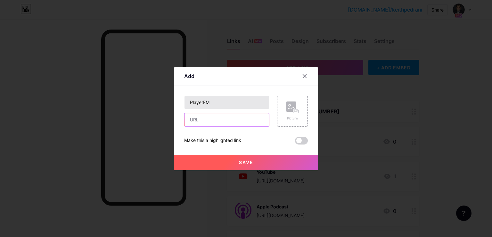
paste input "https://player.fm/series/3694221"
type input "https://player.fm/series/3694221"
click at [284, 108] on div "Picture" at bounding box center [292, 111] width 31 height 31
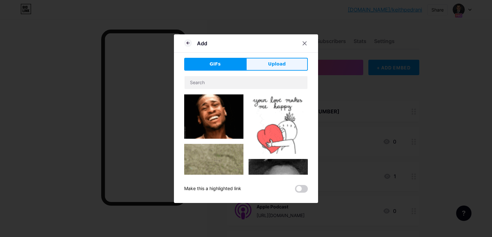
click at [278, 64] on span "Upload" at bounding box center [277, 64] width 18 height 7
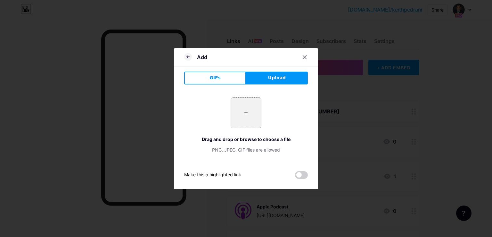
click at [248, 107] on input "file" at bounding box center [246, 112] width 30 height 30
type input "C:\fakepath\playerfm-logo-d9141aaecee4e24692039ae3ffab1404a91b496e507a5cebbbb4d…"
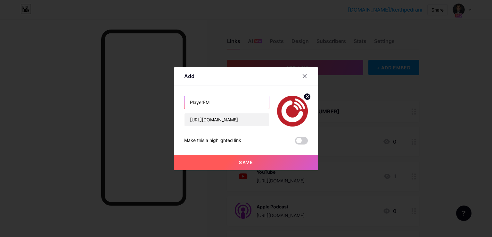
drag, startPoint x: 204, startPoint y: 103, endPoint x: 186, endPoint y: 104, distance: 17.7
click at [186, 104] on input "PlayerFM" at bounding box center [227, 102] width 85 height 13
click at [238, 165] on button "Save" at bounding box center [246, 161] width 144 height 15
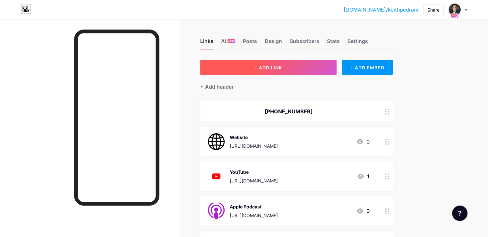
click at [323, 72] on button "+ ADD LINK" at bounding box center [268, 67] width 136 height 15
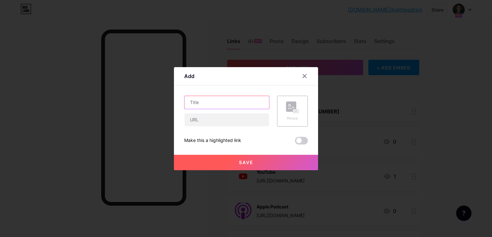
click at [245, 99] on input "text" at bounding box center [227, 102] width 85 height 13
type input "Podbean"
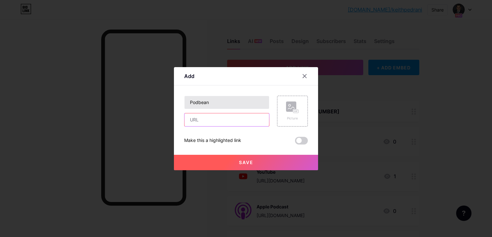
paste input "https://straightforwardestate.podbean.com/"
type input "https://straightforwardestate.podbean.com/"
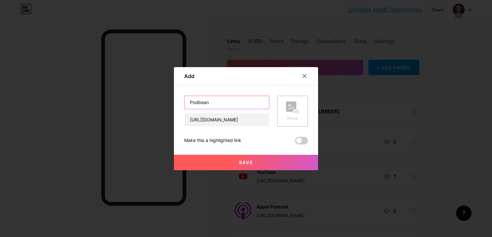
click at [245, 99] on input "Podbean" at bounding box center [227, 102] width 85 height 13
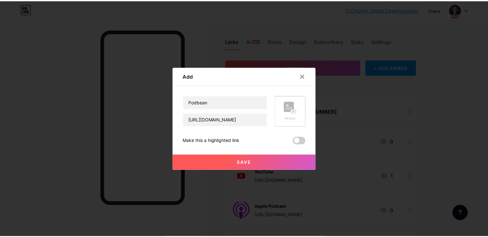
scroll to position [0, 8]
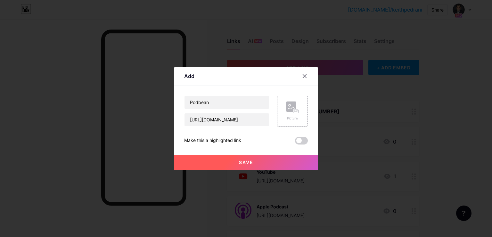
click at [296, 102] on rect at bounding box center [291, 106] width 10 height 10
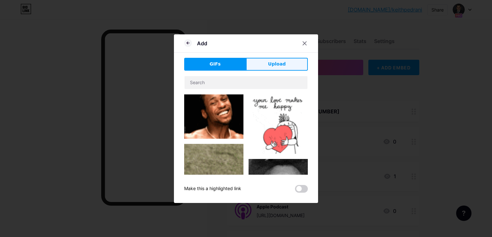
click at [269, 61] on span "Upload" at bounding box center [277, 64] width 18 height 7
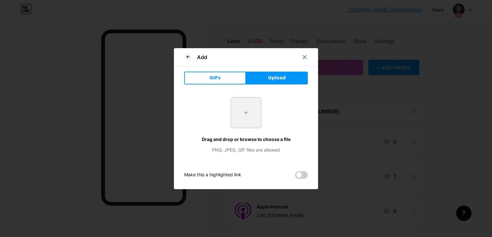
click at [240, 121] on input "file" at bounding box center [246, 112] width 30 height 30
type input "C:\fakepath\podbean.png"
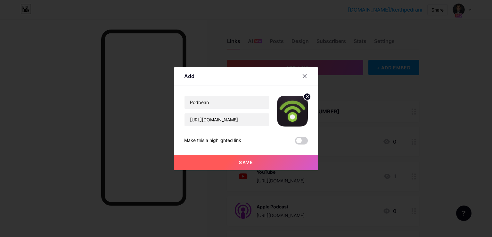
click at [217, 167] on button "Save" at bounding box center [246, 161] width 144 height 15
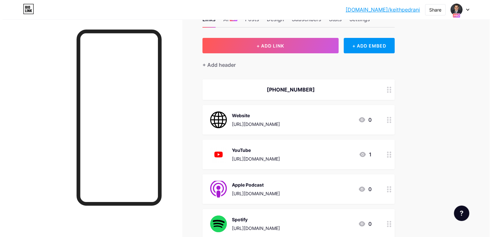
scroll to position [0, 0]
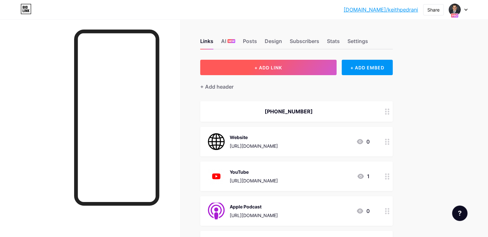
click at [313, 69] on button "+ ADD LINK" at bounding box center [268, 67] width 136 height 15
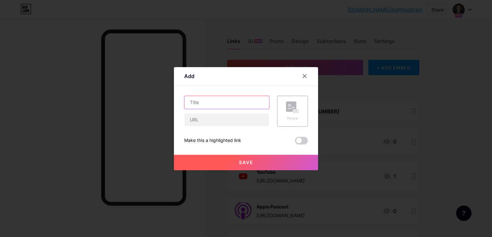
click at [232, 101] on input "text" at bounding box center [227, 102] width 85 height 13
type input "Podchaser"
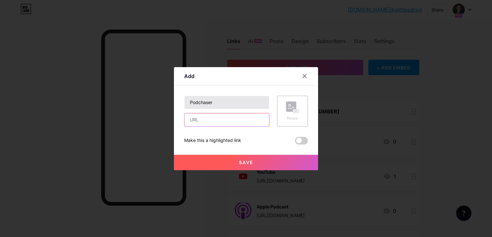
paste input "https://www.podchaser.com/podcasts/straightforward-estate-plannin-6239769"
type input "https://www.podchaser.com/podcasts/straightforward-estate-plannin-6239769"
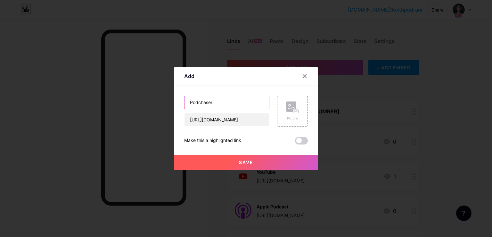
click at [232, 101] on input "Podchaser" at bounding box center [227, 102] width 85 height 13
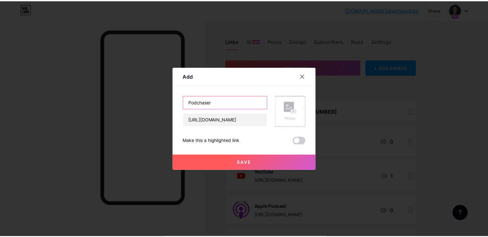
scroll to position [0, 0]
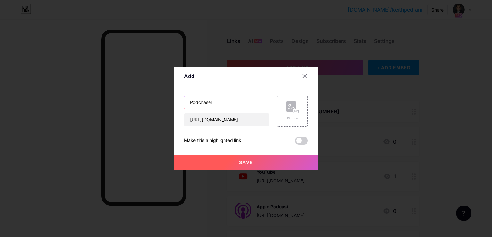
click at [232, 101] on input "Podchaser" at bounding box center [227, 102] width 85 height 13
click at [298, 107] on icon at bounding box center [292, 107] width 13 height 12
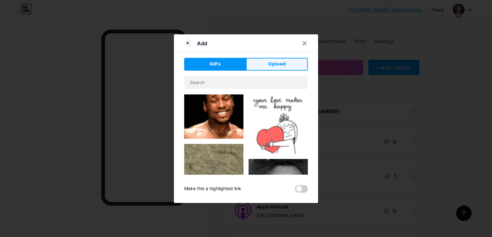
click at [264, 66] on button "Upload" at bounding box center [277, 64] width 62 height 13
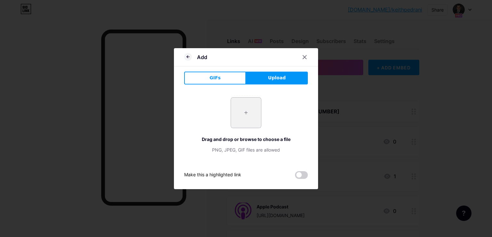
click at [244, 113] on input "file" at bounding box center [246, 112] width 30 height 30
type input "C:\fakepath\podchaser.png"
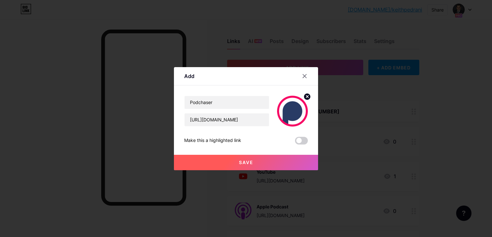
click at [235, 165] on button "Save" at bounding box center [246, 161] width 144 height 15
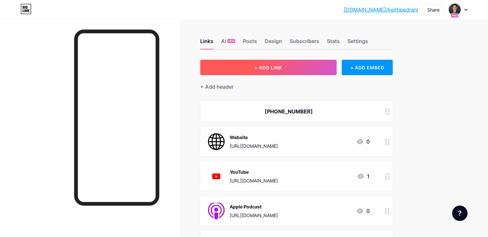
click at [276, 65] on button "+ ADD LINK" at bounding box center [268, 67] width 136 height 15
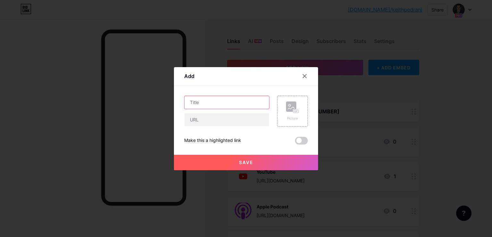
click at [233, 98] on input "text" at bounding box center [227, 102] width 85 height 13
type input "BoomPlay"
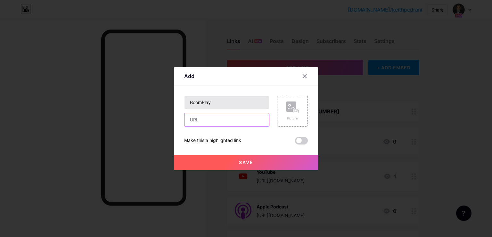
paste input "https://www.boomplay.com/podcasts/138372"
type input "https://www.boomplay.com/podcasts/138372"
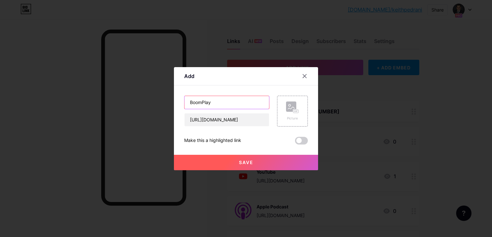
click at [233, 98] on input "BoomPlay" at bounding box center [227, 102] width 85 height 13
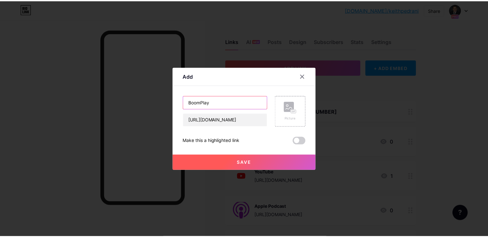
scroll to position [0, 0]
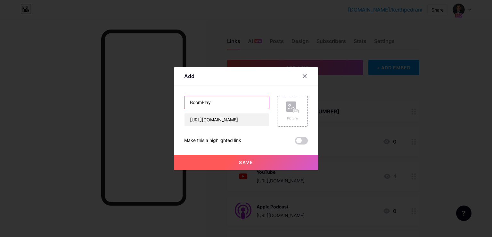
click at [233, 98] on input "BoomPlay" at bounding box center [227, 102] width 85 height 13
click at [283, 105] on div "Picture" at bounding box center [292, 111] width 31 height 31
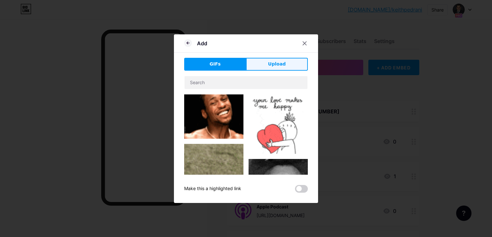
click at [274, 66] on span "Upload" at bounding box center [277, 64] width 18 height 7
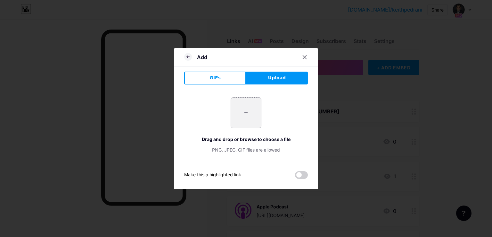
click at [252, 107] on input "file" at bounding box center [246, 112] width 30 height 30
type input "C:\fakepath\Boomplay.png"
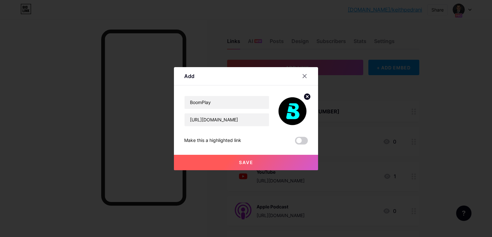
click at [205, 164] on button "Save" at bounding box center [246, 161] width 144 height 15
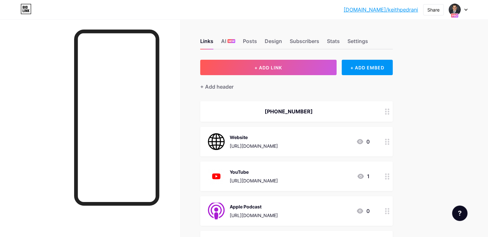
click at [466, 9] on icon at bounding box center [465, 10] width 3 height 2
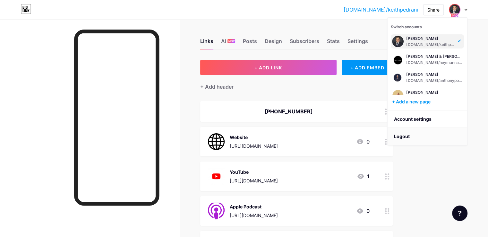
click at [404, 135] on li "Logout" at bounding box center [426, 136] width 79 height 17
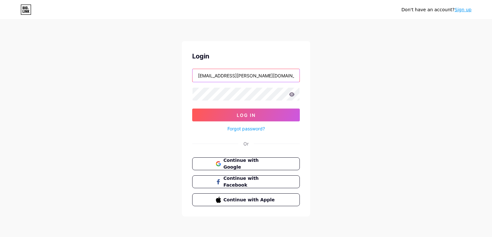
click at [231, 71] on input "[EMAIL_ADDRESS][PERSON_NAME][DOMAIN_NAME]" at bounding box center [246, 75] width 107 height 13
type input "[EMAIL_ADDRESS][DOMAIN_NAME]"
click at [263, 79] on input "[EMAIL_ADDRESS][DOMAIN_NAME]" at bounding box center [246, 75] width 107 height 13
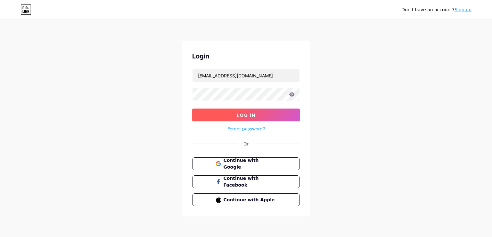
click at [200, 118] on button "Log In" at bounding box center [246, 114] width 108 height 13
type input "[EMAIL_ADDRESS][PERSON_NAME][DOMAIN_NAME]"
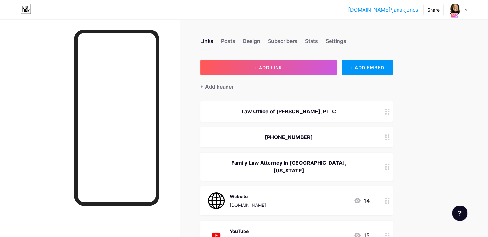
click at [467, 7] on div "[DOMAIN_NAME]/janakj... [DOMAIN_NAME]/janakjones Share Switch accounts [PERSON_…" at bounding box center [244, 10] width 488 height 12
click at [465, 8] on div at bounding box center [457, 10] width 19 height 12
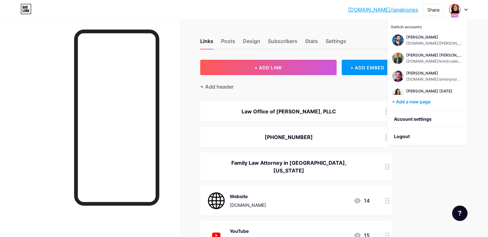
scroll to position [295, 0]
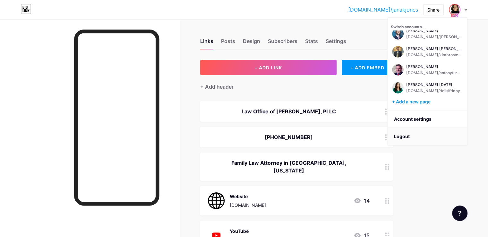
click at [406, 133] on li "Logout" at bounding box center [426, 136] width 79 height 17
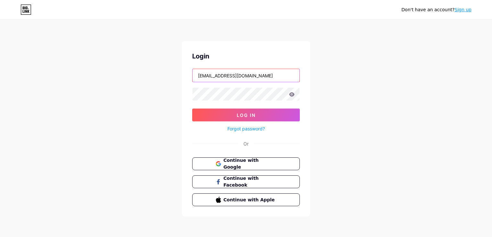
click at [238, 77] on input "[EMAIL_ADDRESS][DOMAIN_NAME]" at bounding box center [246, 75] width 107 height 13
type input "[EMAIL_ADDRESS][DOMAIN_NAME]"
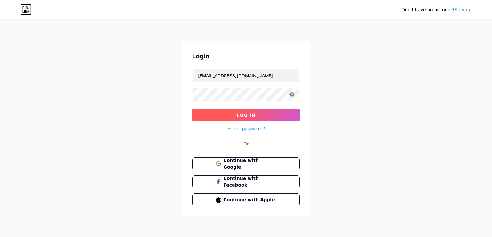
click at [243, 113] on span "Log In" at bounding box center [246, 114] width 19 height 5
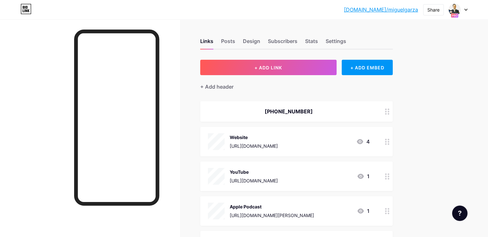
click at [472, 10] on div "[DOMAIN_NAME]/[PERSON_NAME]... [DOMAIN_NAME]/miguelgarza Share Switch accounts …" at bounding box center [244, 10] width 488 height 12
click at [464, 10] on icon at bounding box center [465, 10] width 3 height 2
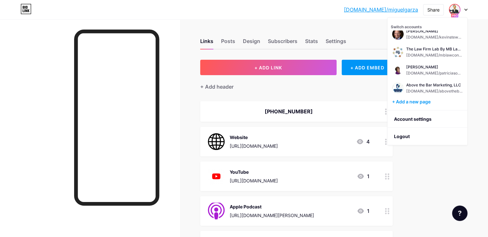
scroll to position [256, 0]
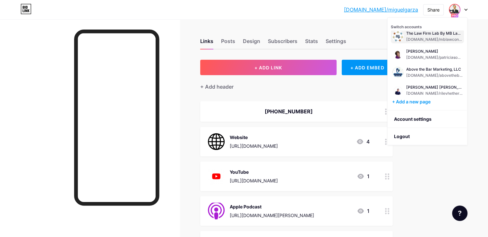
click at [434, 37] on div "[DOMAIN_NAME]/mblawconsultingfirm" at bounding box center [434, 39] width 56 height 5
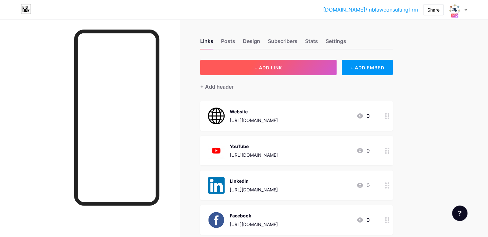
click at [282, 67] on span "+ ADD LINK" at bounding box center [268, 67] width 28 height 5
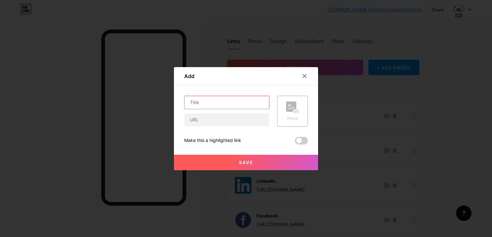
click at [262, 100] on input "text" at bounding box center [227, 102] width 85 height 13
type input "Apple Podcast"
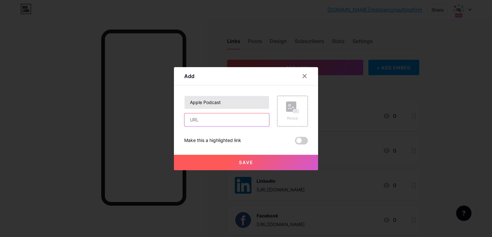
paste input "[URL][DOMAIN_NAME]"
type input "[URL][DOMAIN_NAME]"
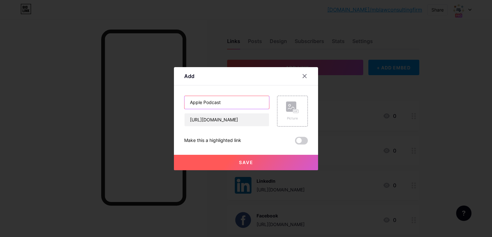
click at [191, 103] on input "Apple Podcast" at bounding box center [227, 102] width 85 height 13
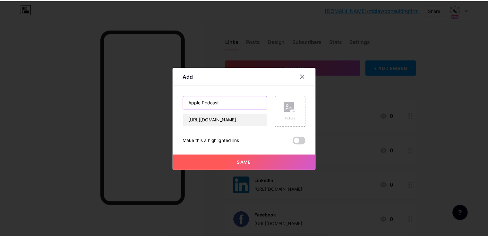
scroll to position [0, 0]
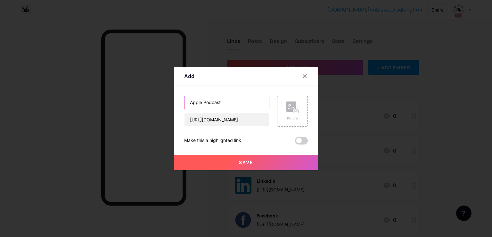
click at [191, 103] on input "Apple Podcast" at bounding box center [227, 102] width 85 height 13
drag, startPoint x: 277, startPoint y: 109, endPoint x: 285, endPoint y: 107, distance: 8.7
click at [284, 108] on div "Picture" at bounding box center [289, 111] width 38 height 31
click at [285, 107] on div "Picture" at bounding box center [292, 111] width 31 height 31
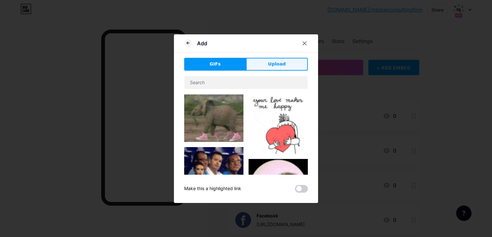
click at [267, 64] on button "Upload" at bounding box center [277, 64] width 62 height 13
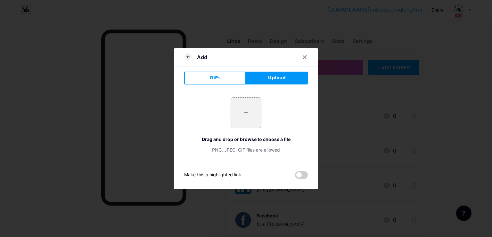
click at [248, 117] on input "file" at bounding box center [246, 112] width 30 height 30
type input "C:\fakepath\apple-podcast-logo-0CF661058F-seeklogo.com.png"
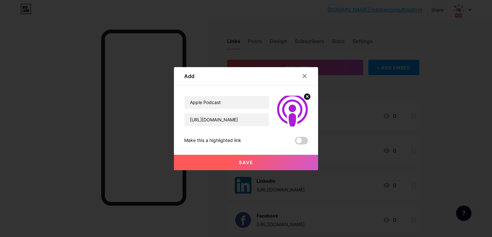
click at [232, 164] on button "Save" at bounding box center [246, 161] width 144 height 15
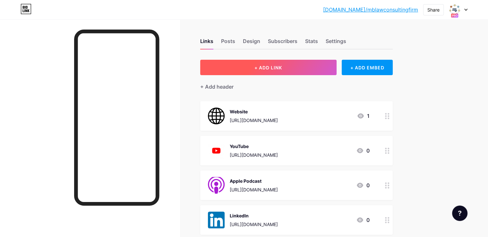
click at [282, 68] on span "+ ADD LINK" at bounding box center [268, 67] width 28 height 5
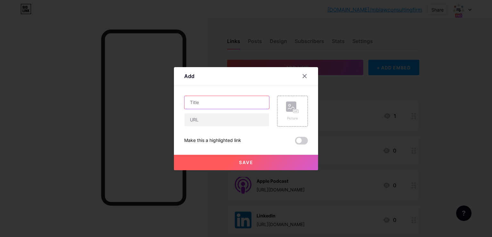
click at [231, 106] on input "text" at bounding box center [227, 102] width 85 height 13
type input "Spotify"
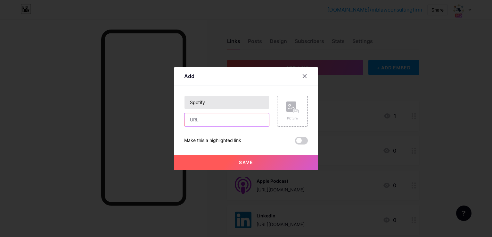
paste input "[URL][DOMAIN_NAME]"
type input "[URL][DOMAIN_NAME]"
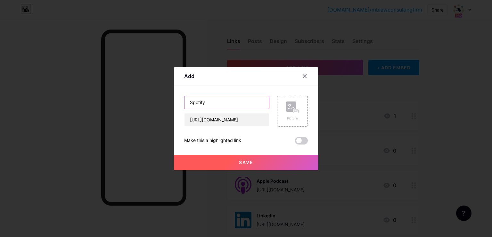
click at [231, 106] on input "Spotify" at bounding box center [227, 102] width 85 height 13
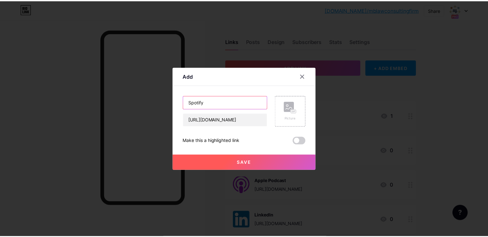
scroll to position [0, 0]
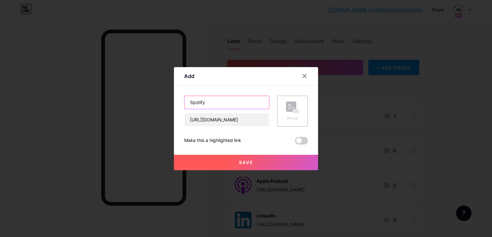
click at [231, 106] on input "Spotify" at bounding box center [227, 102] width 85 height 13
click at [282, 112] on div "Picture" at bounding box center [292, 111] width 31 height 31
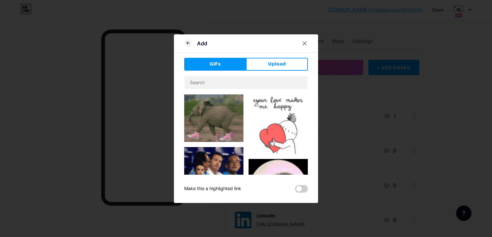
click at [271, 57] on div "Add GIFs Upload Content YouTube Play YouTube video without leaving your page. A…" at bounding box center [246, 118] width 144 height 168
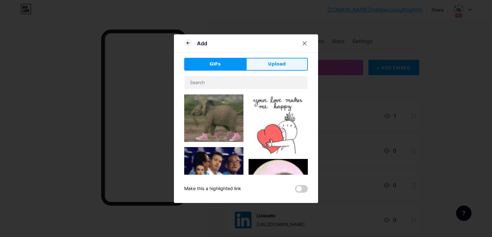
click at [265, 69] on button "Upload" at bounding box center [277, 64] width 62 height 13
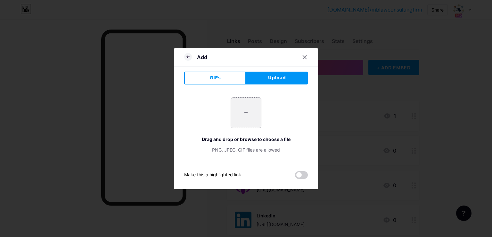
click at [246, 114] on input "file" at bounding box center [246, 112] width 30 height 30
type input "C:\fakepath\Spotify_icon.png"
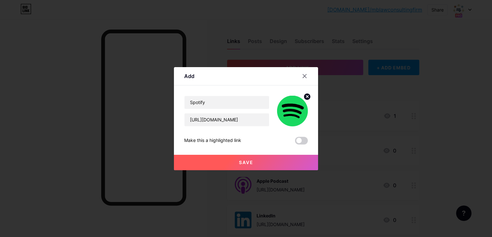
click at [241, 162] on span "Save" at bounding box center [246, 161] width 14 height 5
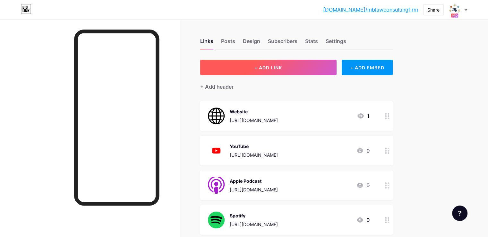
click at [298, 72] on button "+ ADD LINK" at bounding box center [268, 67] width 136 height 15
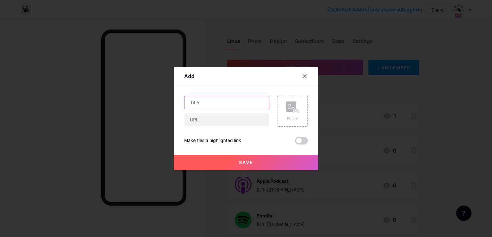
click at [248, 104] on input "text" at bounding box center [227, 102] width 85 height 13
type input "Amazon Music"
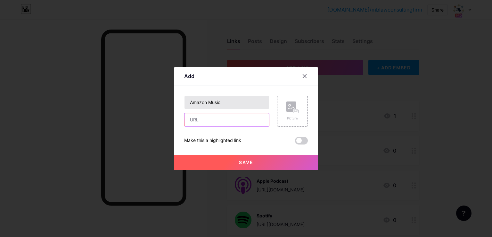
paste input "[URL][DOMAIN_NAME]"
type input "[URL][DOMAIN_NAME]"
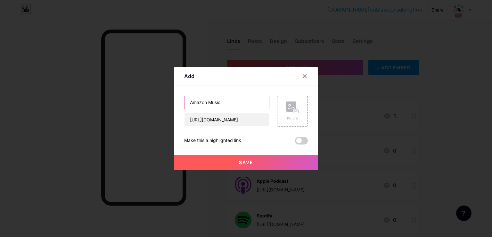
click at [248, 104] on input "Amazon Music" at bounding box center [227, 102] width 85 height 13
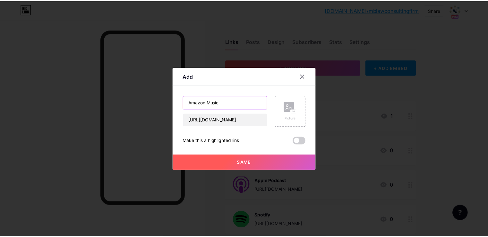
scroll to position [0, 0]
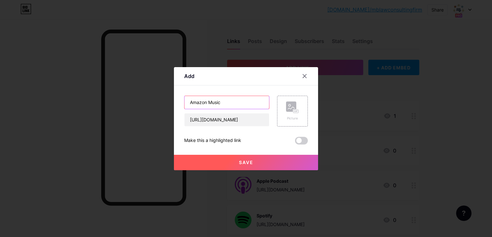
click at [248, 104] on input "Amazon Music" at bounding box center [227, 102] width 85 height 13
click at [287, 111] on rect at bounding box center [291, 106] width 10 height 10
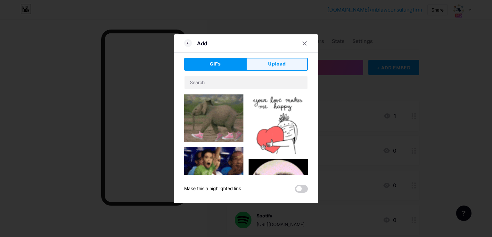
click at [277, 64] on span "Upload" at bounding box center [277, 64] width 18 height 7
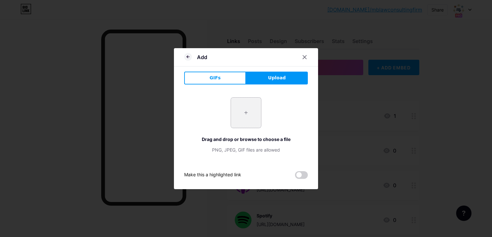
click at [245, 113] on input "file" at bounding box center [246, 112] width 30 height 30
type input "C:\fakepath\amazon-music.png"
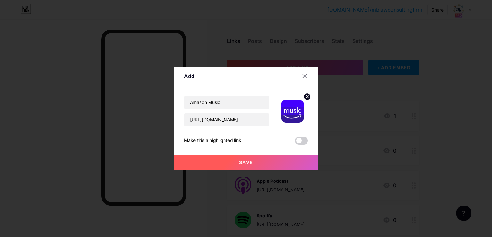
click at [213, 167] on button "Save" at bounding box center [246, 161] width 144 height 15
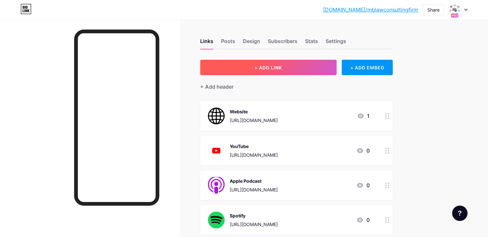
click at [282, 65] on span "+ ADD LINK" at bounding box center [268, 67] width 28 height 5
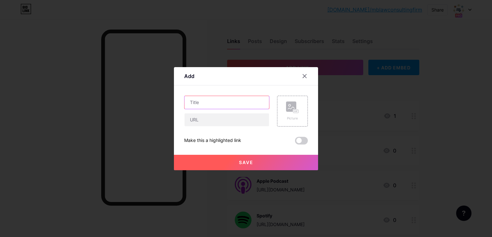
click at [238, 107] on input "text" at bounding box center [227, 102] width 85 height 13
type input "iHeartRadio"
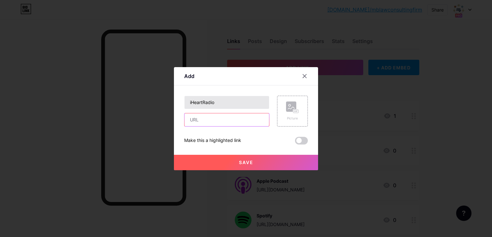
paste input "[URL][DOMAIN_NAME]"
type input "[URL][DOMAIN_NAME]"
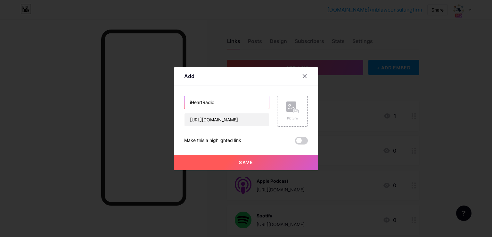
click at [207, 104] on input "iHeartRadio" at bounding box center [227, 102] width 85 height 13
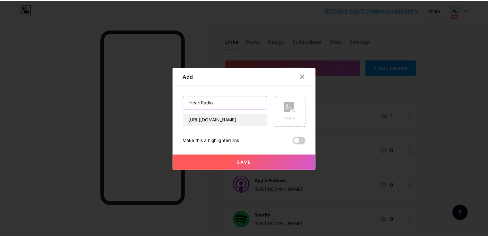
scroll to position [0, 0]
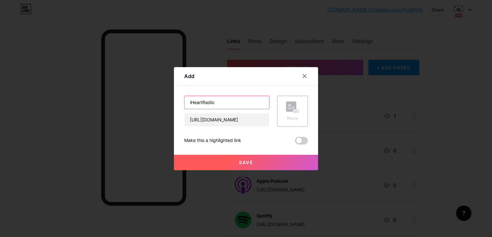
click at [207, 104] on input "iHeartRadio" at bounding box center [227, 102] width 85 height 13
click at [203, 107] on input "iHeartRadio" at bounding box center [227, 102] width 85 height 13
drag, startPoint x: 203, startPoint y: 104, endPoint x: 183, endPoint y: 103, distance: 19.3
click at [183, 103] on div "Add Content YouTube Play YouTube video without leaving your page. ADD Vimeo Pla…" at bounding box center [246, 118] width 144 height 103
click at [287, 106] on rect at bounding box center [291, 106] width 10 height 10
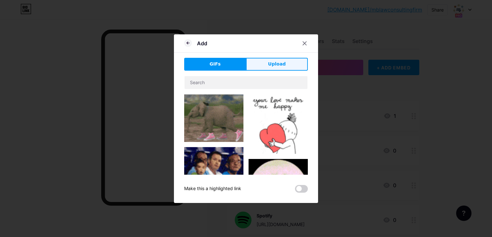
click at [266, 70] on button "Upload" at bounding box center [277, 64] width 62 height 13
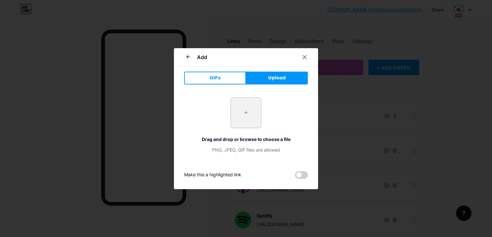
click at [250, 114] on input "file" at bounding box center [246, 112] width 30 height 30
type input "C:\fakepath\iHeart Radio.jpg"
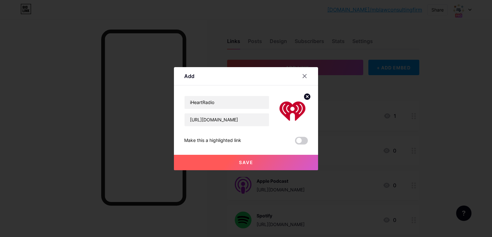
click at [234, 162] on button "Save" at bounding box center [246, 161] width 144 height 15
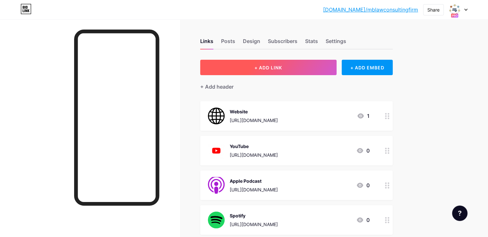
click at [282, 68] on span "+ ADD LINK" at bounding box center [268, 67] width 28 height 5
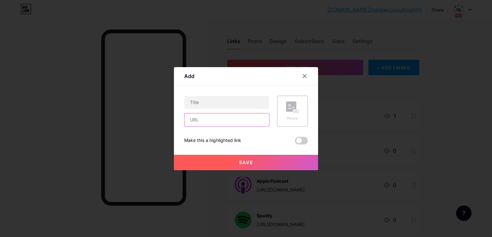
click at [246, 118] on input "text" at bounding box center [227, 119] width 85 height 13
paste input "[URL][DOMAIN_NAME]"
drag, startPoint x: 235, startPoint y: 119, endPoint x: 124, endPoint y: 121, distance: 111.2
click at [124, 121] on div "Add Content YouTube Play YouTube video without leaving your page. ADD Vimeo Pla…" at bounding box center [246, 118] width 492 height 237
click at [220, 121] on input "[URL][DOMAIN_NAME]" at bounding box center [227, 119] width 85 height 13
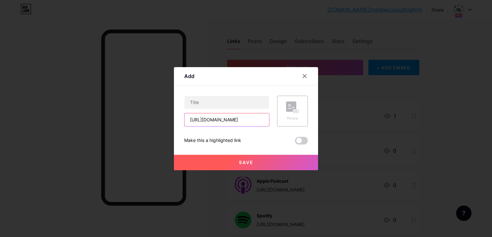
click at [220, 121] on input "[URL][DOMAIN_NAME]" at bounding box center [227, 119] width 85 height 13
type input "[URL][DOMAIN_NAME]"
click at [207, 100] on input "text" at bounding box center [227, 102] width 85 height 13
paste input "listennotes"
click at [202, 103] on input "listennotes" at bounding box center [227, 102] width 85 height 13
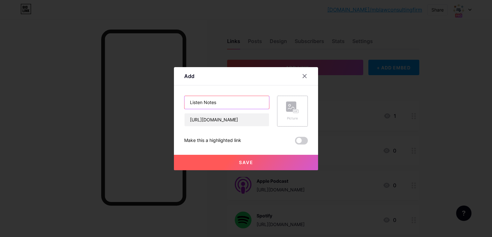
type input "Listen Notes"
click at [284, 110] on div "Picture" at bounding box center [292, 111] width 31 height 31
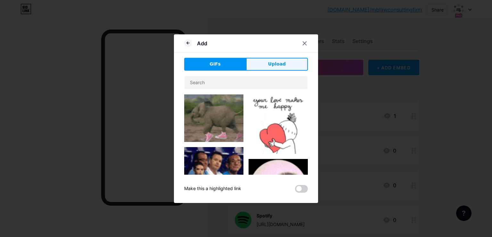
click at [266, 63] on button "Upload" at bounding box center [277, 64] width 62 height 13
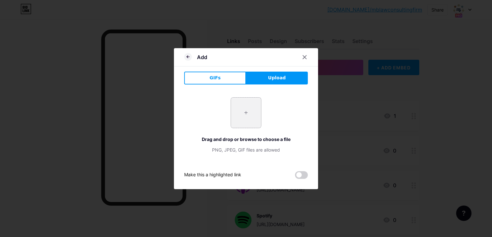
click at [241, 114] on input "file" at bounding box center [246, 112] width 30 height 30
type input "C:\fakepath\Listen Notes.png"
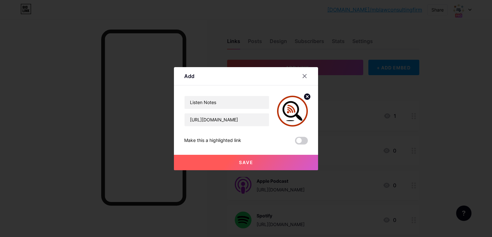
click at [253, 158] on button "Save" at bounding box center [246, 161] width 144 height 15
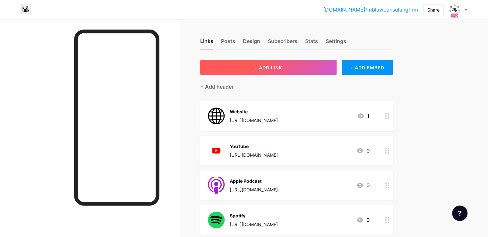
click at [305, 60] on button "+ ADD LINK" at bounding box center [268, 67] width 136 height 15
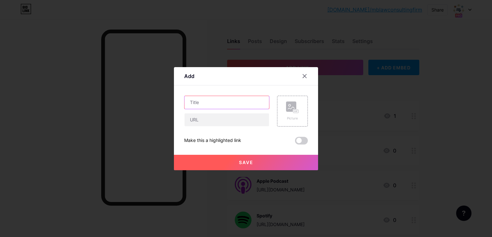
click at [260, 100] on input "text" at bounding box center [227, 102] width 85 height 13
type input "PlayerFM"
click at [246, 123] on input "text" at bounding box center [227, 119] width 85 height 13
paste input "[URL][DOMAIN_NAME]"
type input "[URL][DOMAIN_NAME]"
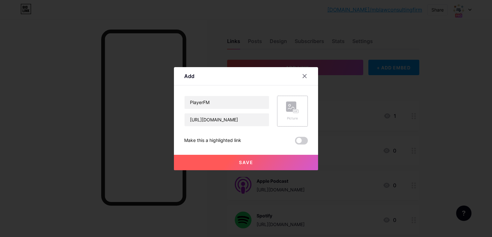
click at [284, 101] on div "Picture" at bounding box center [292, 111] width 31 height 31
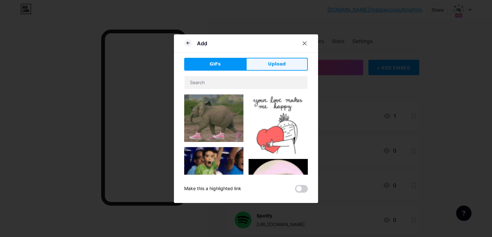
click at [285, 62] on button "Upload" at bounding box center [277, 64] width 62 height 13
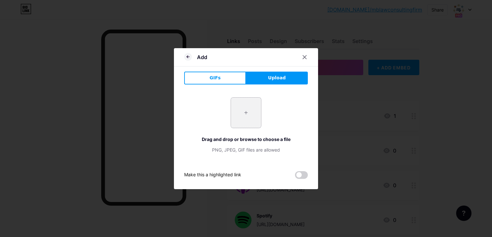
click at [251, 124] on input "file" at bounding box center [246, 112] width 30 height 30
type input "C:\fakepath\playerfm-logo-d9141aaecee4e24692039ae3ffab1404a91b496e507a5cebbbb4d…"
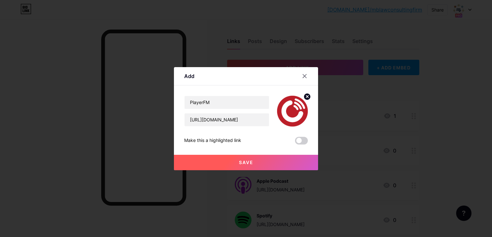
click at [228, 161] on button "Save" at bounding box center [246, 161] width 144 height 15
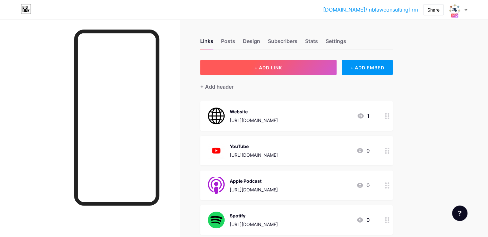
click at [308, 70] on button "+ ADD LINK" at bounding box center [268, 67] width 136 height 15
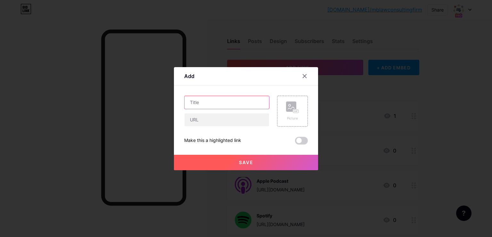
click at [232, 98] on input "text" at bounding box center [227, 102] width 85 height 13
type input "Podbean"
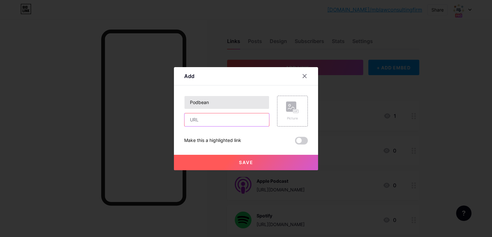
paste input "[URL][DOMAIN_NAME]"
type input "[URL][DOMAIN_NAME]"
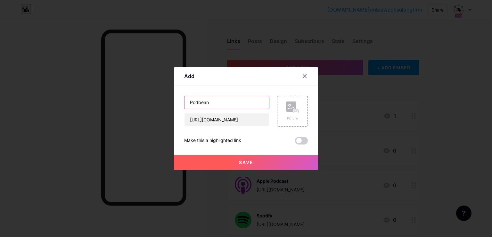
click at [232, 98] on input "Podbean" at bounding box center [227, 102] width 85 height 13
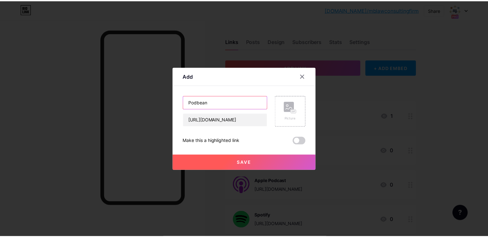
scroll to position [0, 0]
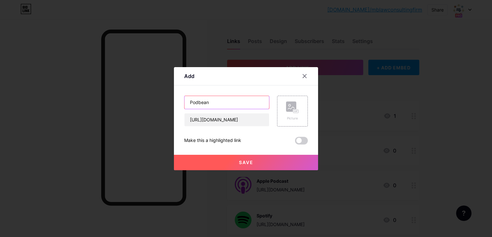
click at [232, 98] on input "Podbean" at bounding box center [227, 102] width 85 height 13
click at [290, 113] on icon at bounding box center [292, 107] width 13 height 12
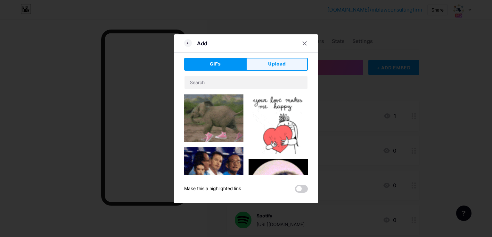
click at [265, 60] on button "Upload" at bounding box center [277, 64] width 62 height 13
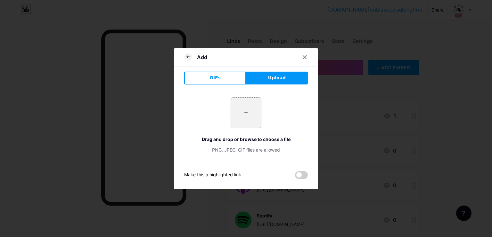
click at [244, 106] on input "file" at bounding box center [246, 112] width 30 height 30
type input "C:\fakepath\podbean.png"
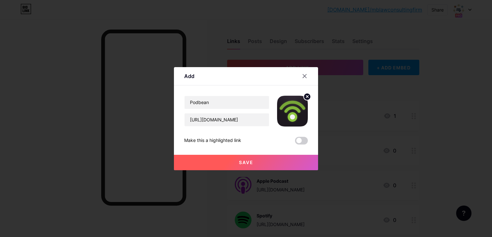
click at [215, 168] on button "Save" at bounding box center [246, 161] width 144 height 15
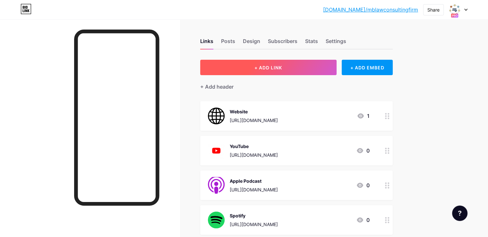
click at [282, 68] on span "+ ADD LINK" at bounding box center [268, 67] width 28 height 5
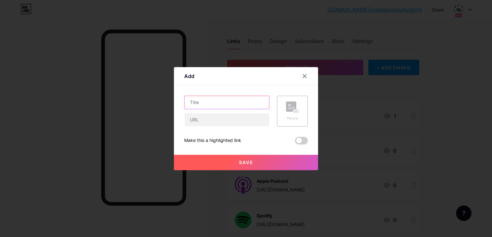
click at [249, 100] on input "text" at bounding box center [227, 102] width 85 height 13
click at [195, 102] on input "POdchaser" at bounding box center [227, 102] width 85 height 13
type input "Podchaser"
paste input "[URL][DOMAIN_NAME]"
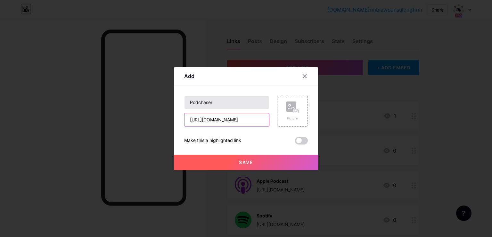
type input "[URL][DOMAIN_NAME]"
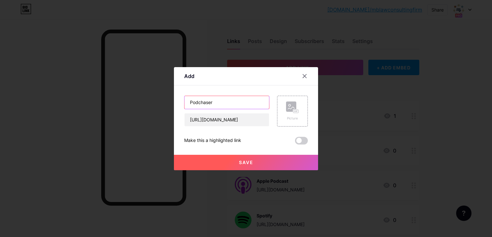
click at [205, 104] on input "Podchaser" at bounding box center [227, 102] width 85 height 13
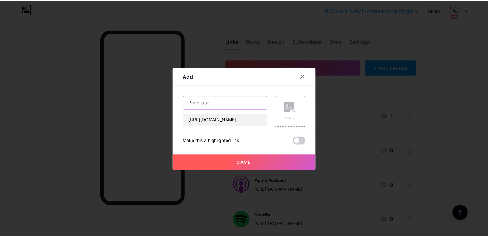
scroll to position [0, 0]
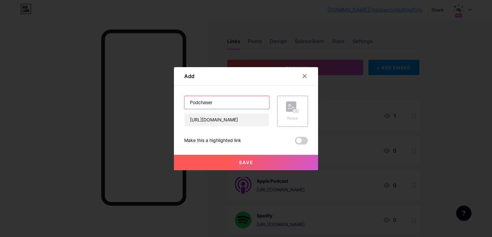
click at [205, 104] on input "Podchaser" at bounding box center [227, 102] width 85 height 13
drag, startPoint x: 281, startPoint y: 104, endPoint x: 287, endPoint y: 104, distance: 6.1
click at [284, 104] on div "Podchaser [URL][DOMAIN_NAME] Picture" at bounding box center [246, 111] width 124 height 31
click at [292, 104] on rect at bounding box center [291, 106] width 10 height 10
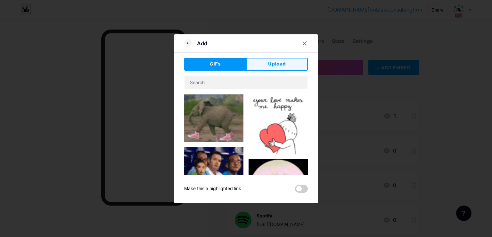
click at [268, 63] on button "Upload" at bounding box center [277, 64] width 62 height 13
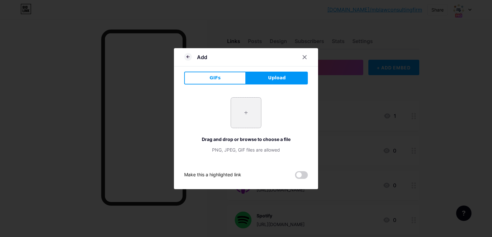
click at [246, 115] on input "file" at bounding box center [246, 112] width 30 height 30
type input "C:\fakepath\podchaser.png"
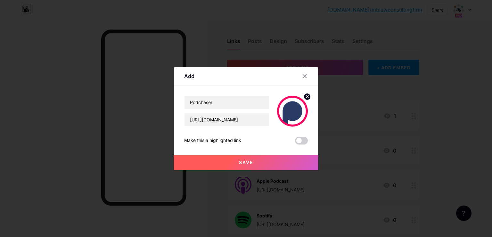
click at [220, 167] on button "Save" at bounding box center [246, 161] width 144 height 15
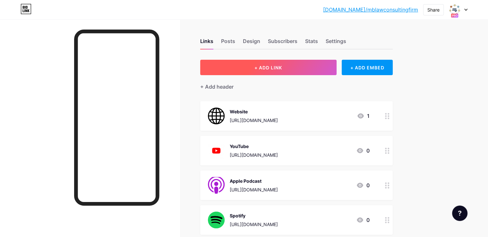
click at [282, 68] on span "+ ADD LINK" at bounding box center [268, 67] width 28 height 5
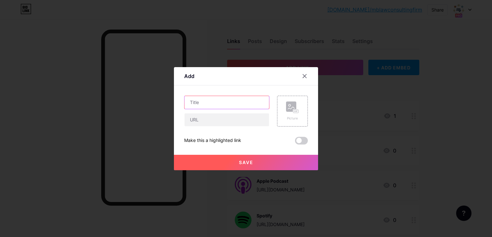
click at [246, 101] on input "text" at bounding box center [227, 102] width 85 height 13
type input "BoomPlay"
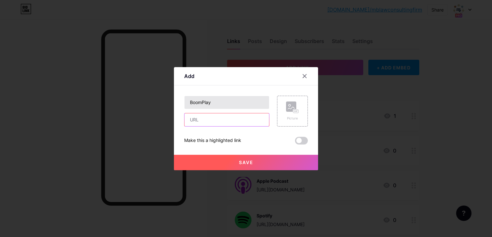
paste input "[URL][DOMAIN_NAME]"
type input "[URL][DOMAIN_NAME]"
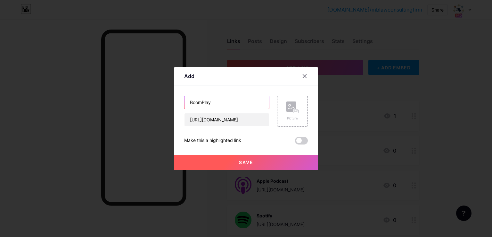
click at [246, 101] on input "BoomPlay" at bounding box center [227, 102] width 85 height 13
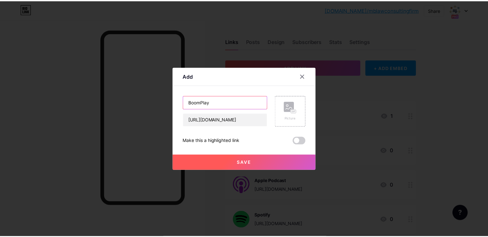
scroll to position [0, 0]
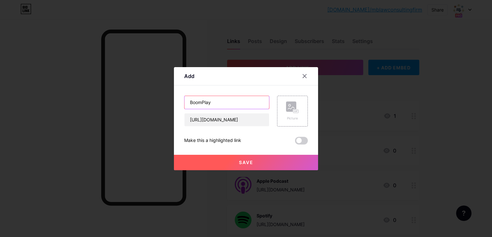
click at [246, 101] on input "BoomPlay" at bounding box center [227, 102] width 85 height 13
click at [292, 106] on rect at bounding box center [291, 106] width 10 height 10
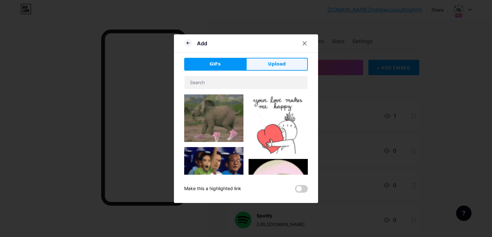
click at [274, 66] on span "Upload" at bounding box center [277, 64] width 18 height 7
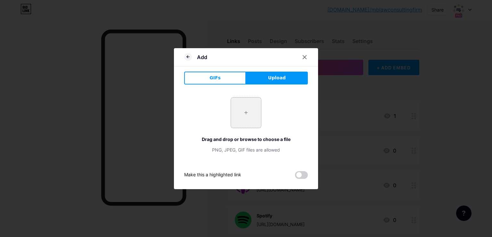
click at [249, 109] on input "file" at bounding box center [246, 112] width 30 height 30
type input "C:\fakepath\Boomplay.png"
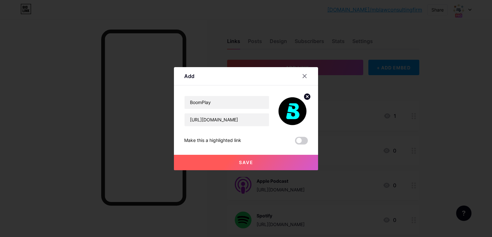
click at [226, 164] on button "Save" at bounding box center [246, 161] width 144 height 15
